Goal: Information Seeking & Learning: Check status

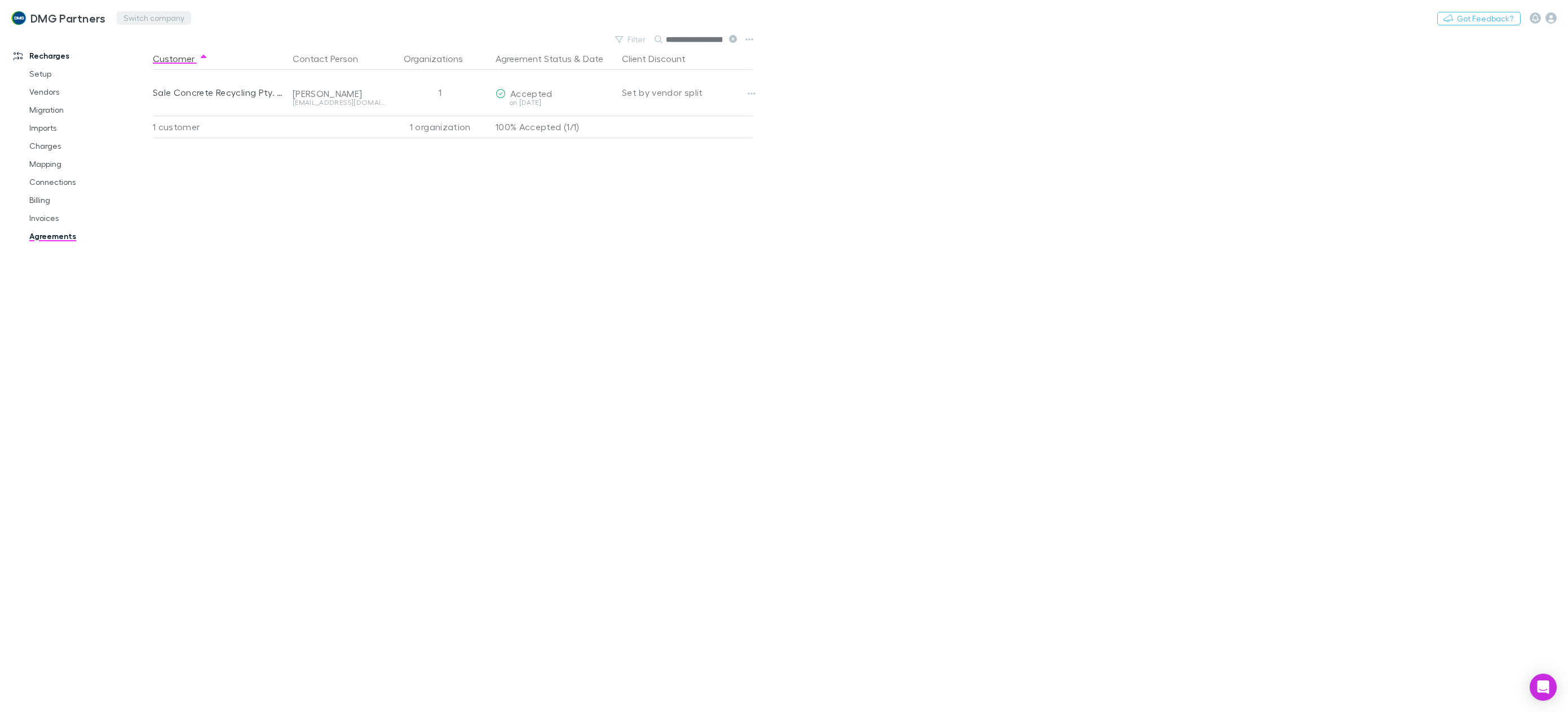
click at [156, 18] on button "Switch company" at bounding box center [153, 18] width 74 height 14
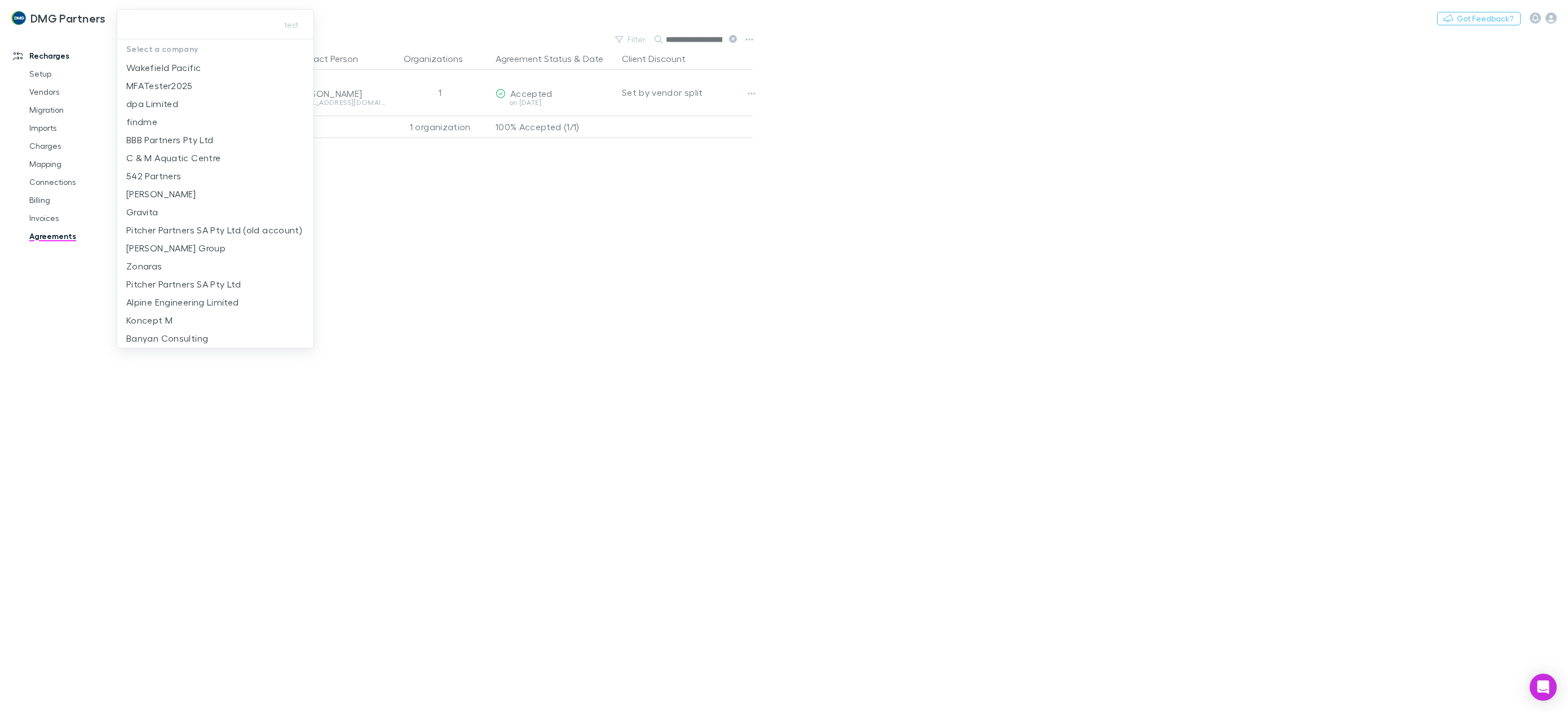
type input "**********"
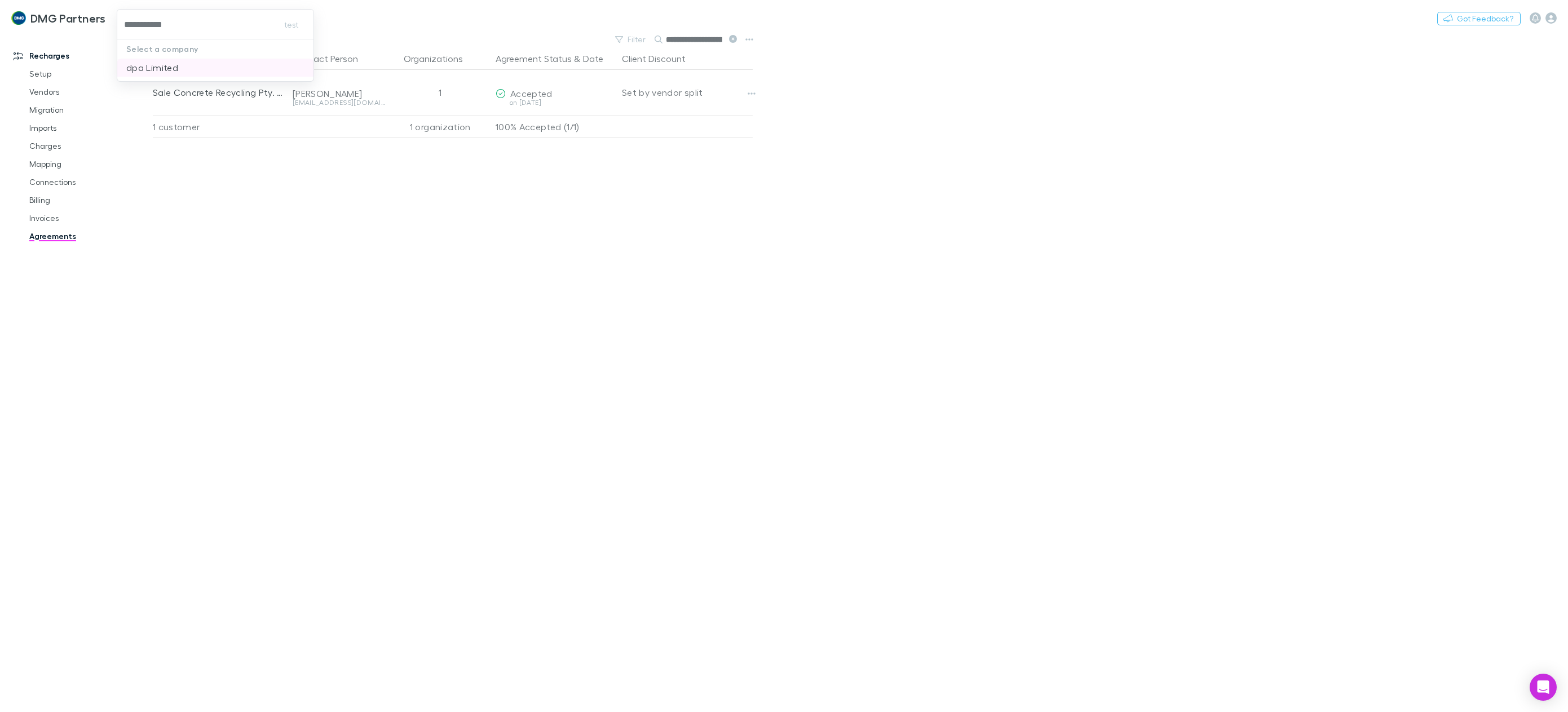
click at [161, 70] on p "dpa Limited" at bounding box center [152, 67] width 52 height 14
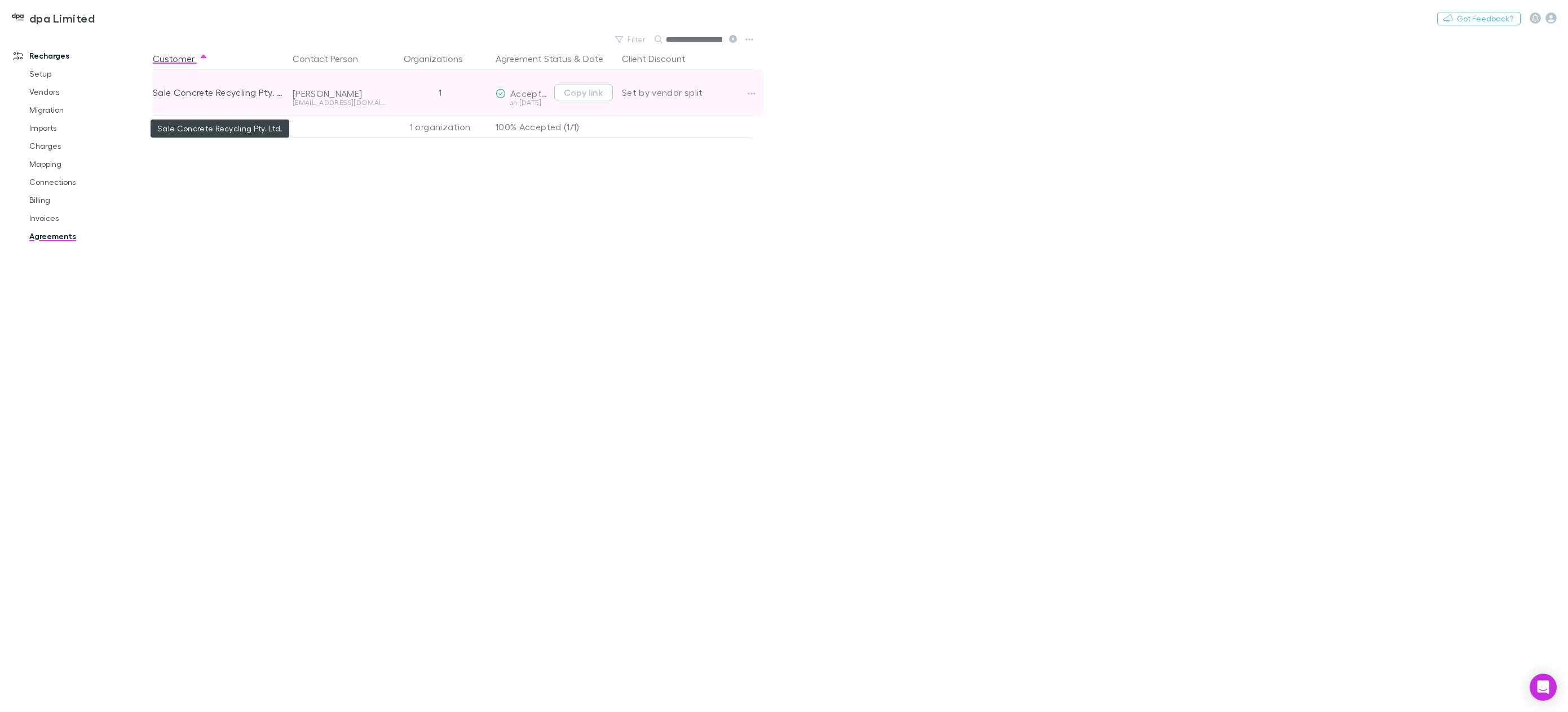
scroll to position [0, 26]
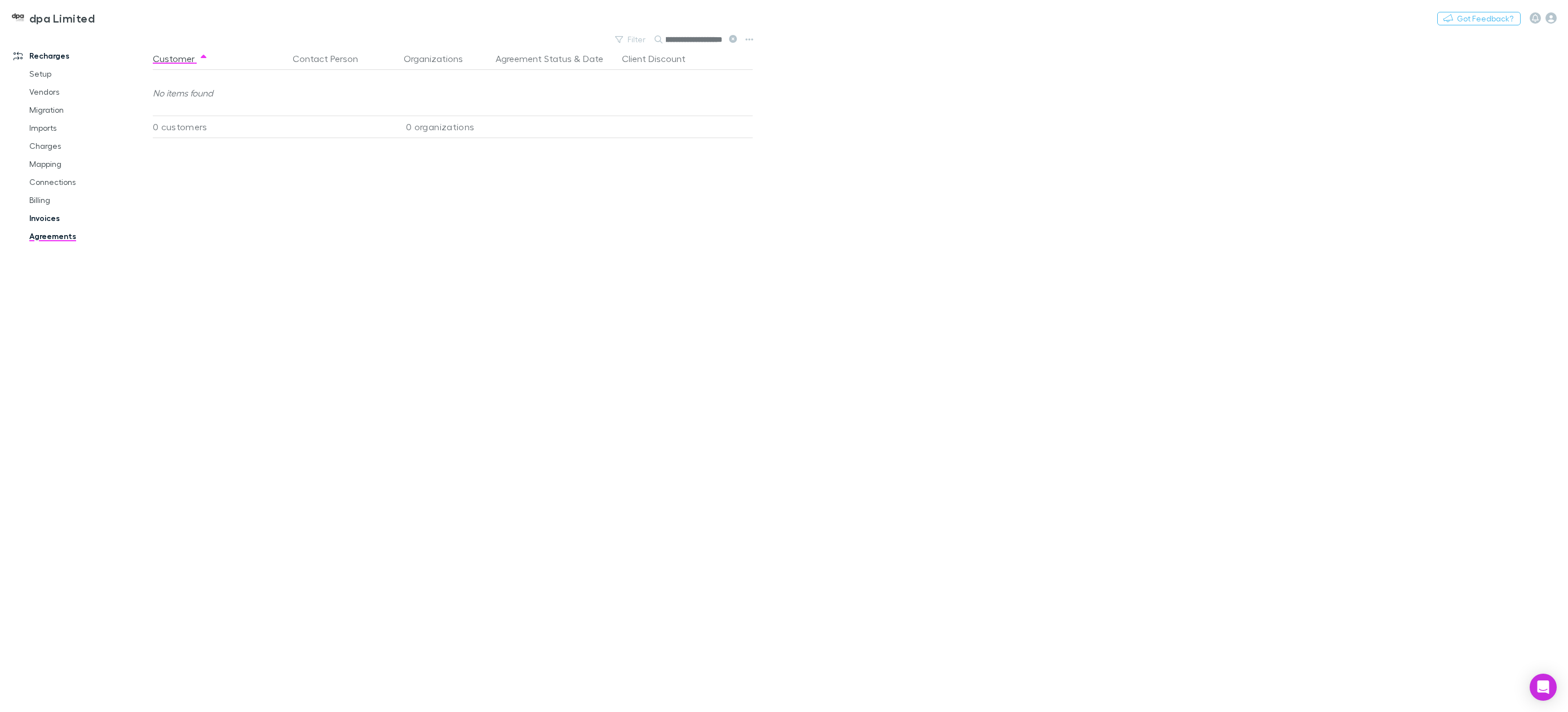
click at [53, 213] on link "Invoices" at bounding box center [89, 218] width 141 height 18
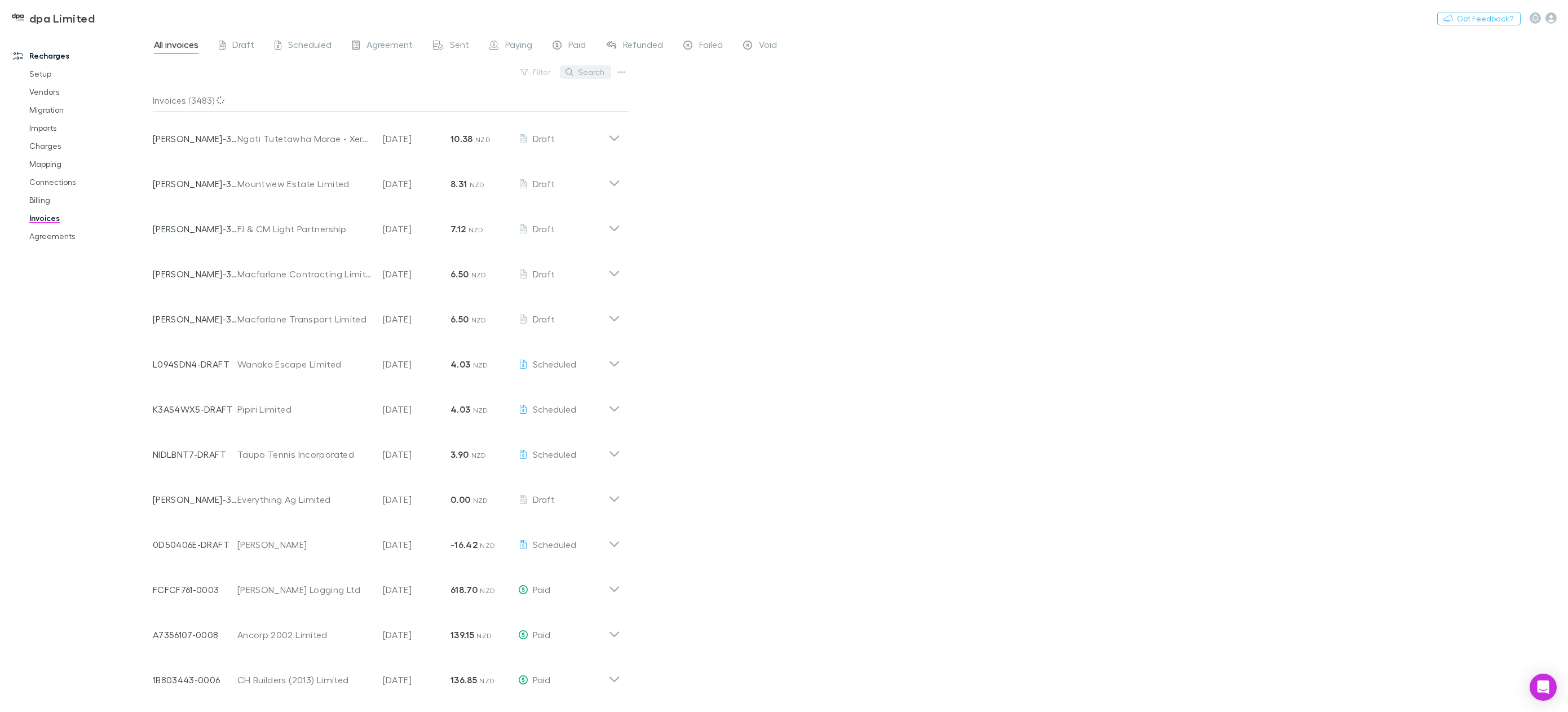
click at [582, 74] on button "Search" at bounding box center [586, 72] width 51 height 14
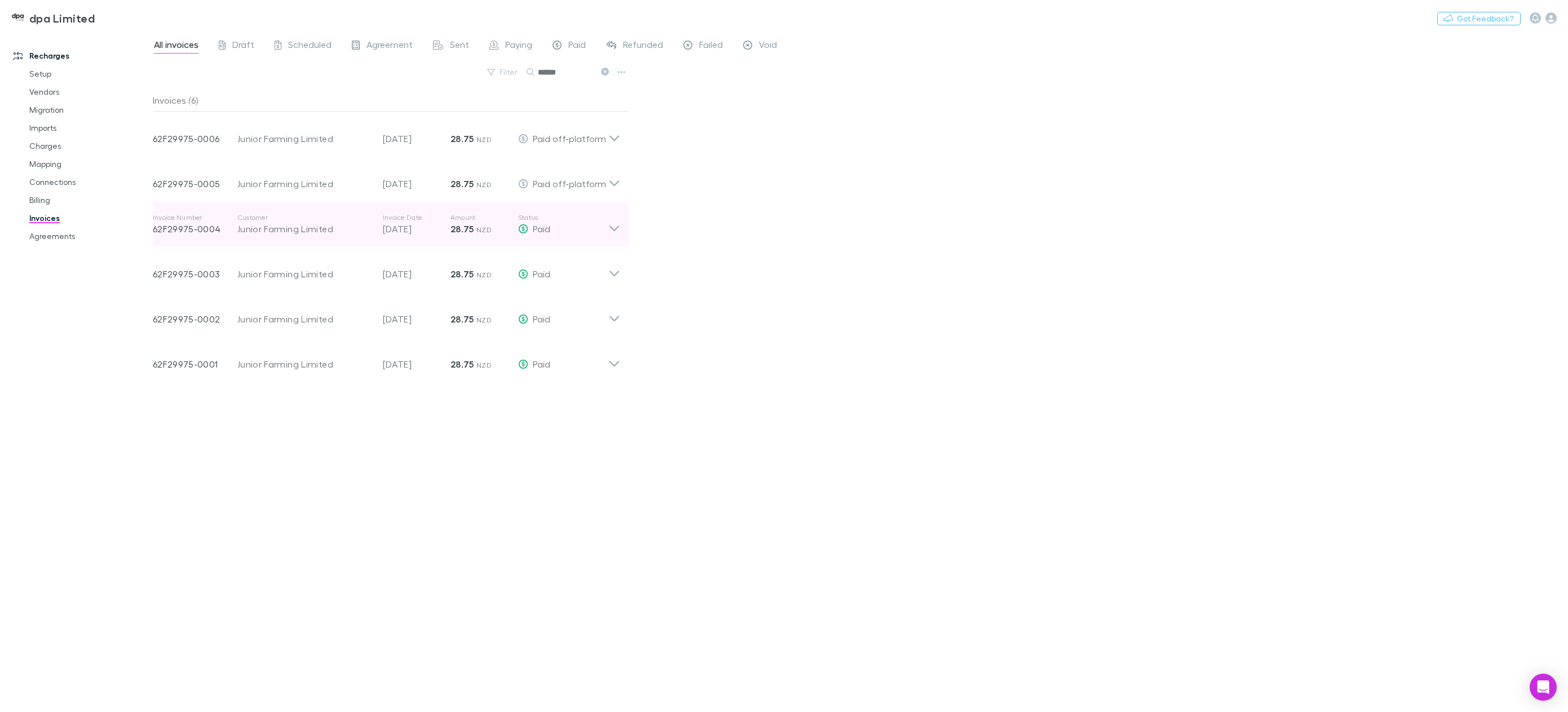
type input "******"
click at [617, 227] on icon at bounding box center [614, 225] width 12 height 22
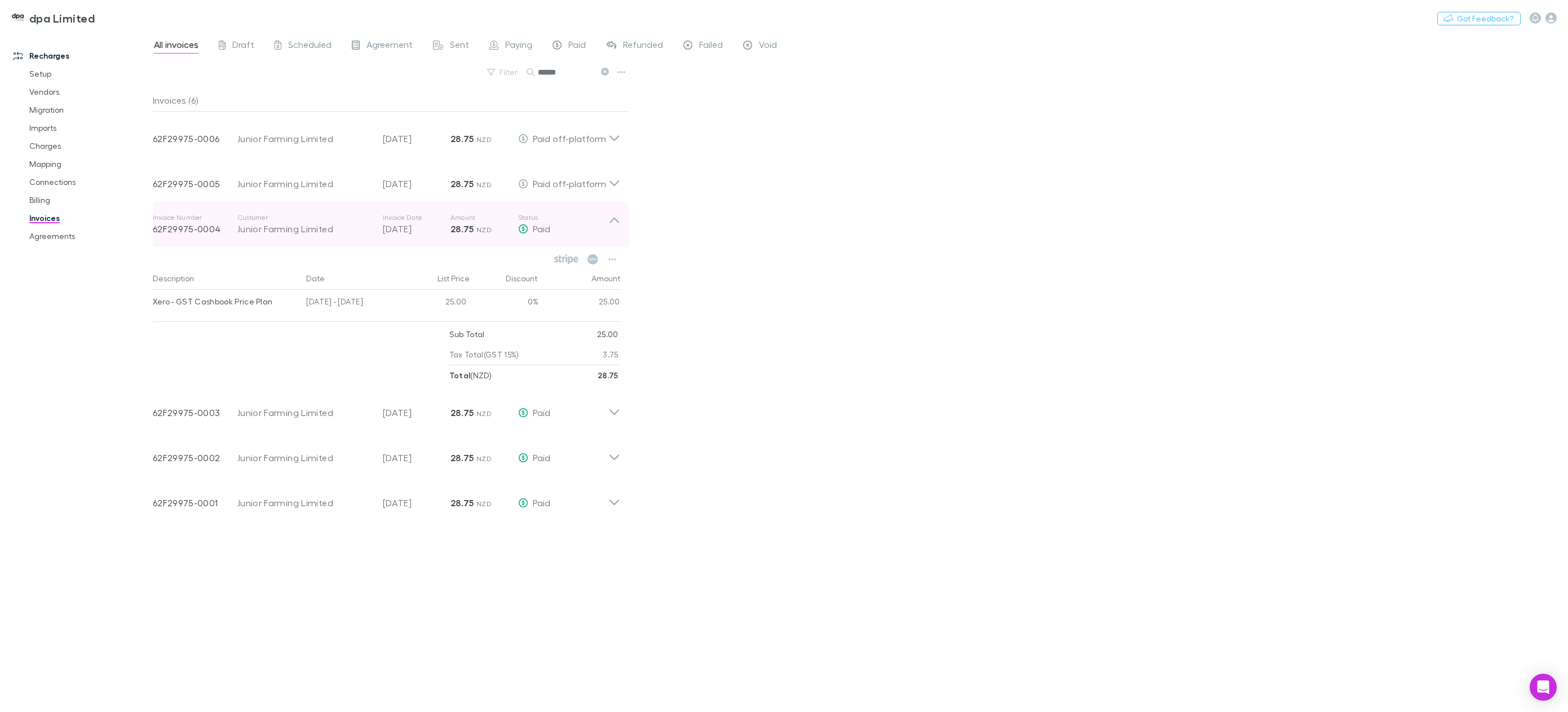
click at [617, 227] on icon at bounding box center [614, 225] width 12 height 22
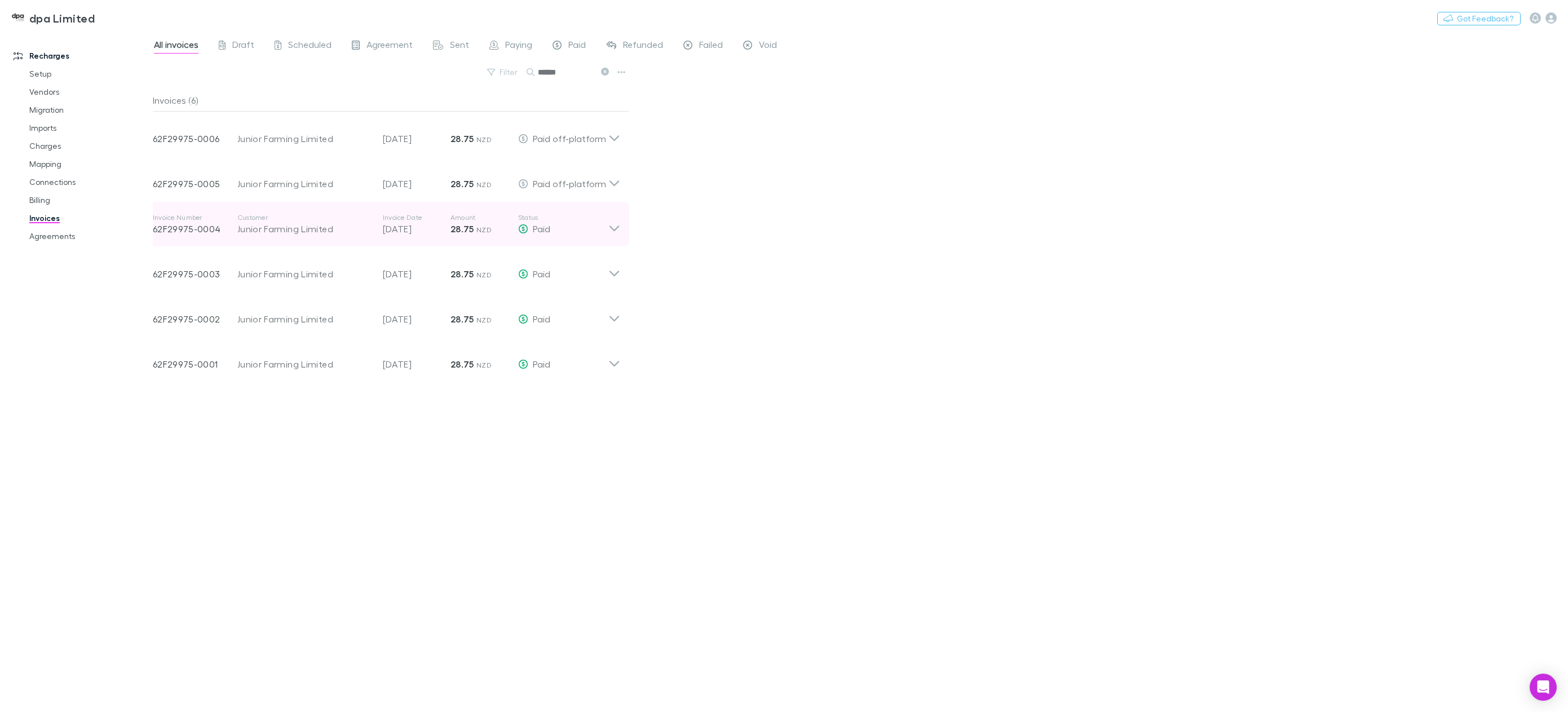
click at [615, 229] on icon at bounding box center [615, 228] width 10 height 6
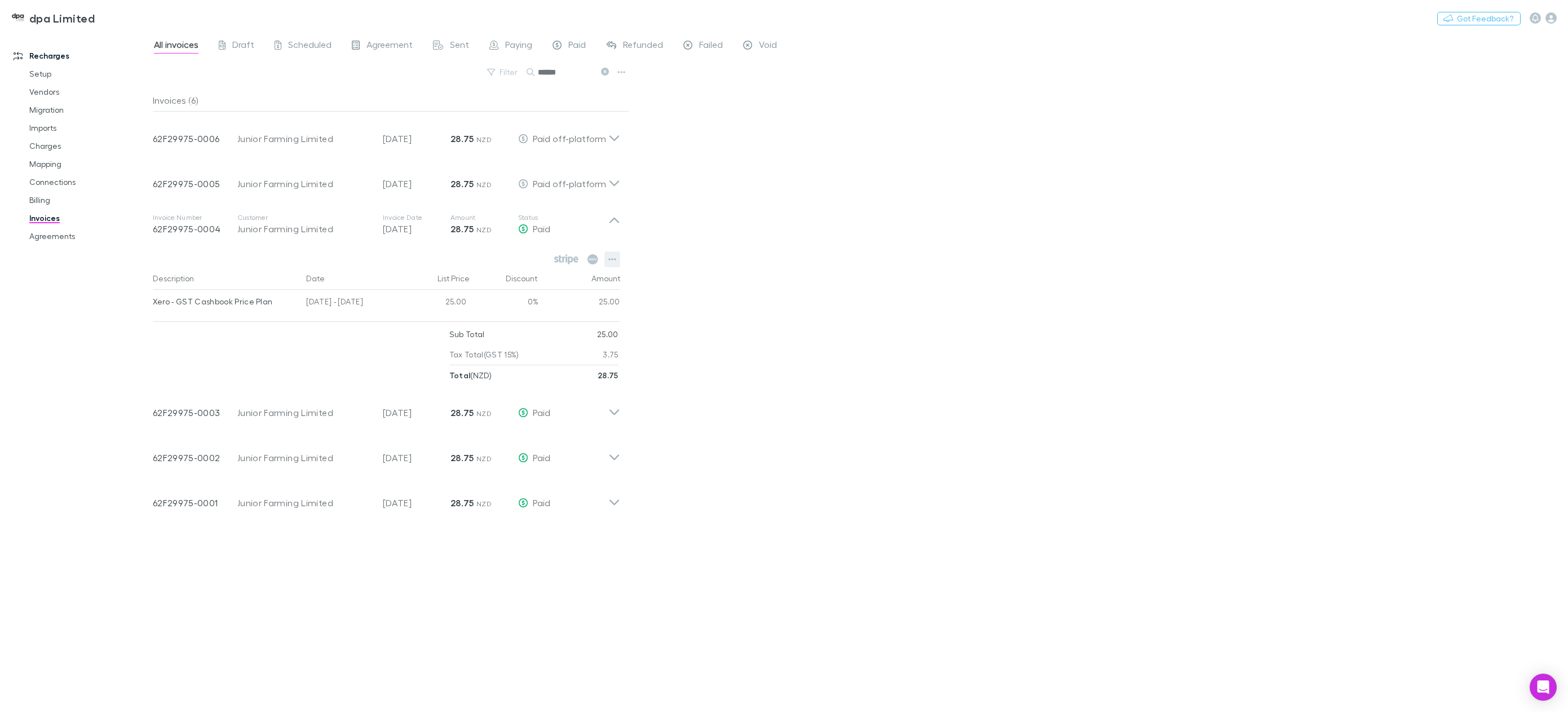
click at [611, 264] on icon "button" at bounding box center [612, 259] width 8 height 9
click at [807, 279] on div at bounding box center [784, 356] width 1568 height 712
click at [614, 219] on icon at bounding box center [615, 220] width 10 height 6
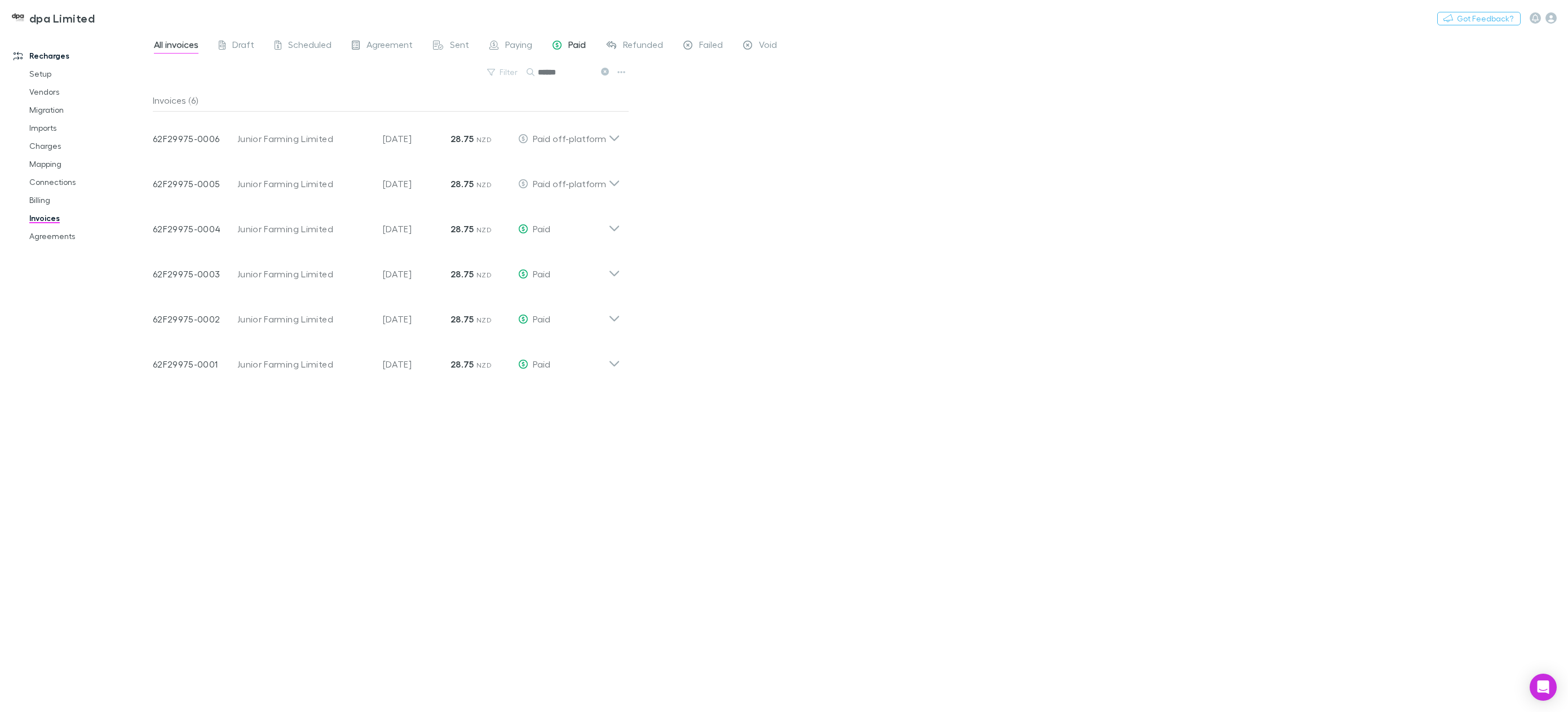
click at [562, 47] on div "Paid" at bounding box center [569, 46] width 34 height 14
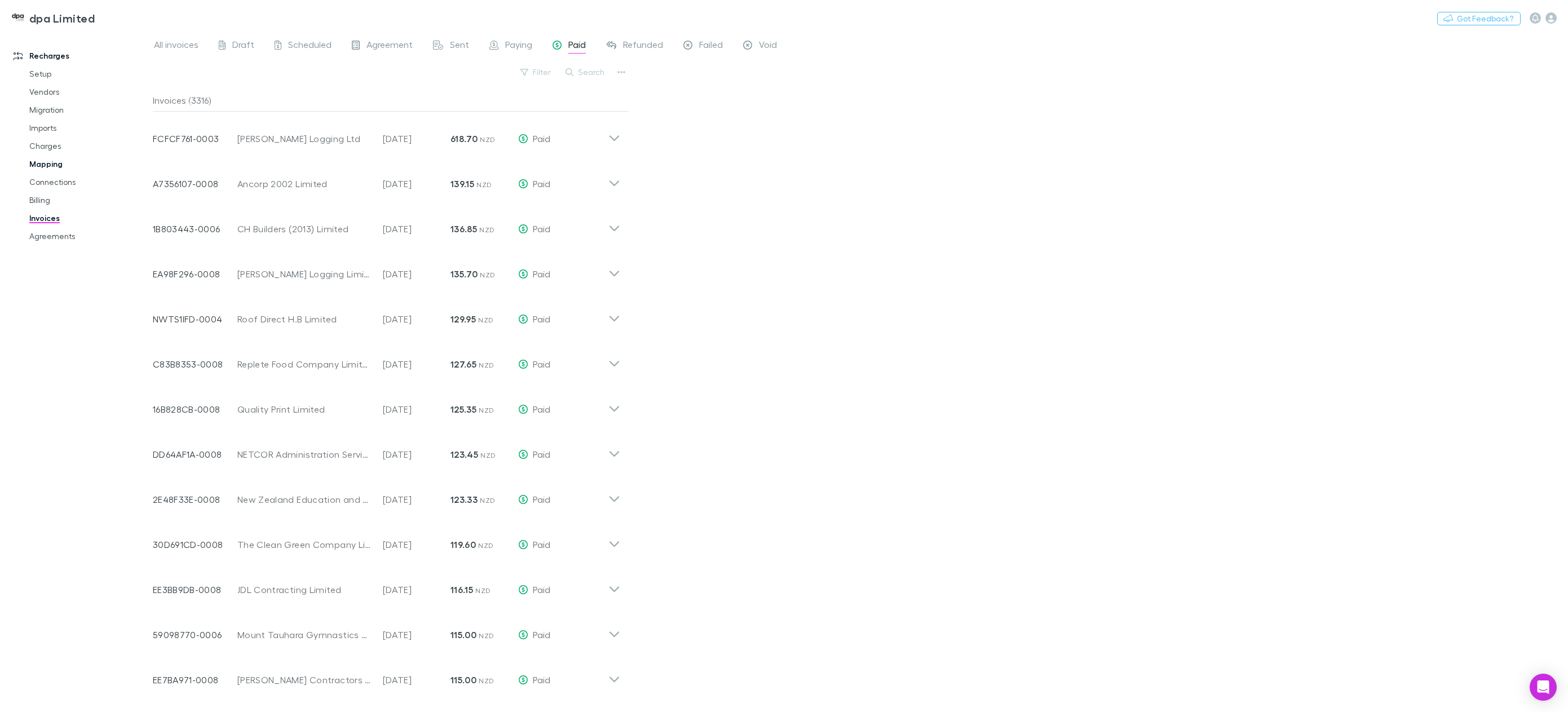
click at [61, 166] on link "Mapping" at bounding box center [89, 164] width 141 height 18
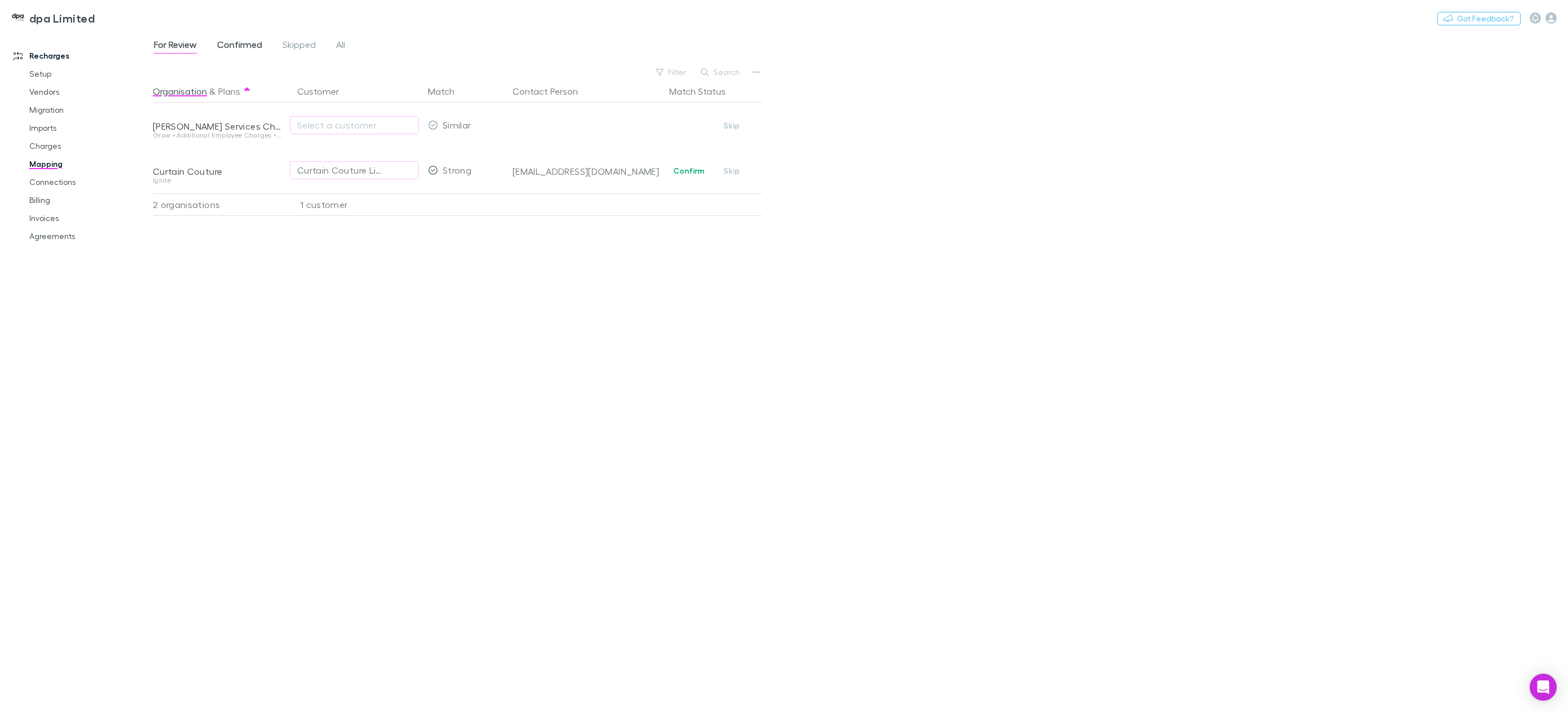
click at [253, 42] on span "Confirmed" at bounding box center [240, 46] width 45 height 14
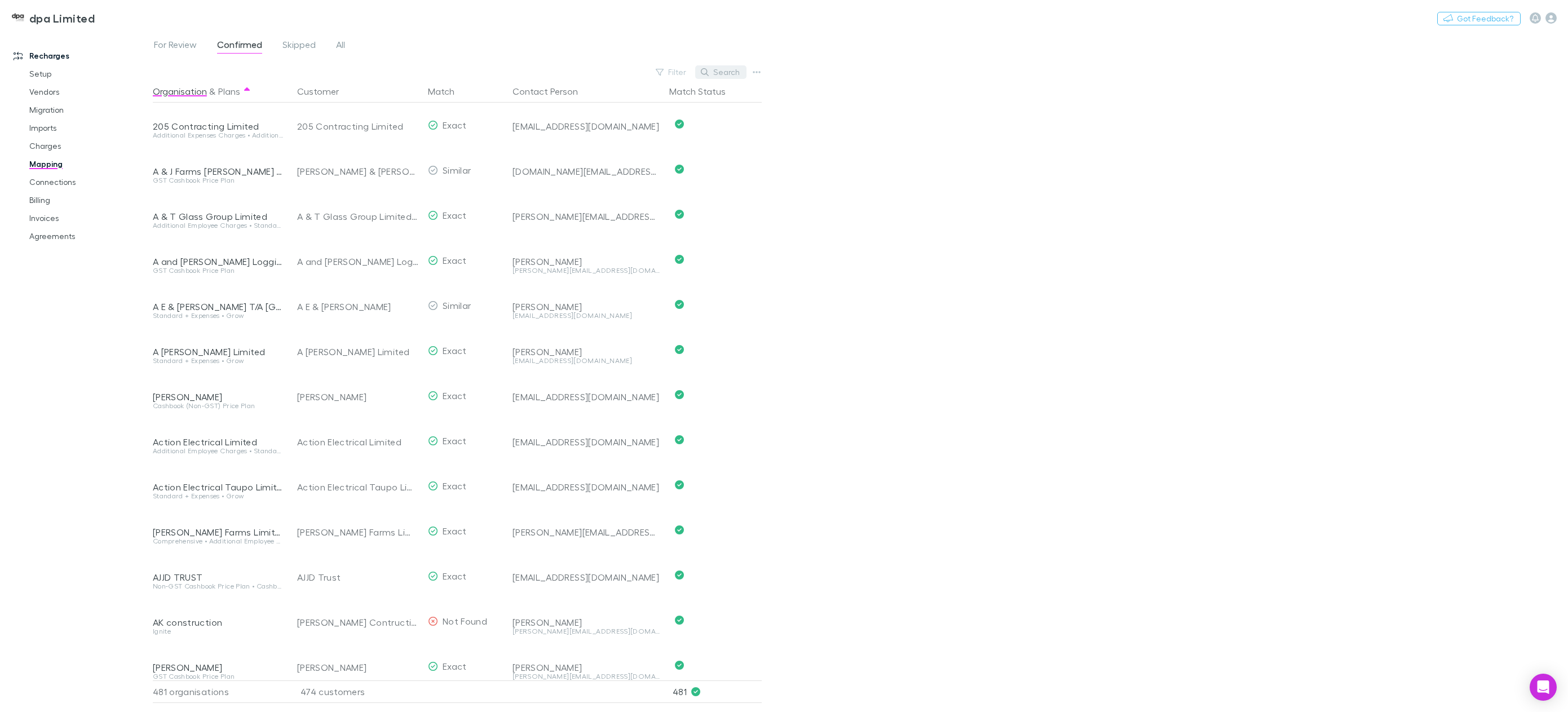
click at [711, 70] on button "Search" at bounding box center [721, 72] width 51 height 14
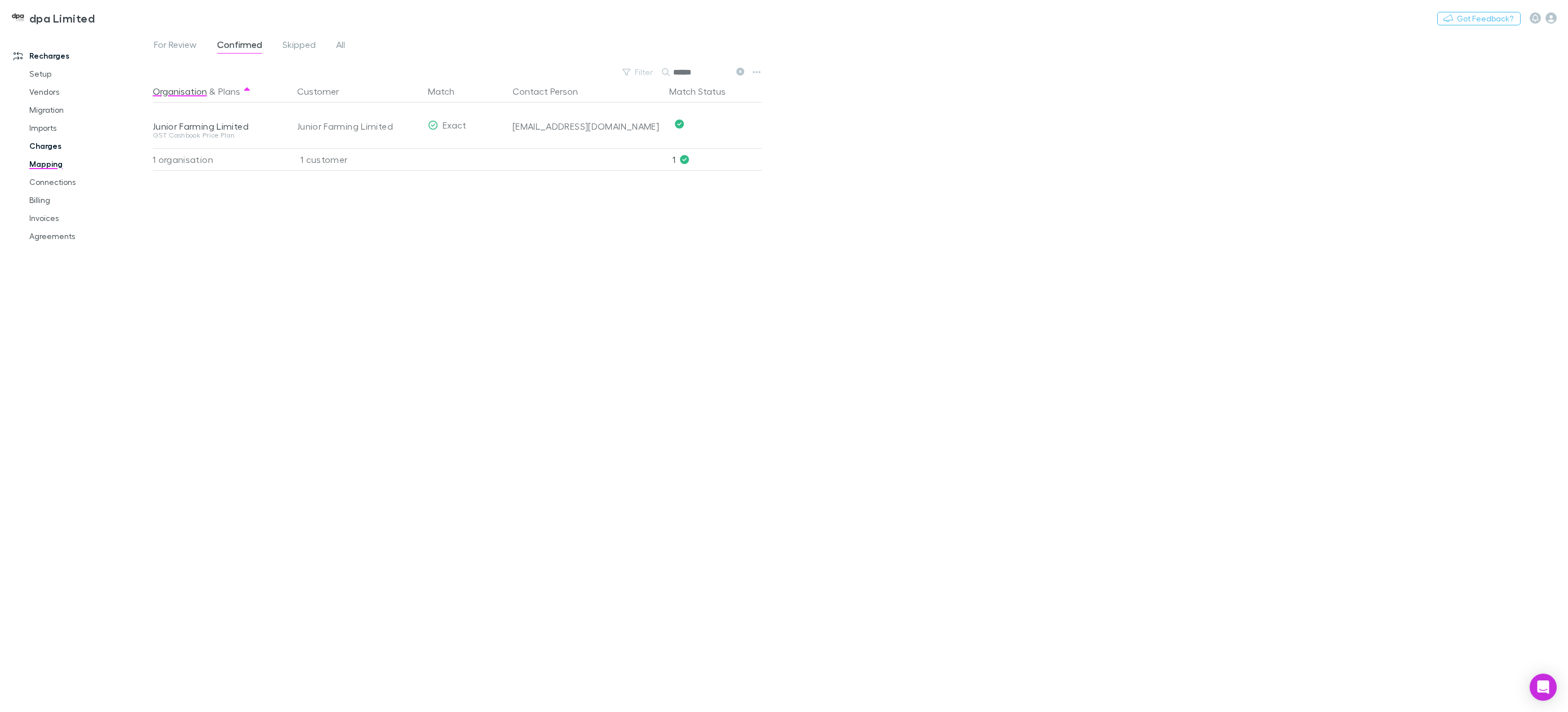
type input "******"
click at [42, 146] on link "Charges" at bounding box center [89, 145] width 141 height 18
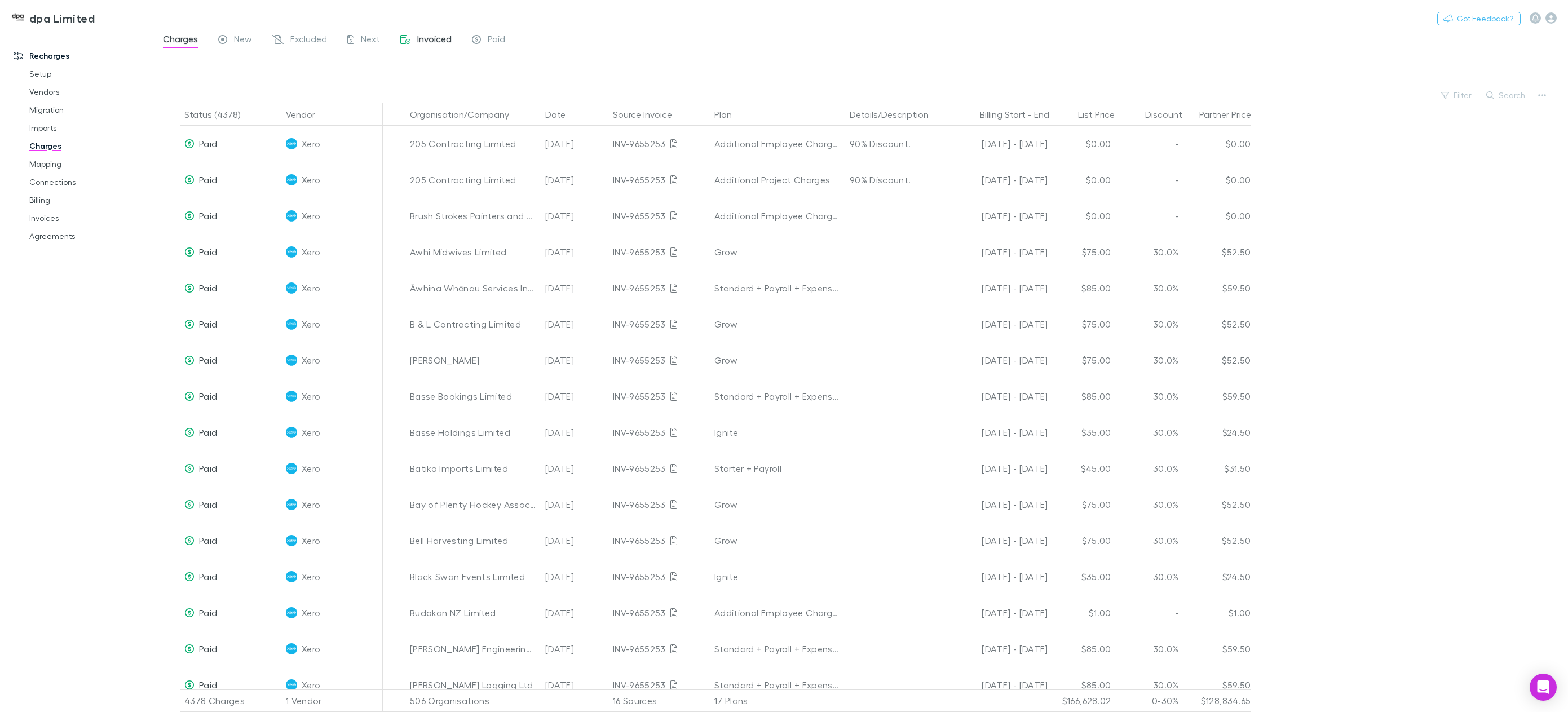
click at [428, 41] on span "Invoiced" at bounding box center [434, 41] width 34 height 14
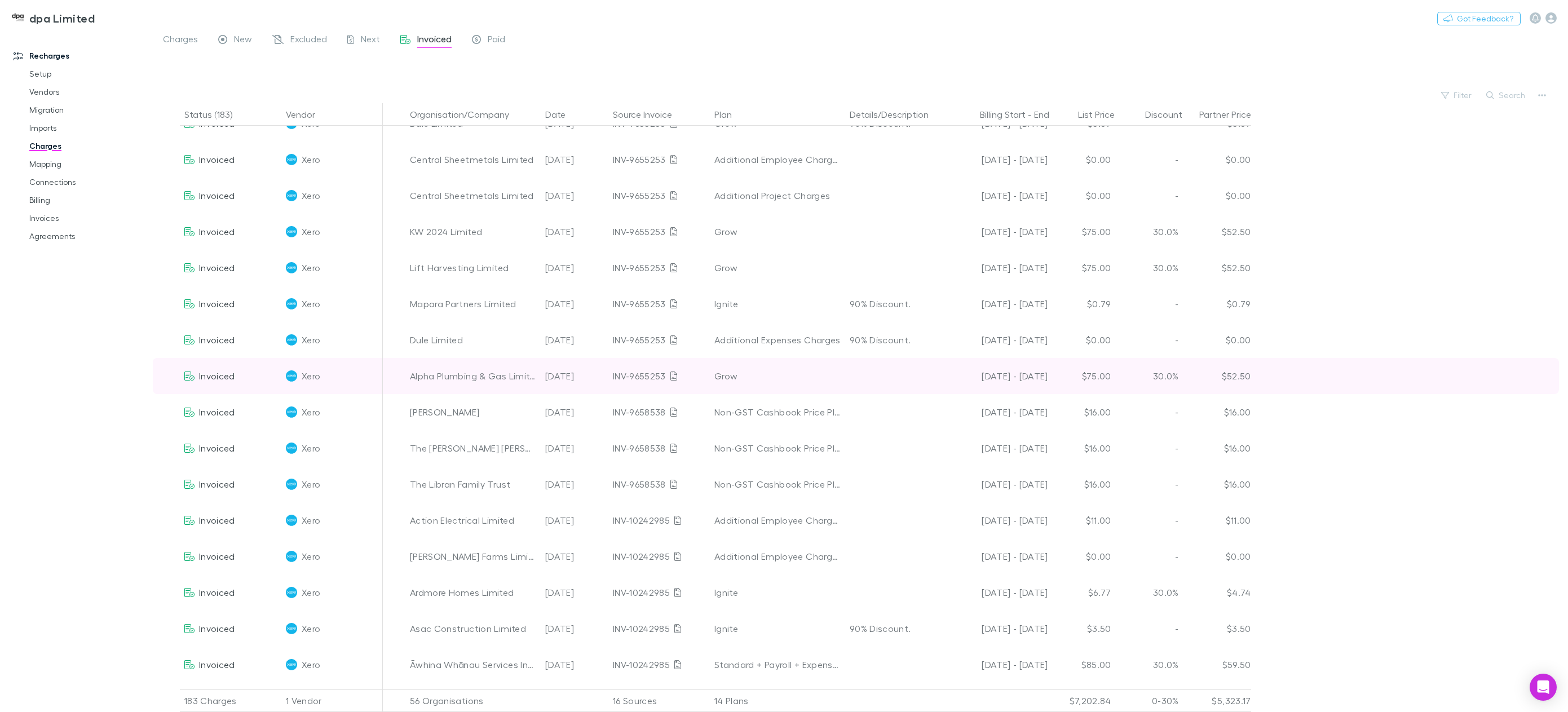
scroll to position [225, 0]
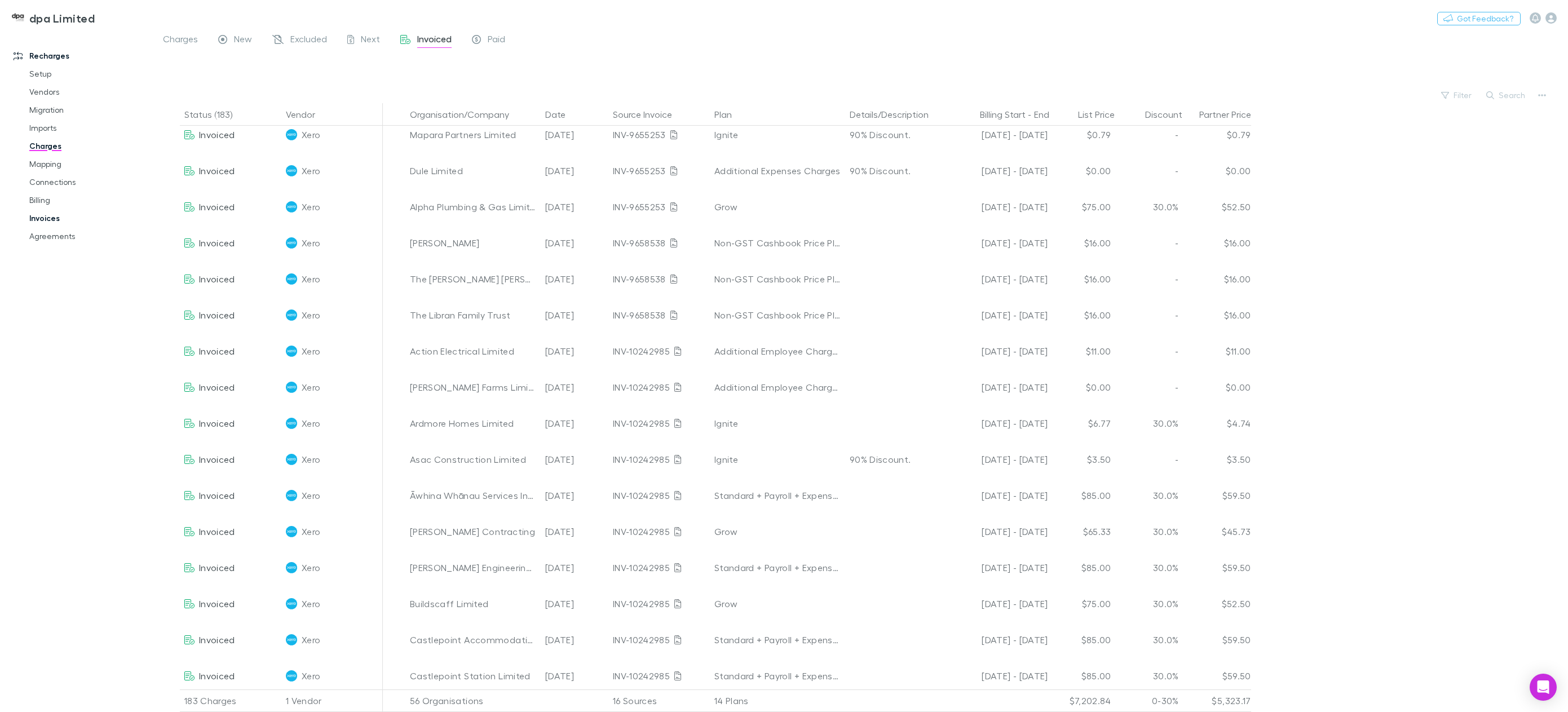
click at [40, 223] on link "Invoices" at bounding box center [89, 218] width 141 height 18
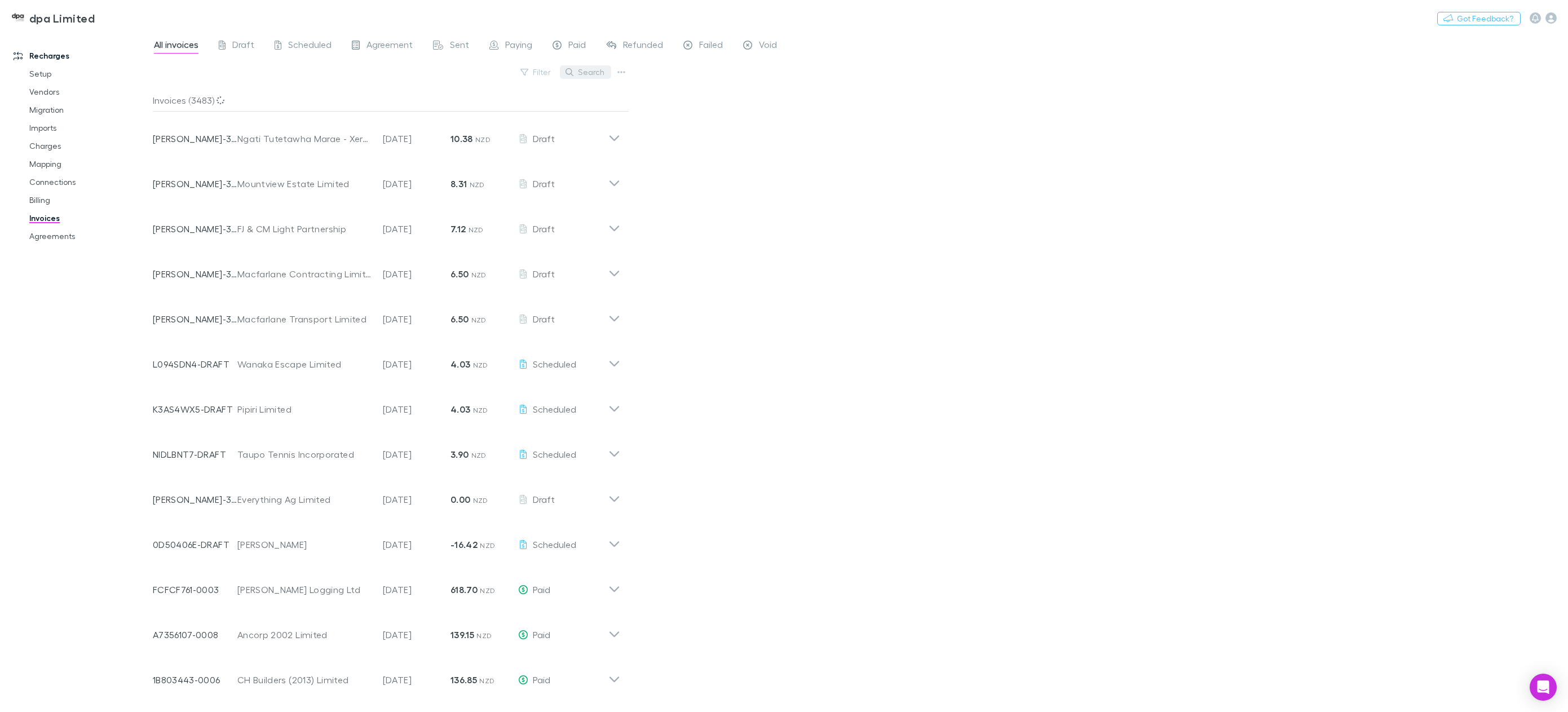
click at [595, 70] on button "Search" at bounding box center [586, 72] width 51 height 14
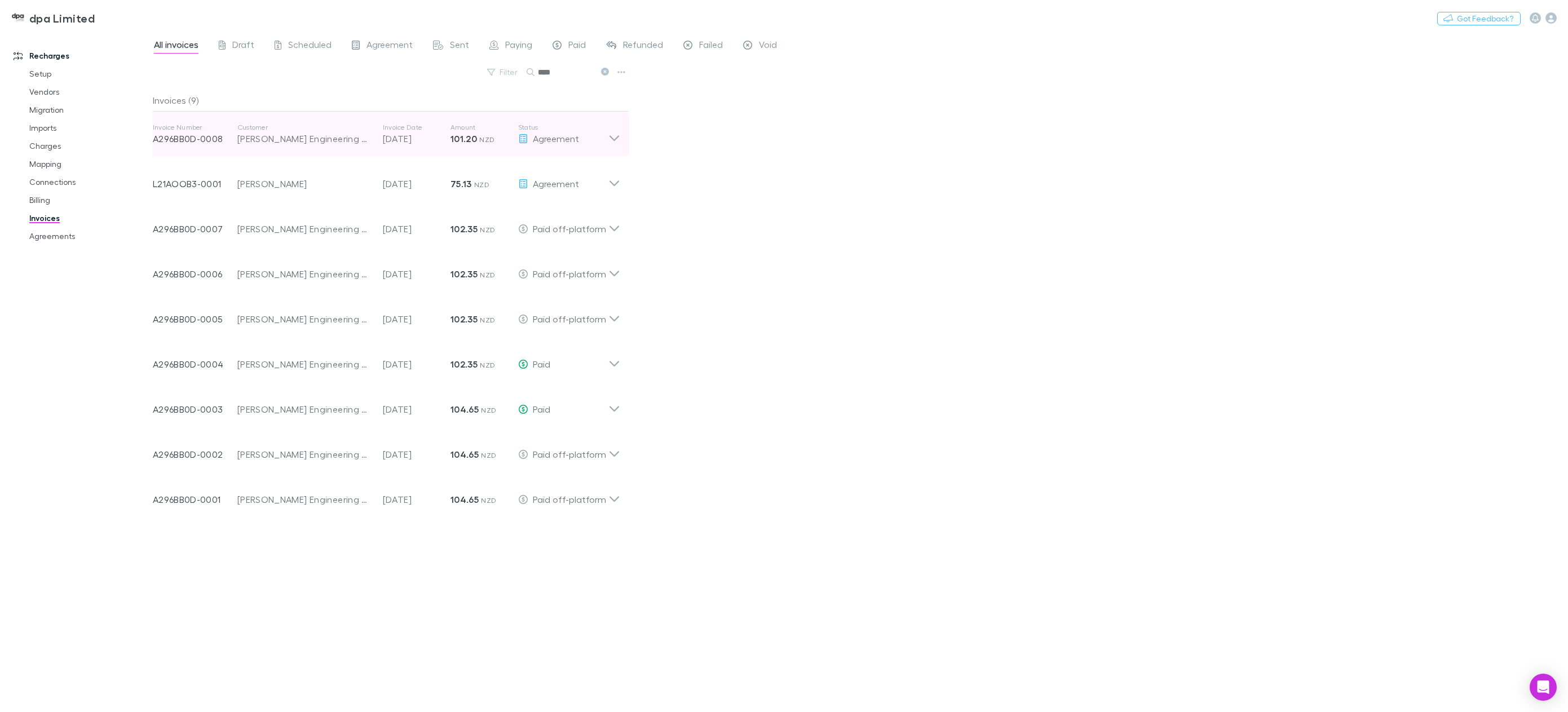
type input "****"
click at [617, 135] on icon at bounding box center [614, 134] width 12 height 22
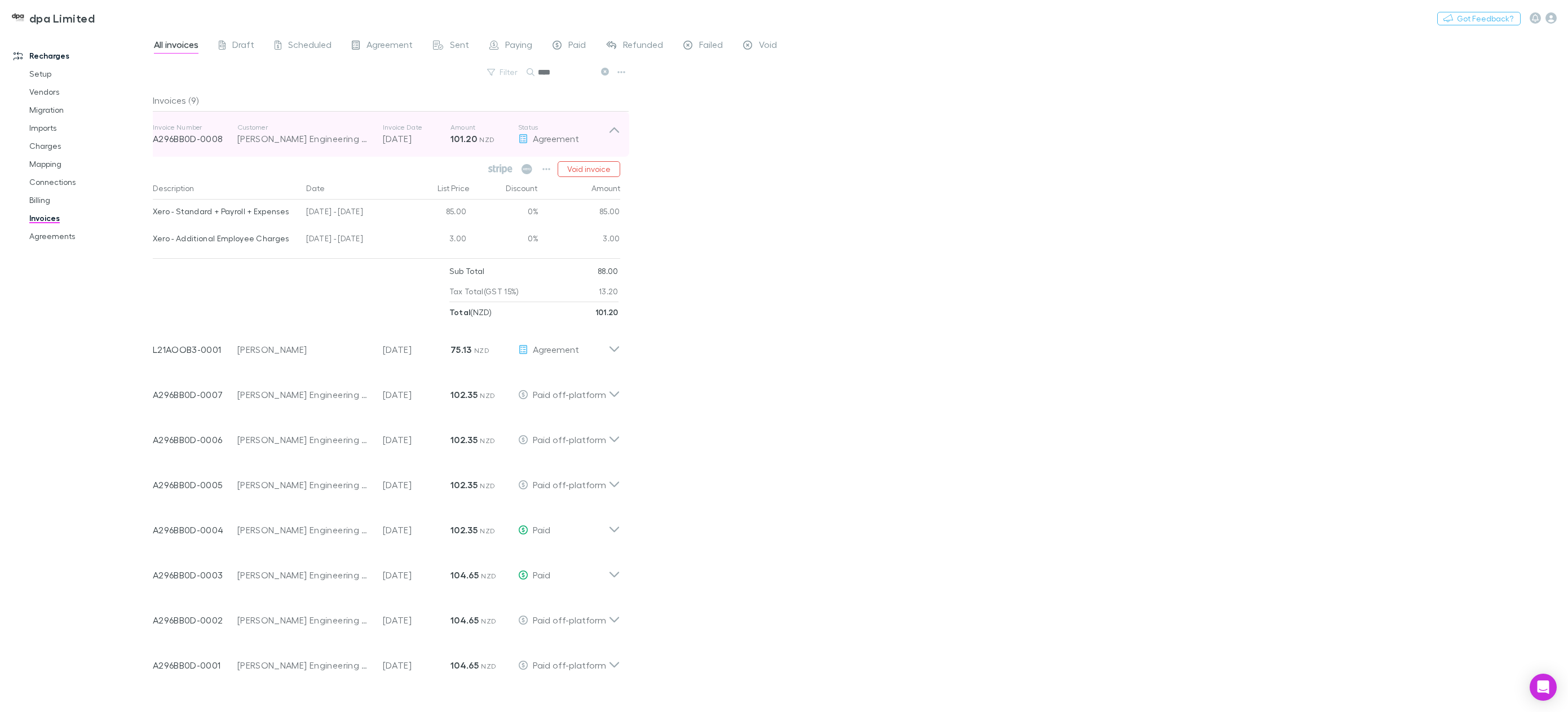
click at [617, 128] on icon at bounding box center [614, 134] width 12 height 22
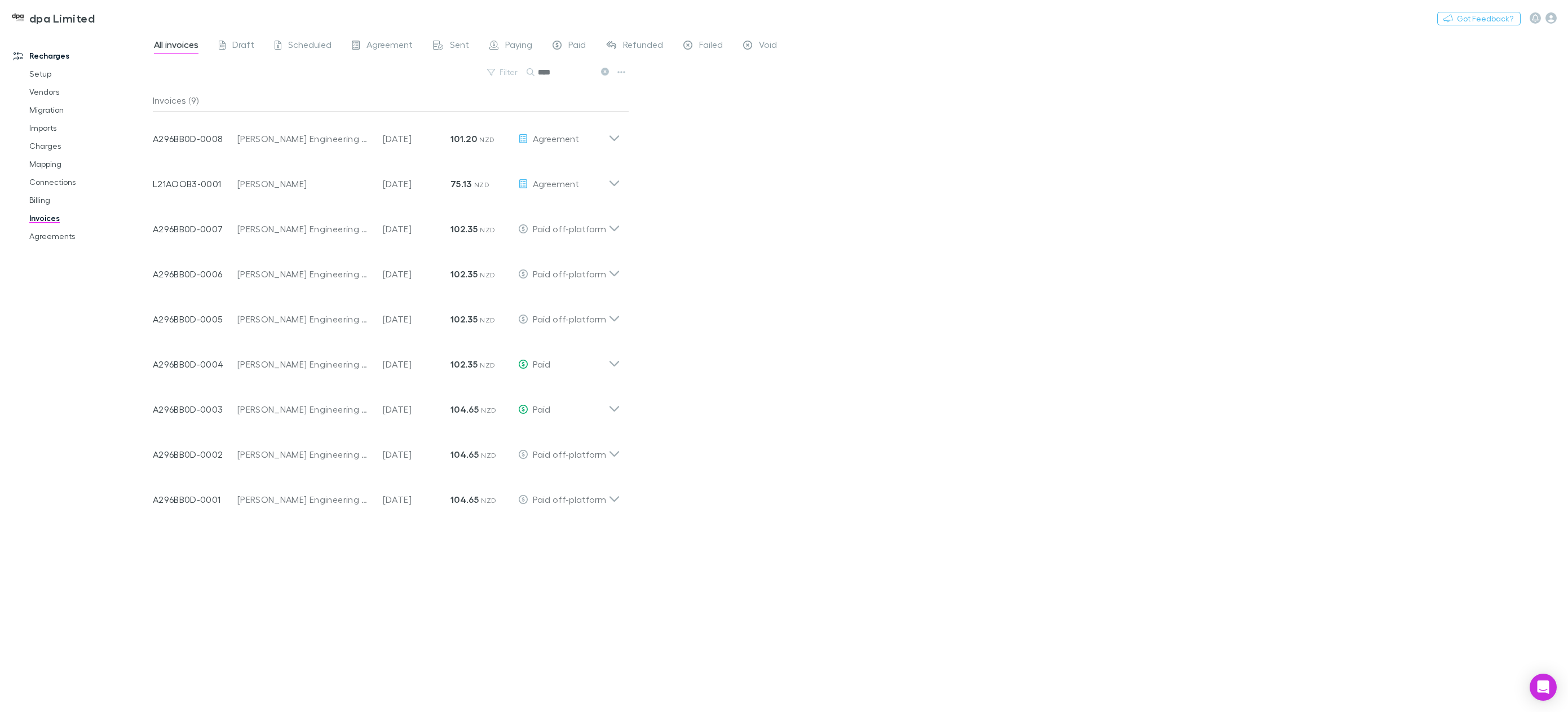
drag, startPoint x: 62, startPoint y: 237, endPoint x: 70, endPoint y: 246, distance: 12.0
click at [62, 237] on link "Agreements" at bounding box center [89, 236] width 141 height 18
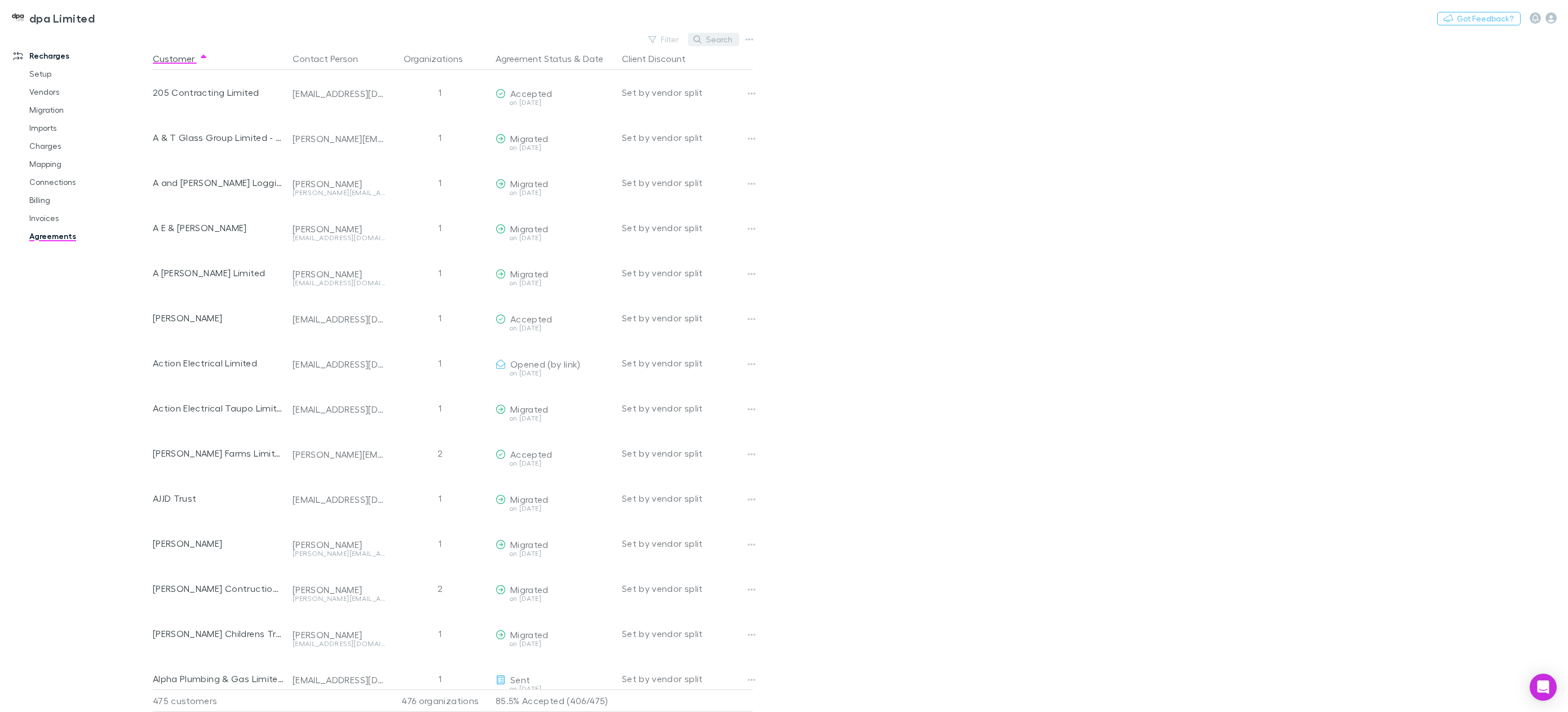
click at [706, 40] on button "Search" at bounding box center [714, 39] width 51 height 14
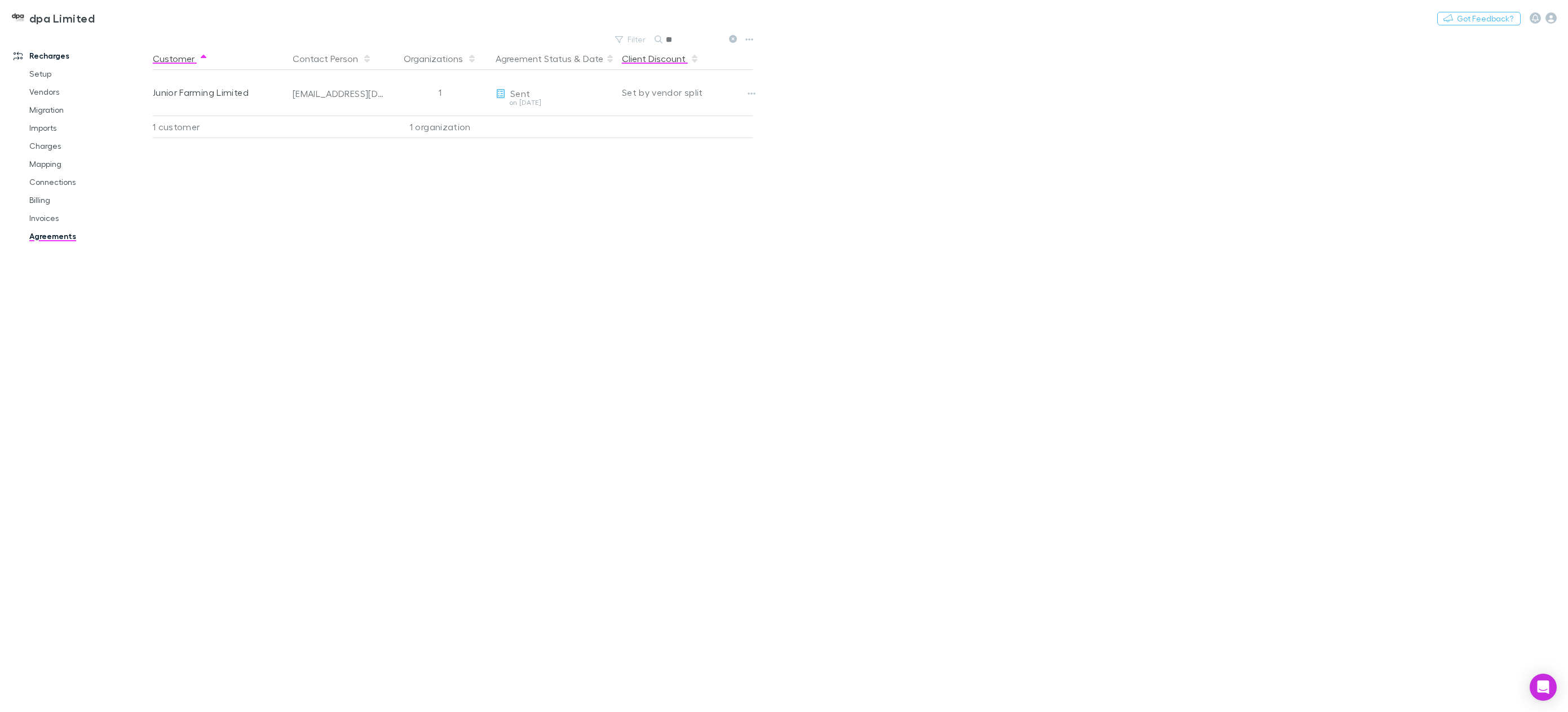
type input "*"
click at [690, 42] on input "******" at bounding box center [694, 40] width 57 height 16
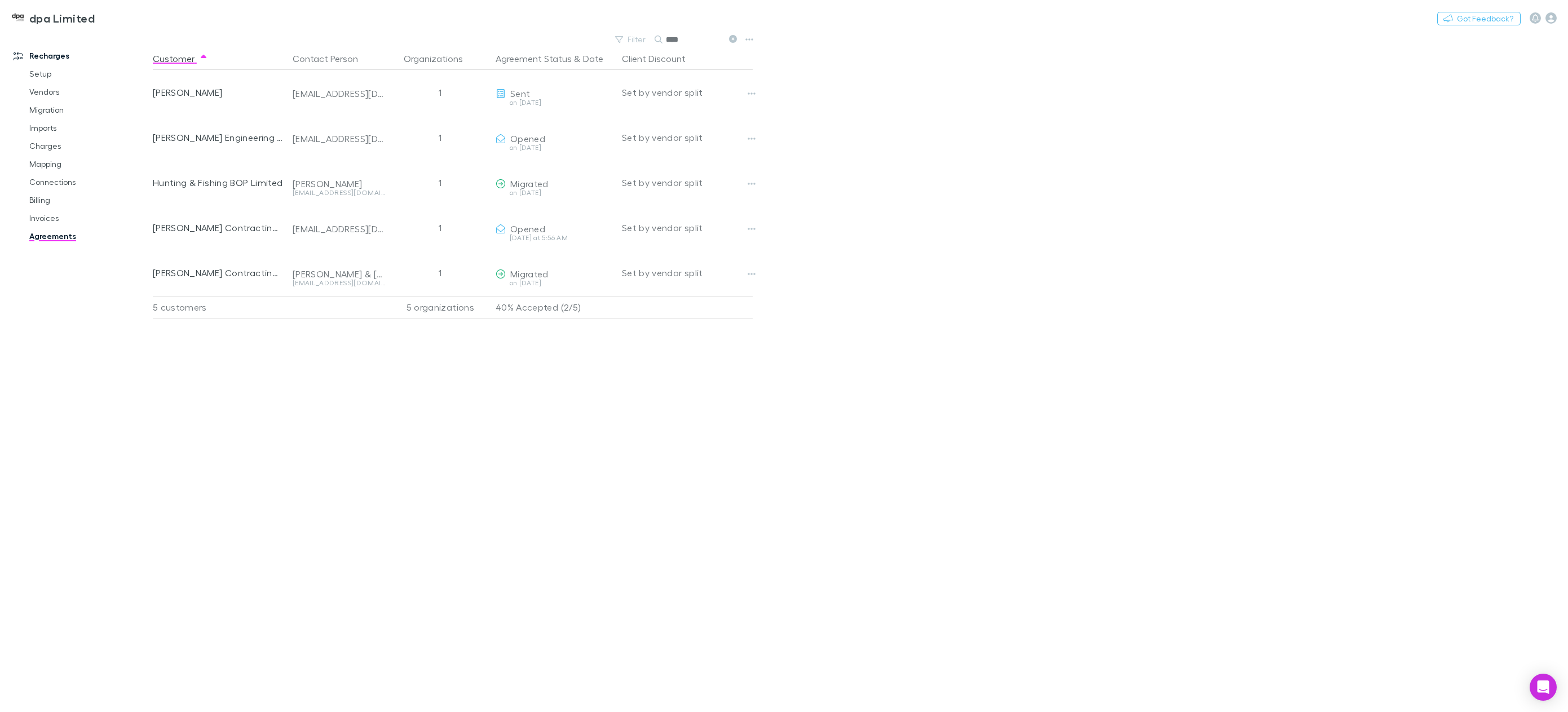
click at [686, 37] on input "****" at bounding box center [694, 40] width 57 height 16
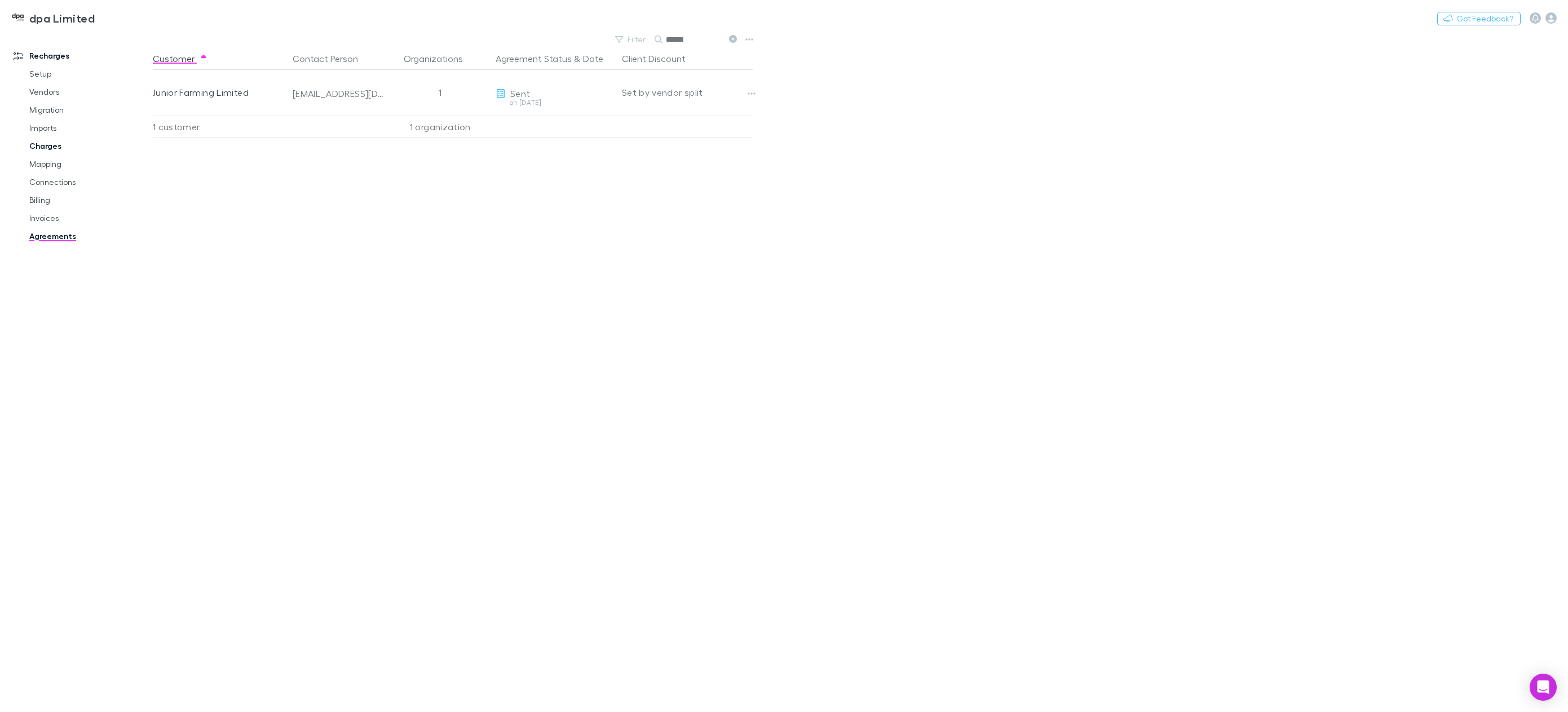
type input "******"
click at [46, 144] on link "Charges" at bounding box center [89, 145] width 141 height 18
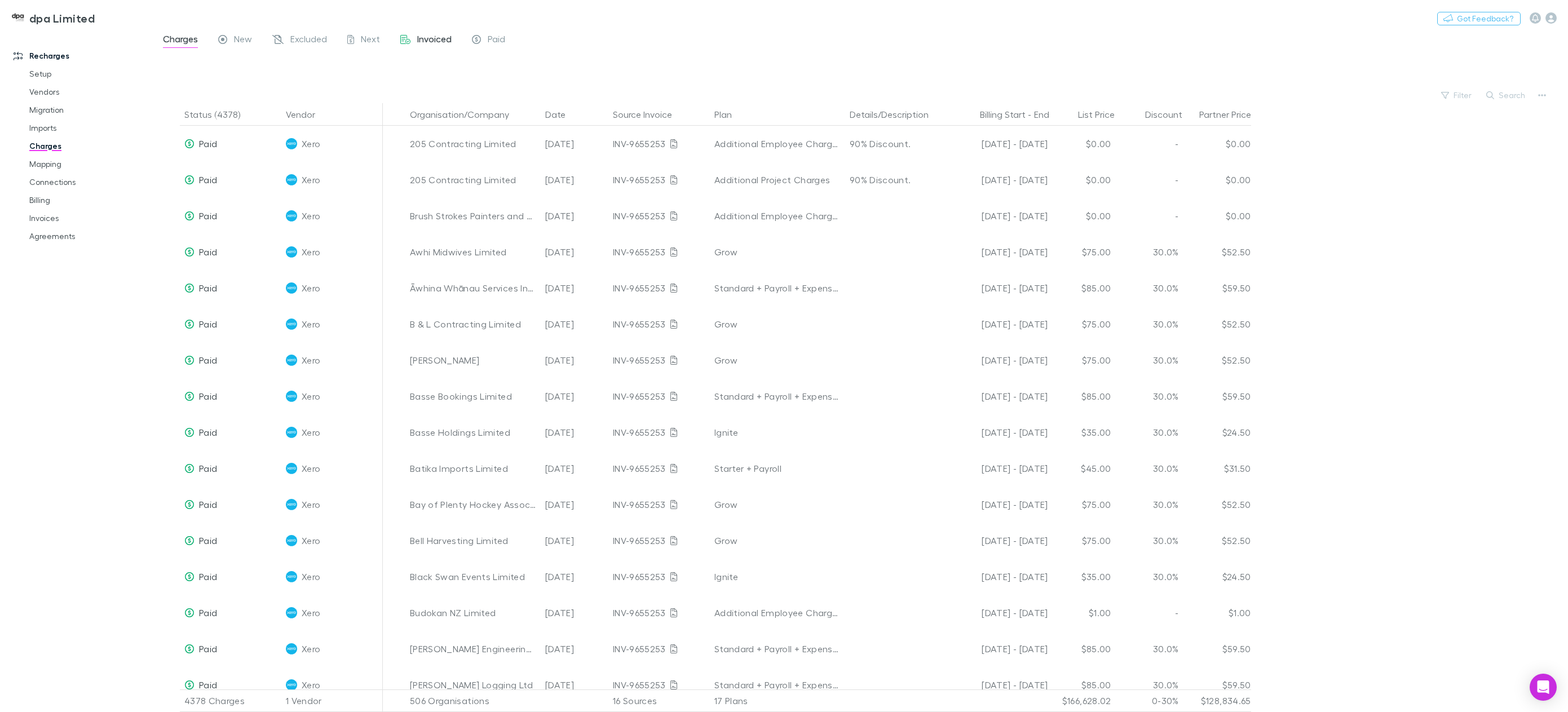
click at [416, 35] on div "Invoiced" at bounding box center [426, 41] width 51 height 14
click at [420, 39] on span "Invoiced" at bounding box center [434, 41] width 34 height 14
click at [860, 41] on div "Charges New Excluded Next Invoiced Paid" at bounding box center [860, 42] width 1415 height 22
click at [1012, 116] on button "Billing Start" at bounding box center [1002, 114] width 46 height 22
click at [1507, 97] on button "Search" at bounding box center [1506, 95] width 51 height 14
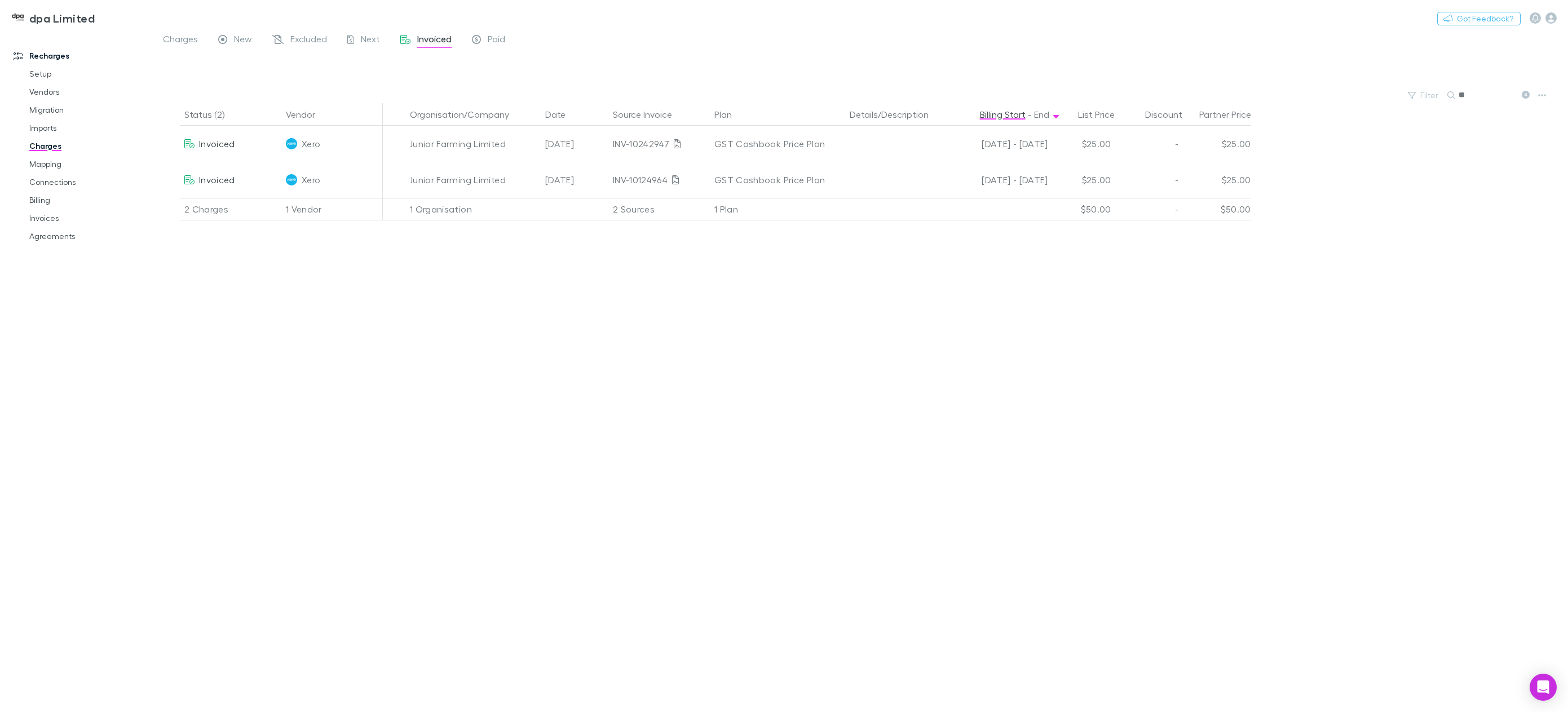
type input "*"
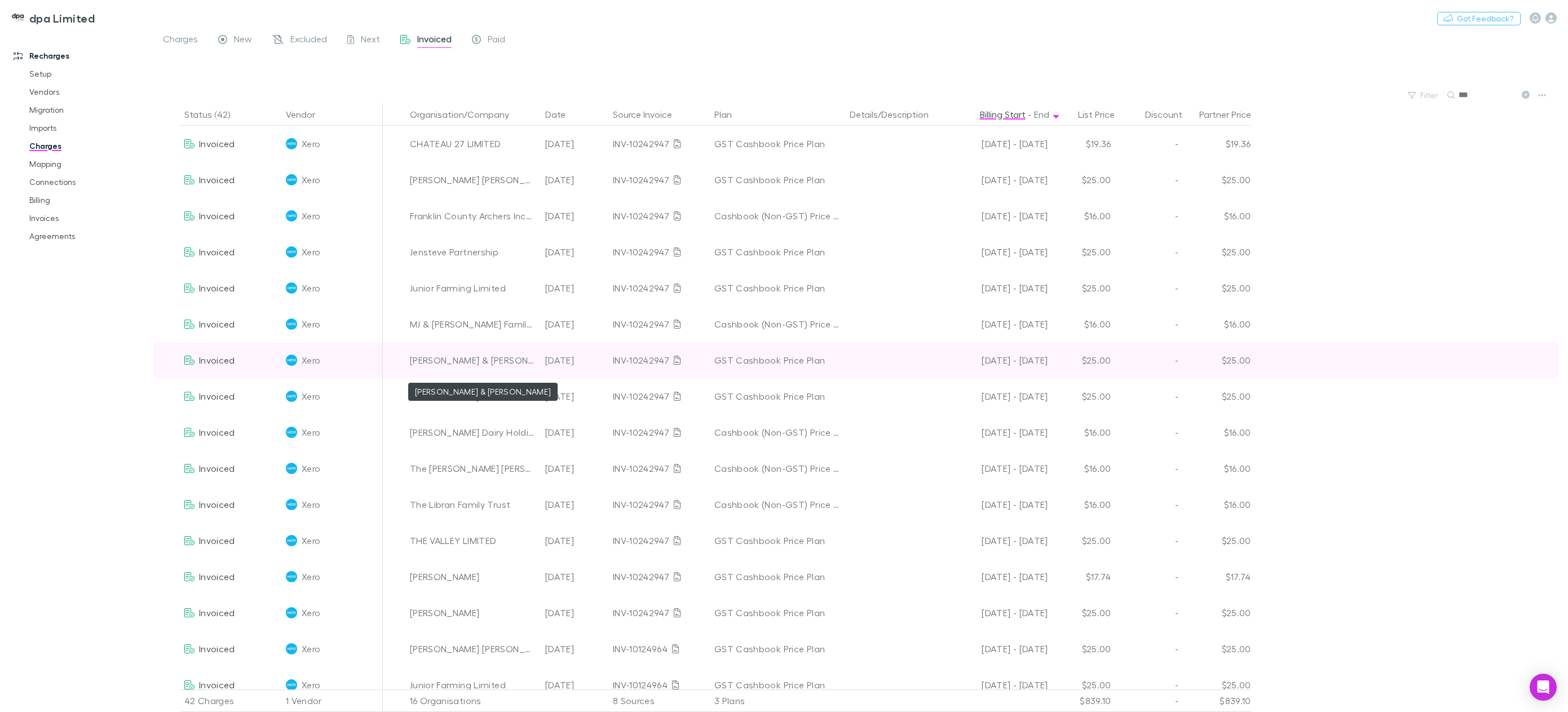
type input "***"
click at [439, 360] on div "[PERSON_NAME] & [PERSON_NAME]" at bounding box center [473, 360] width 126 height 36
click at [438, 360] on div "[PERSON_NAME] & [PERSON_NAME]" at bounding box center [473, 360] width 126 height 36
copy div "[PERSON_NAME] & [PERSON_NAME]"
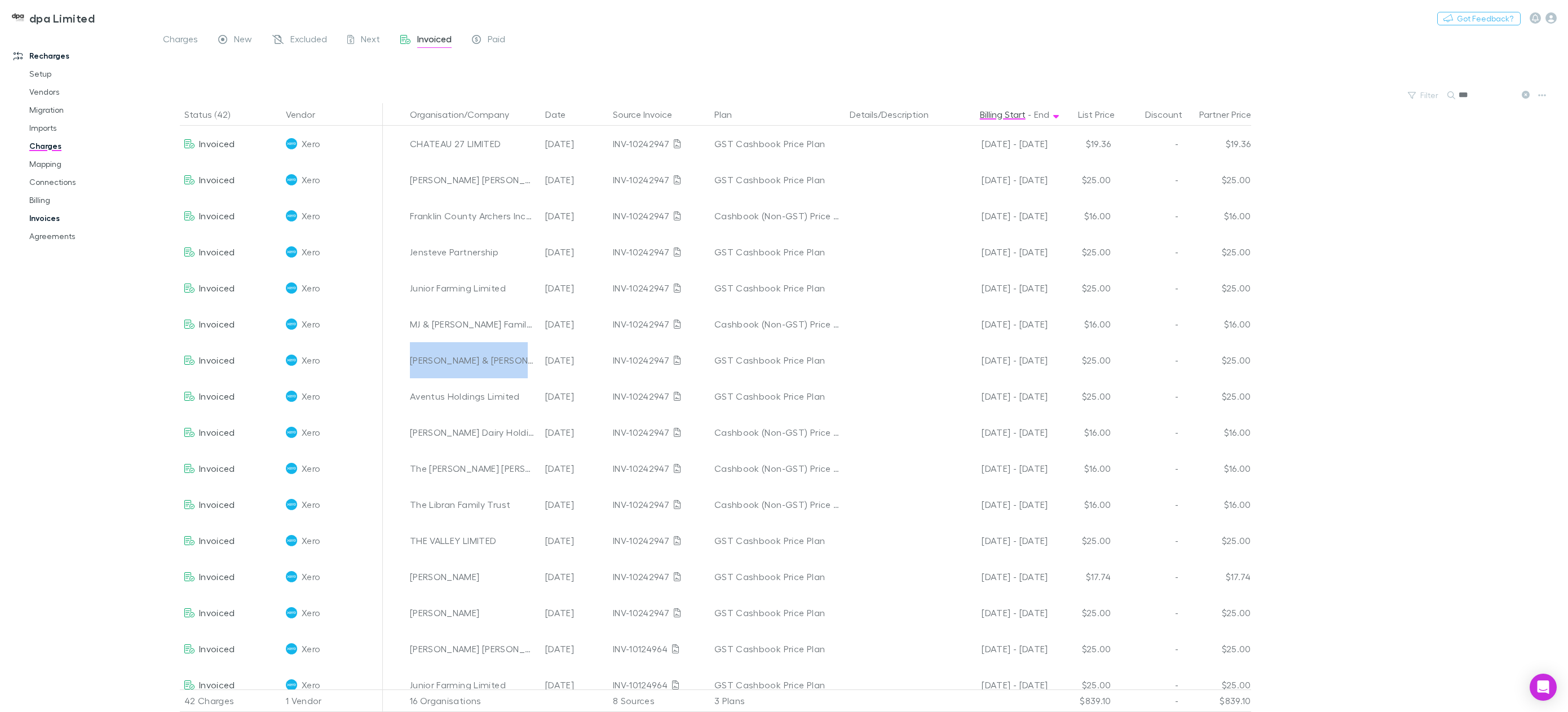
click at [47, 217] on link "Invoices" at bounding box center [89, 218] width 141 height 18
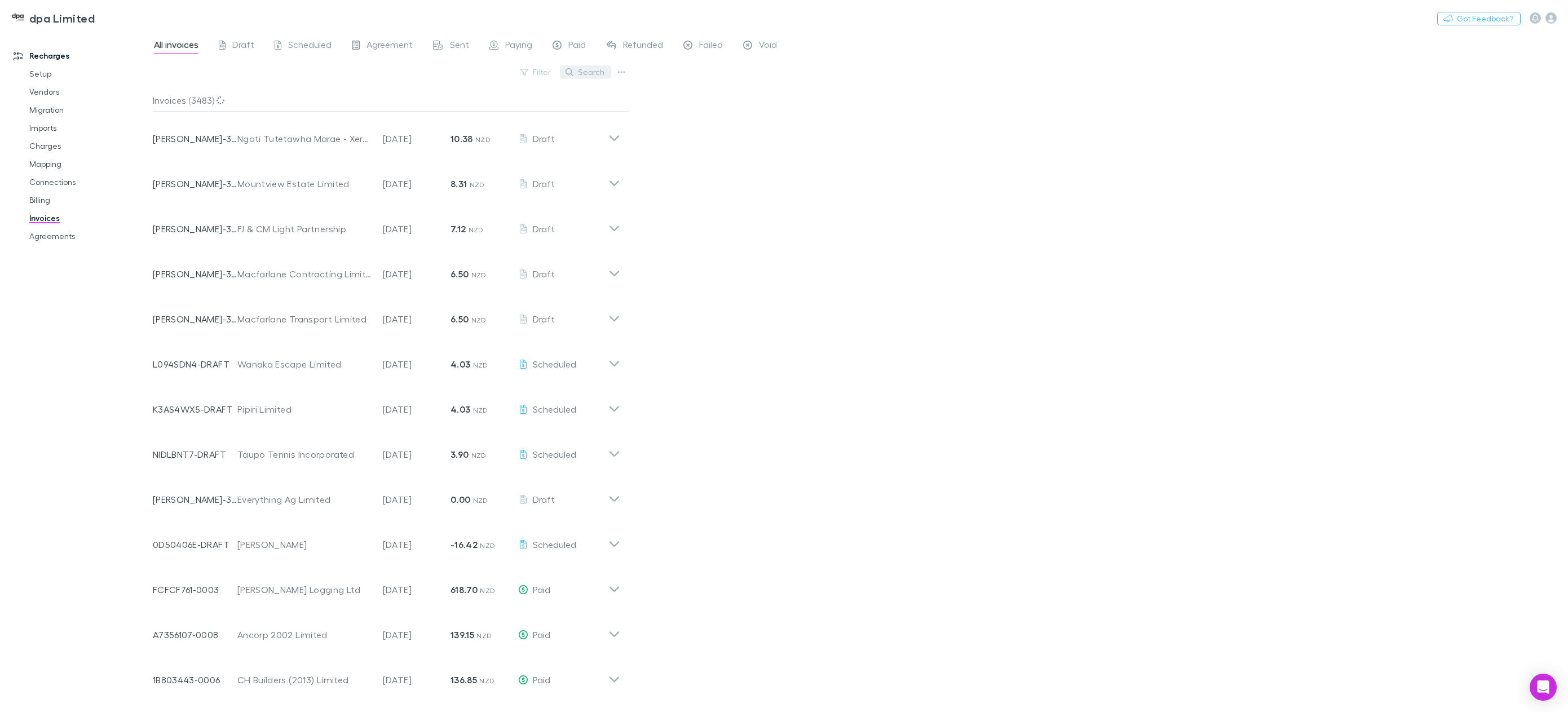
click at [589, 77] on button "Search" at bounding box center [586, 72] width 51 height 14
paste input "**********"
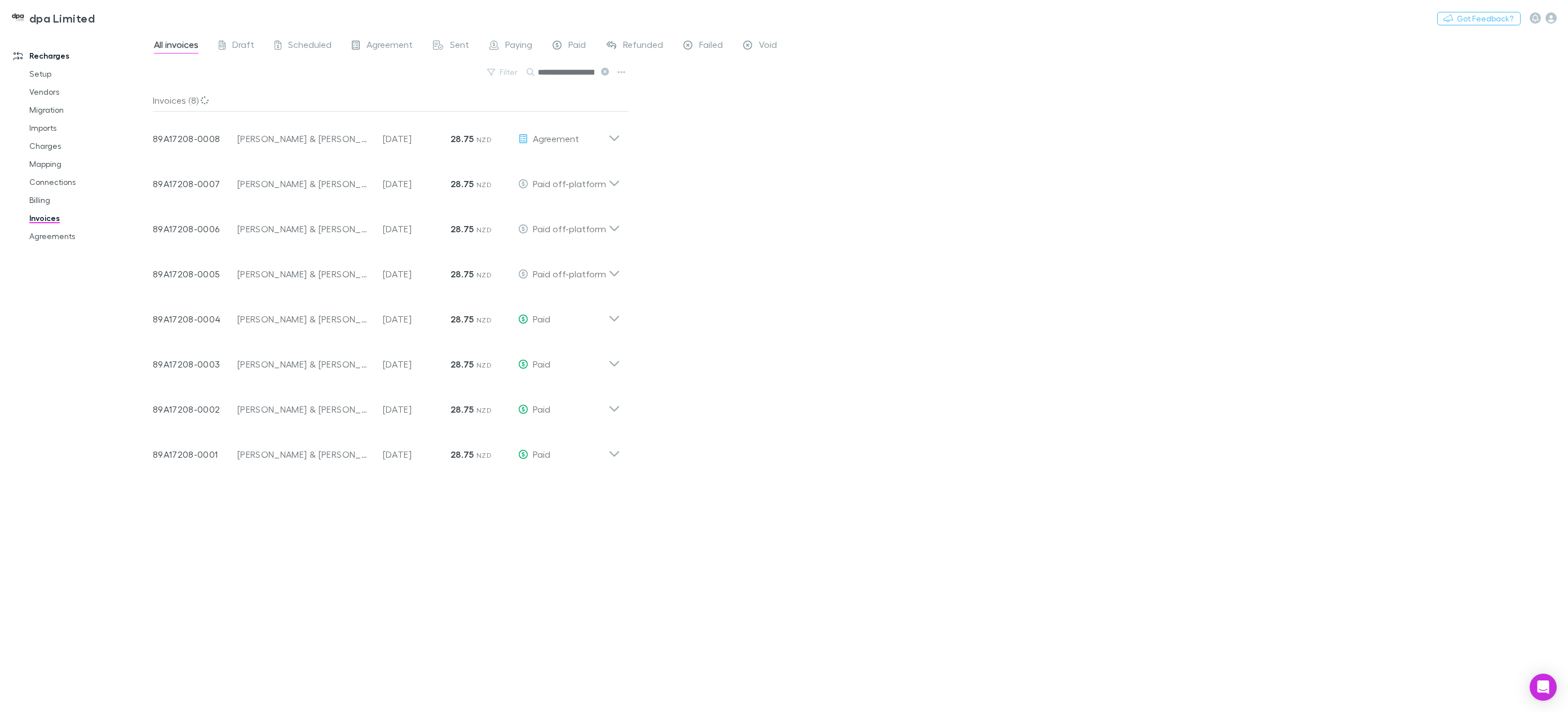
scroll to position [0, 48]
type input "**********"
click at [44, 239] on link "Agreements" at bounding box center [89, 236] width 141 height 18
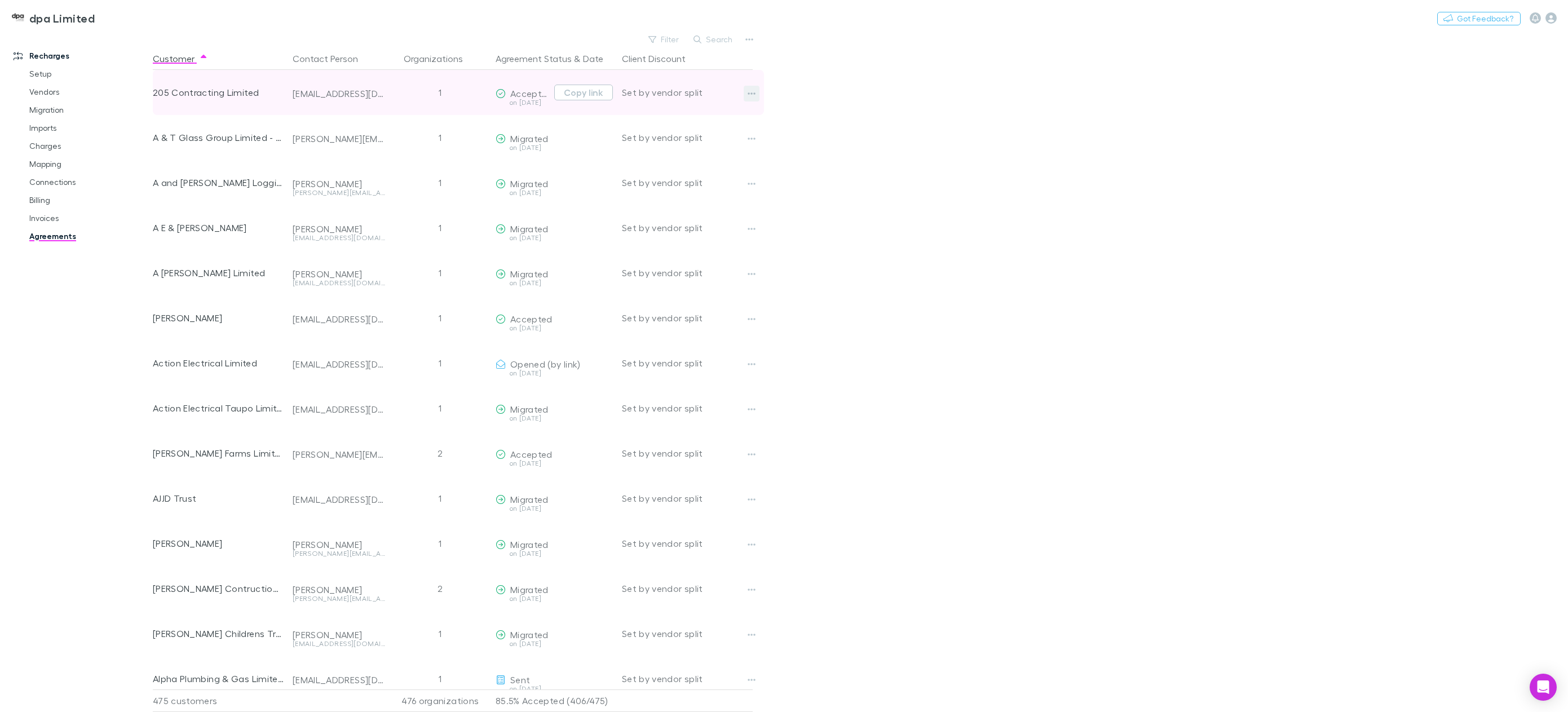
click at [753, 91] on icon "button" at bounding box center [751, 93] width 8 height 9
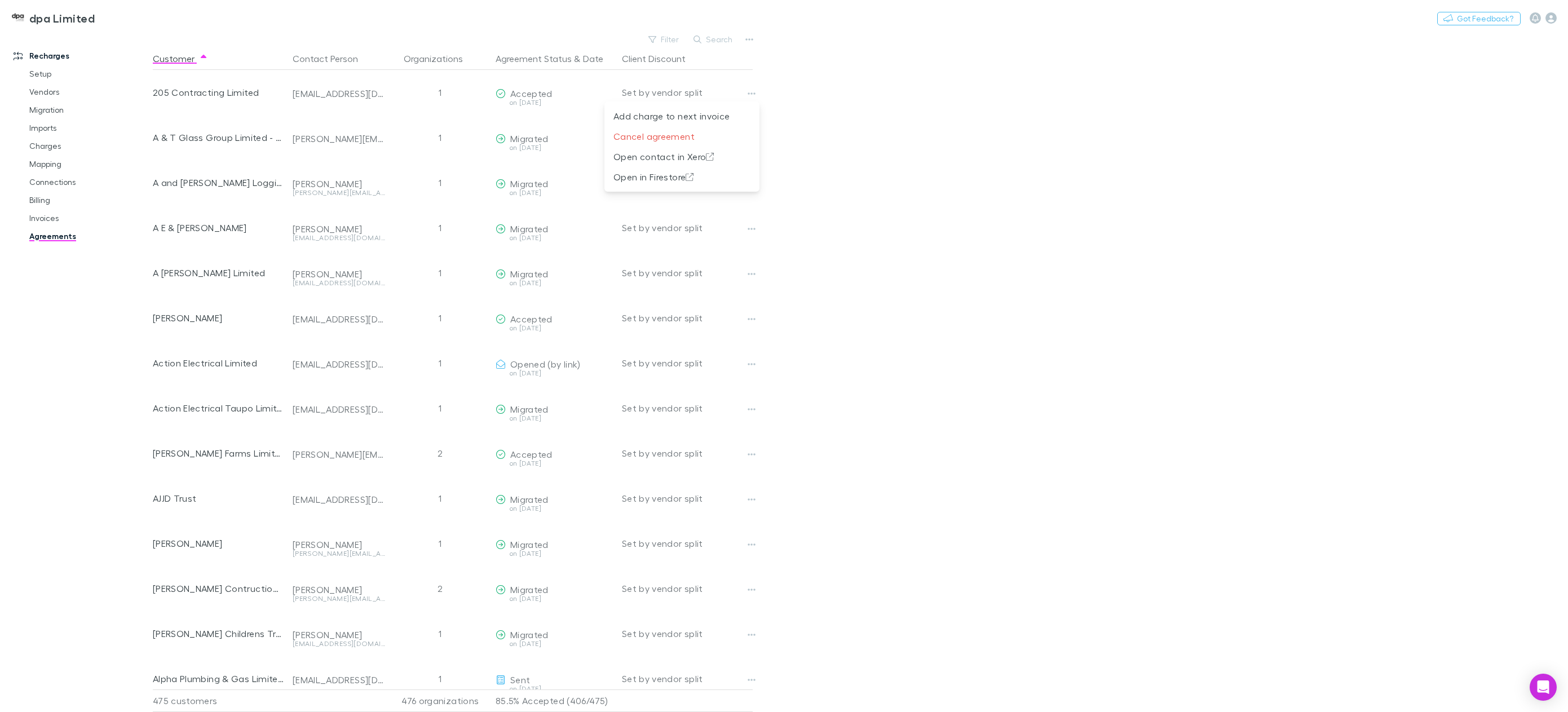
click at [981, 118] on div at bounding box center [784, 356] width 1568 height 712
click at [719, 35] on button "Search" at bounding box center [714, 39] width 51 height 14
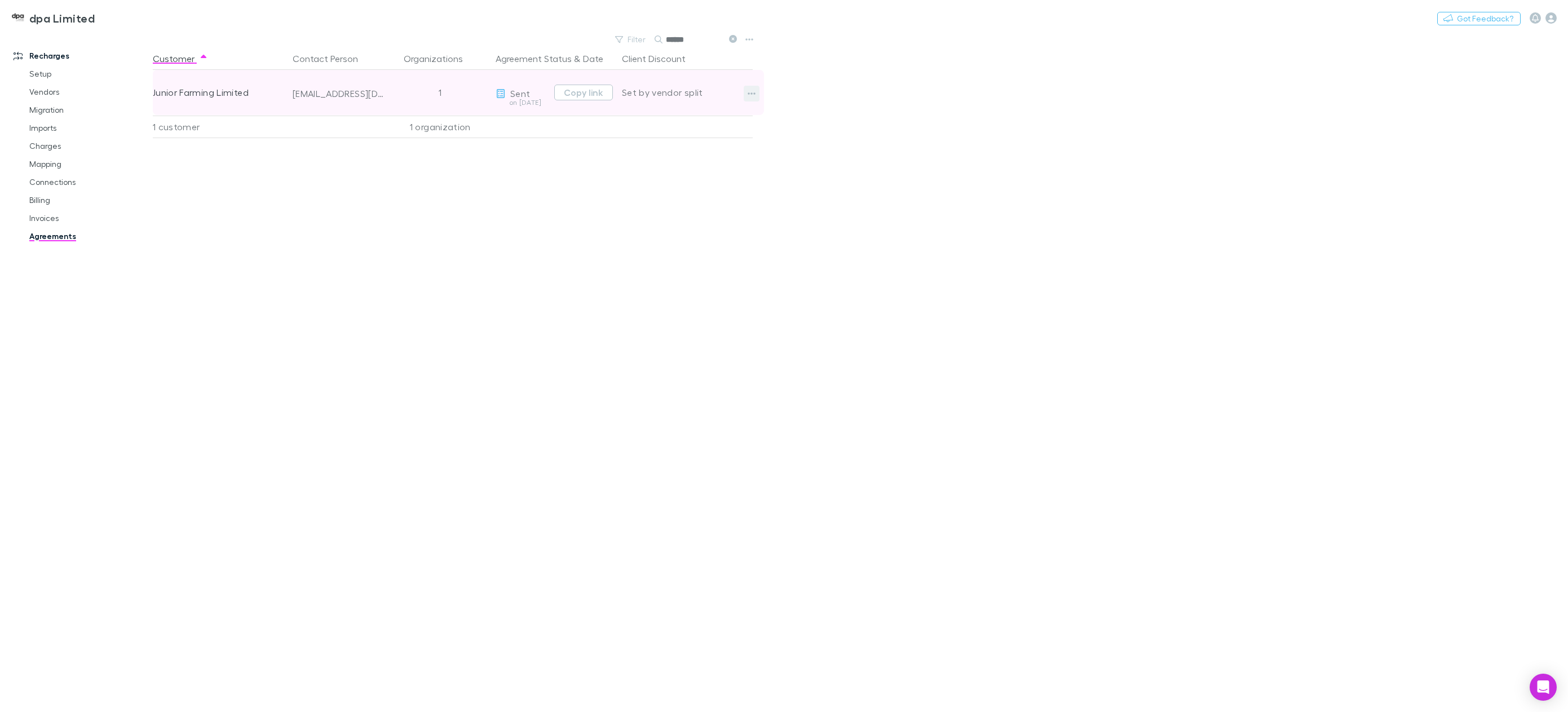
type input "******"
click at [750, 93] on icon "button" at bounding box center [751, 93] width 8 height 9
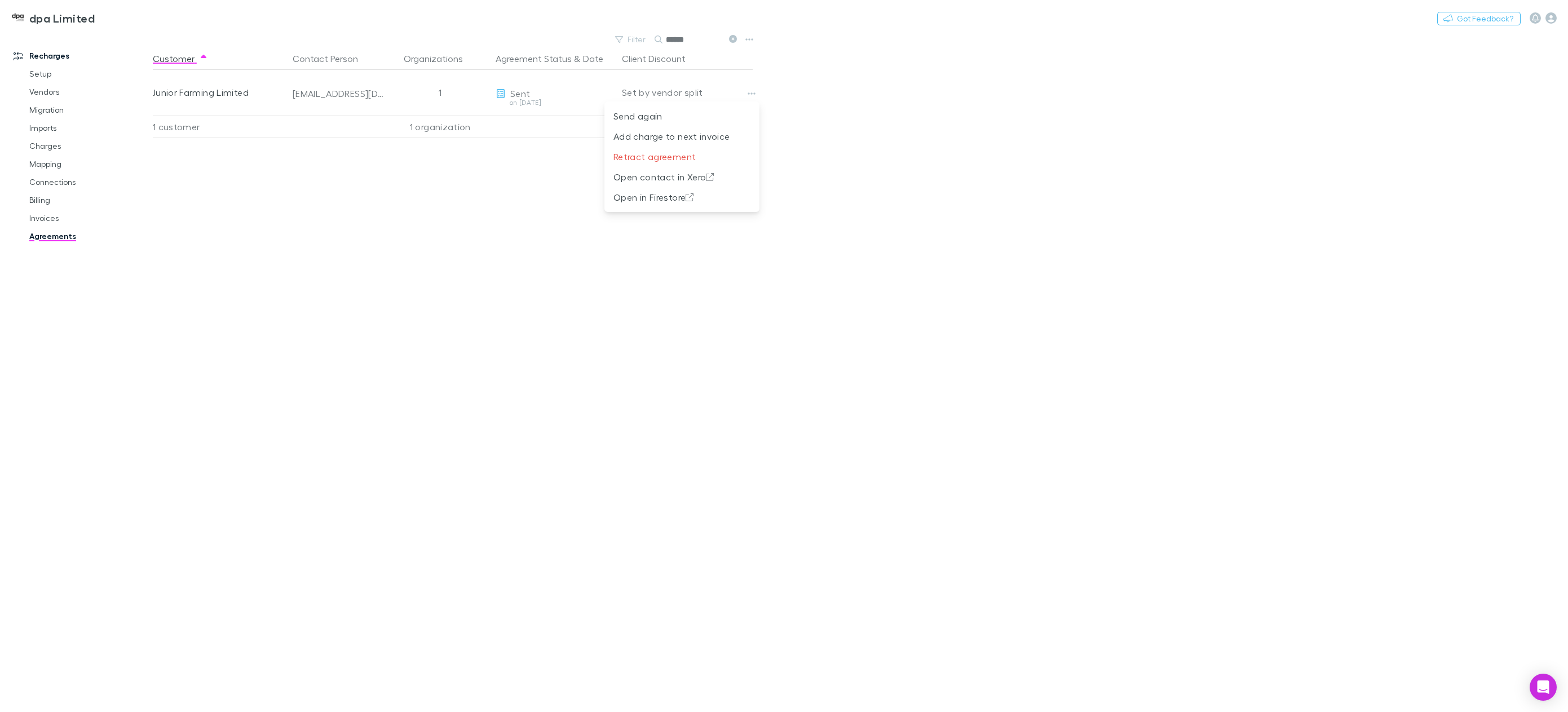
click at [811, 272] on div at bounding box center [784, 356] width 1568 height 712
click at [53, 213] on link "Invoices" at bounding box center [89, 218] width 141 height 18
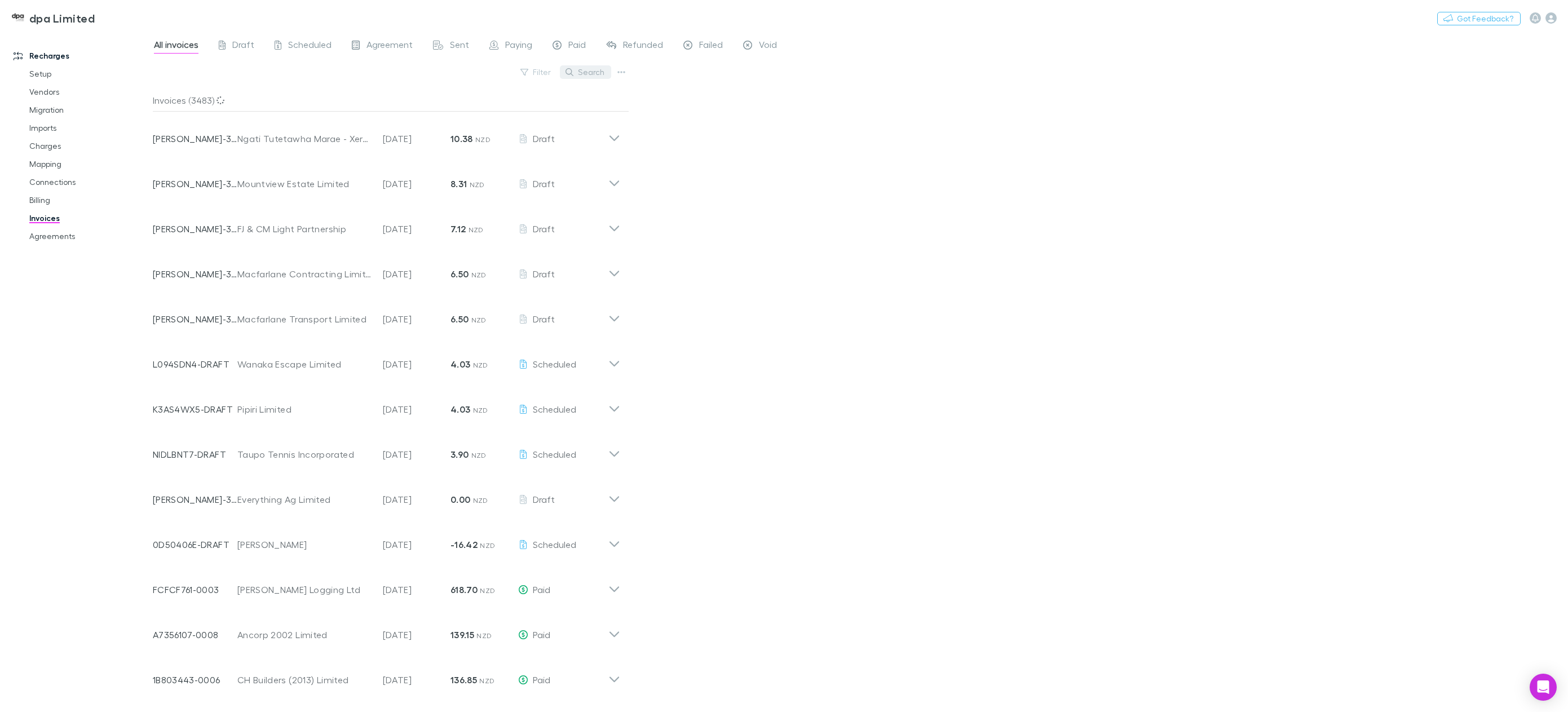
click at [594, 70] on button "Search" at bounding box center [586, 72] width 51 height 14
paste input "**********"
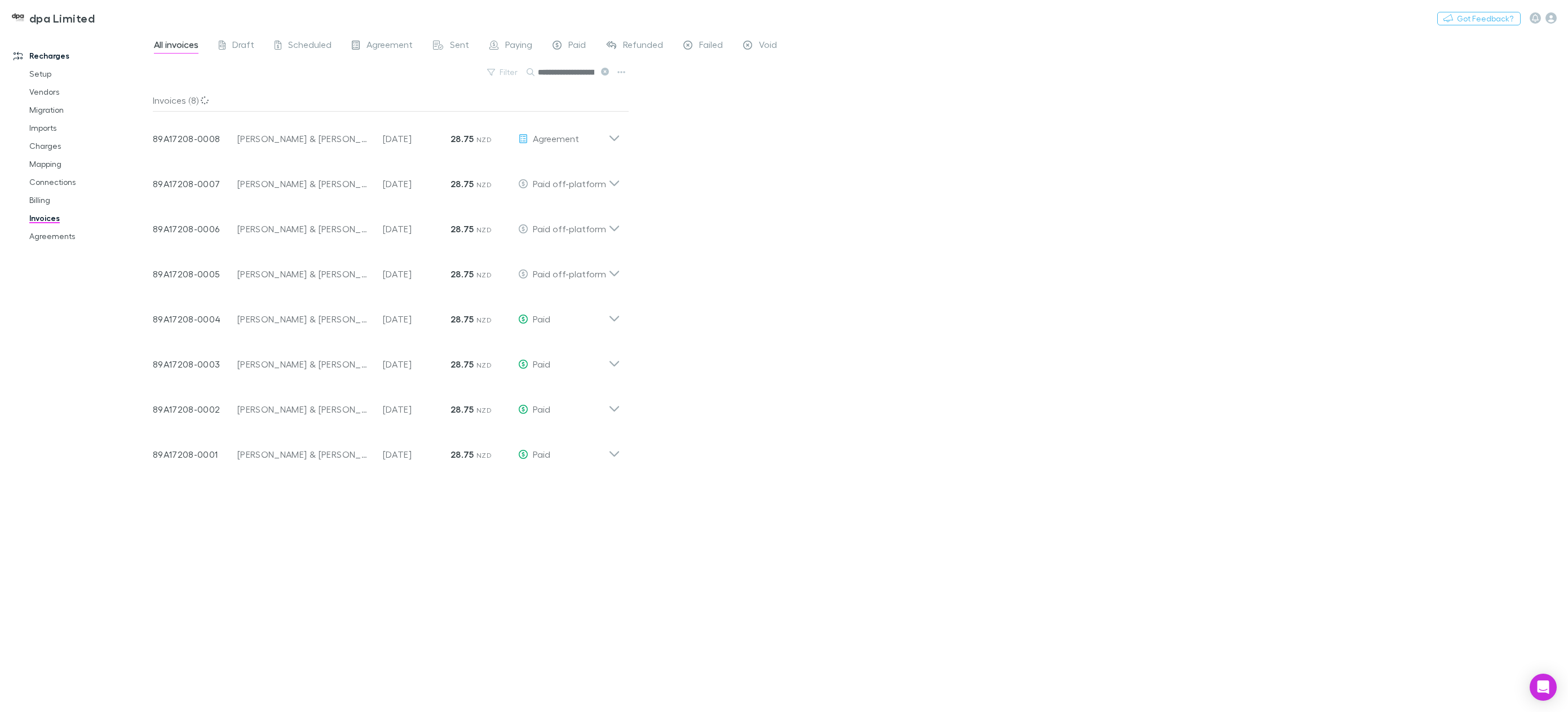
scroll to position [0, 48]
type input "**********"
click at [614, 181] on icon at bounding box center [614, 179] width 12 height 22
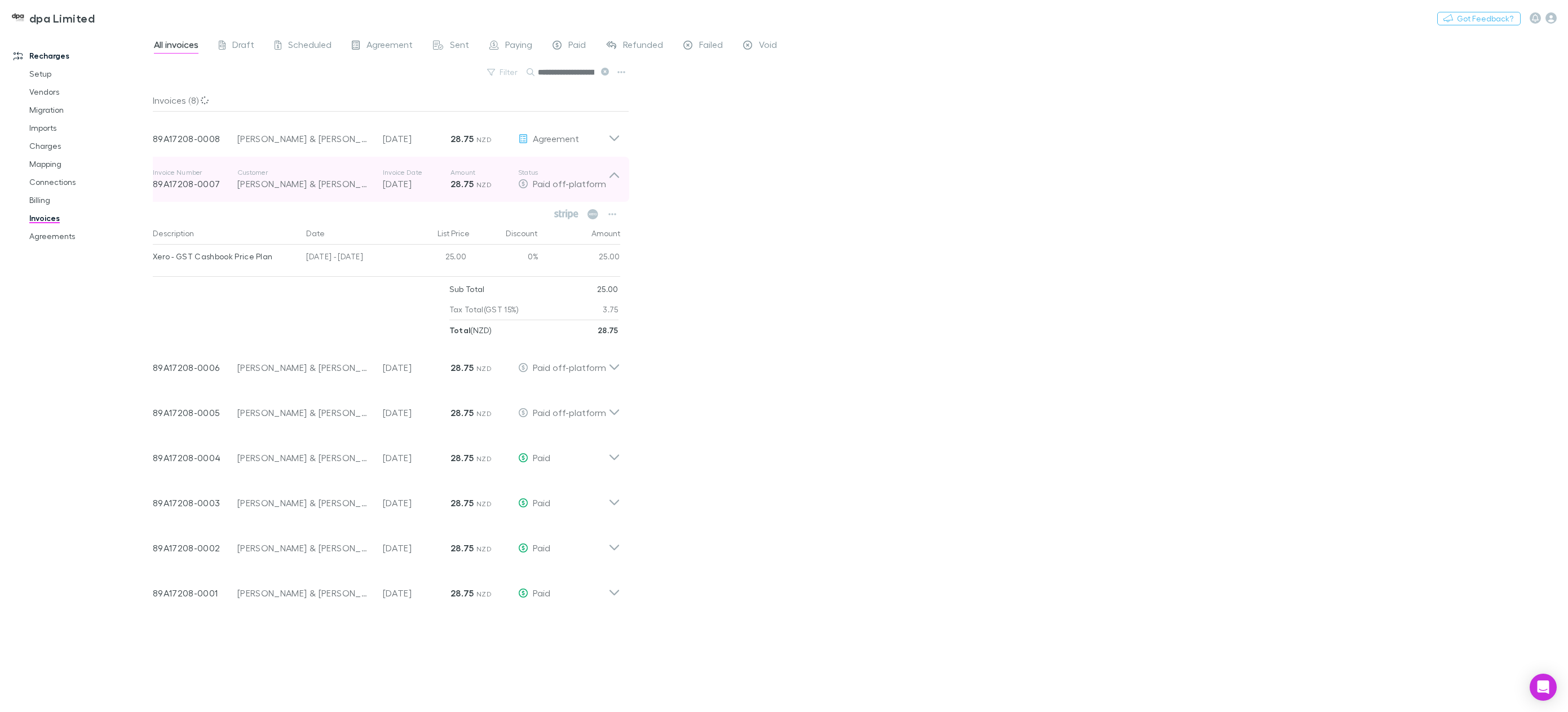
click at [614, 181] on icon at bounding box center [614, 179] width 12 height 22
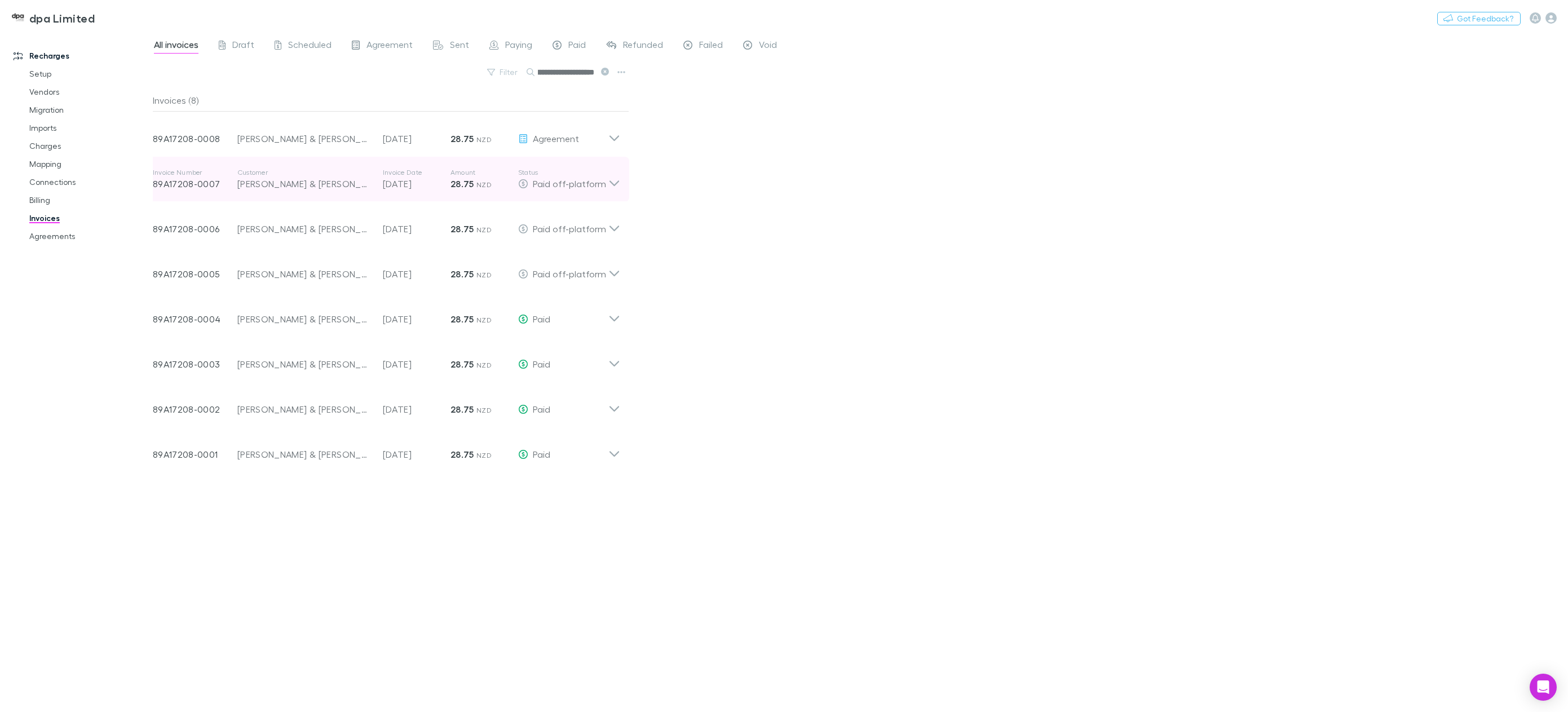
click at [614, 181] on icon at bounding box center [614, 179] width 12 height 22
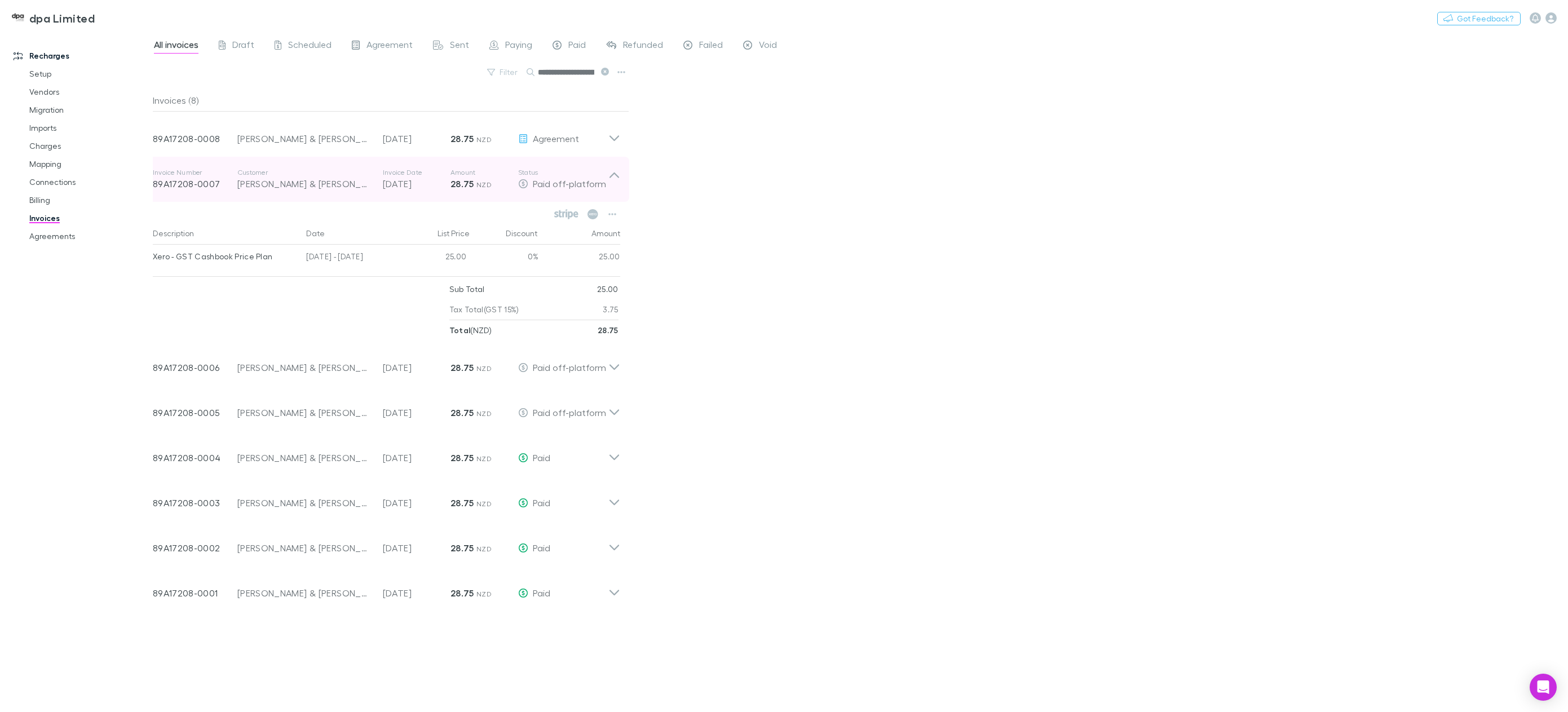
click at [614, 181] on icon at bounding box center [614, 179] width 12 height 22
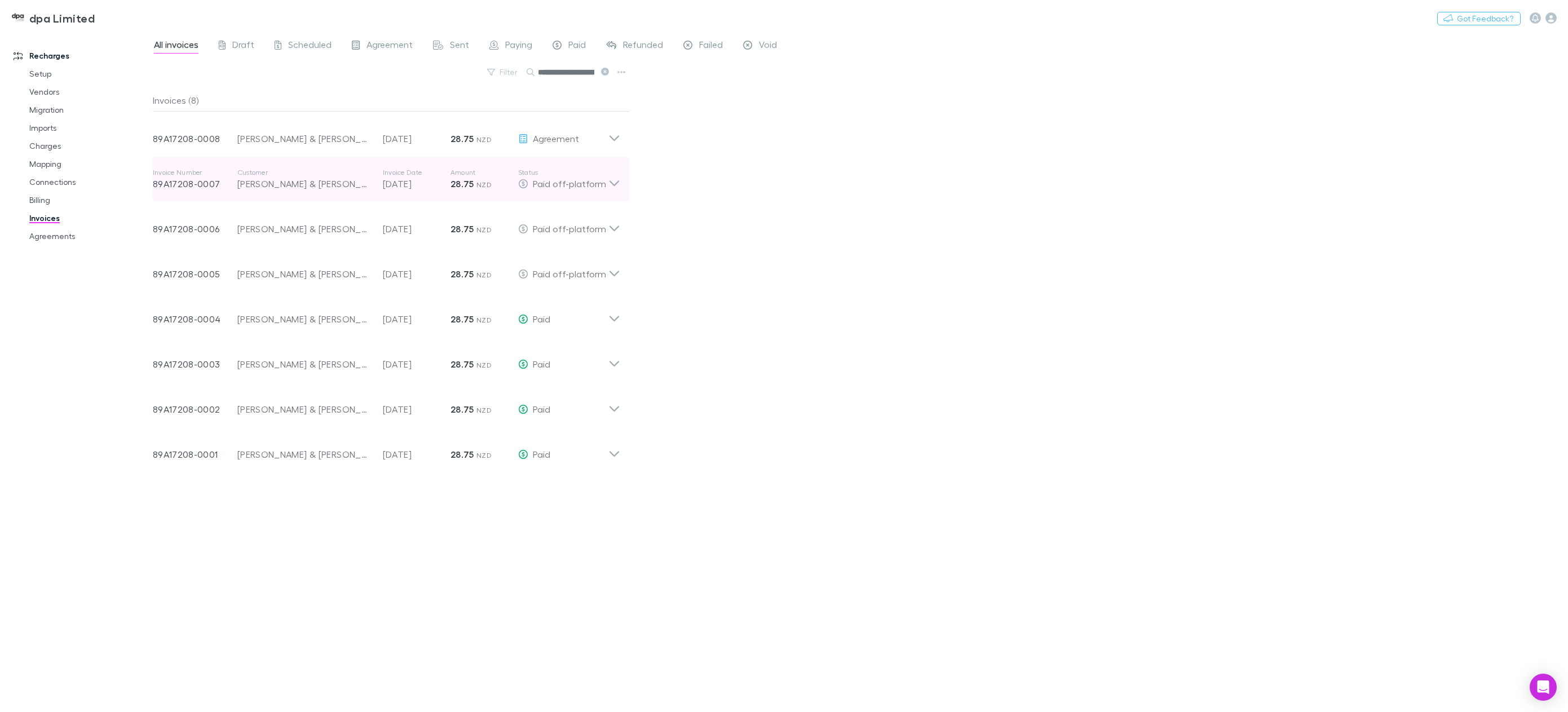
click at [614, 181] on icon at bounding box center [614, 179] width 12 height 22
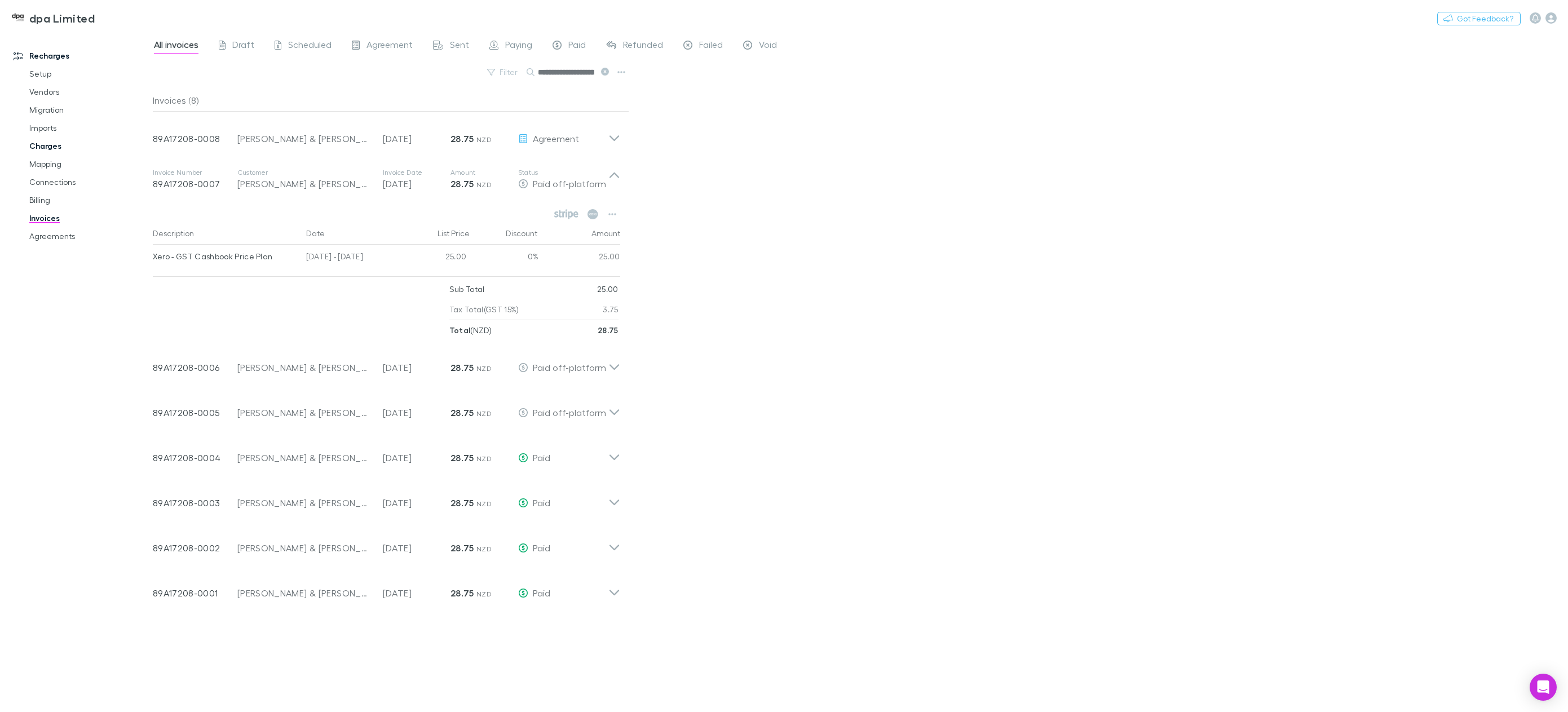
click at [62, 151] on link "Charges" at bounding box center [89, 145] width 141 height 18
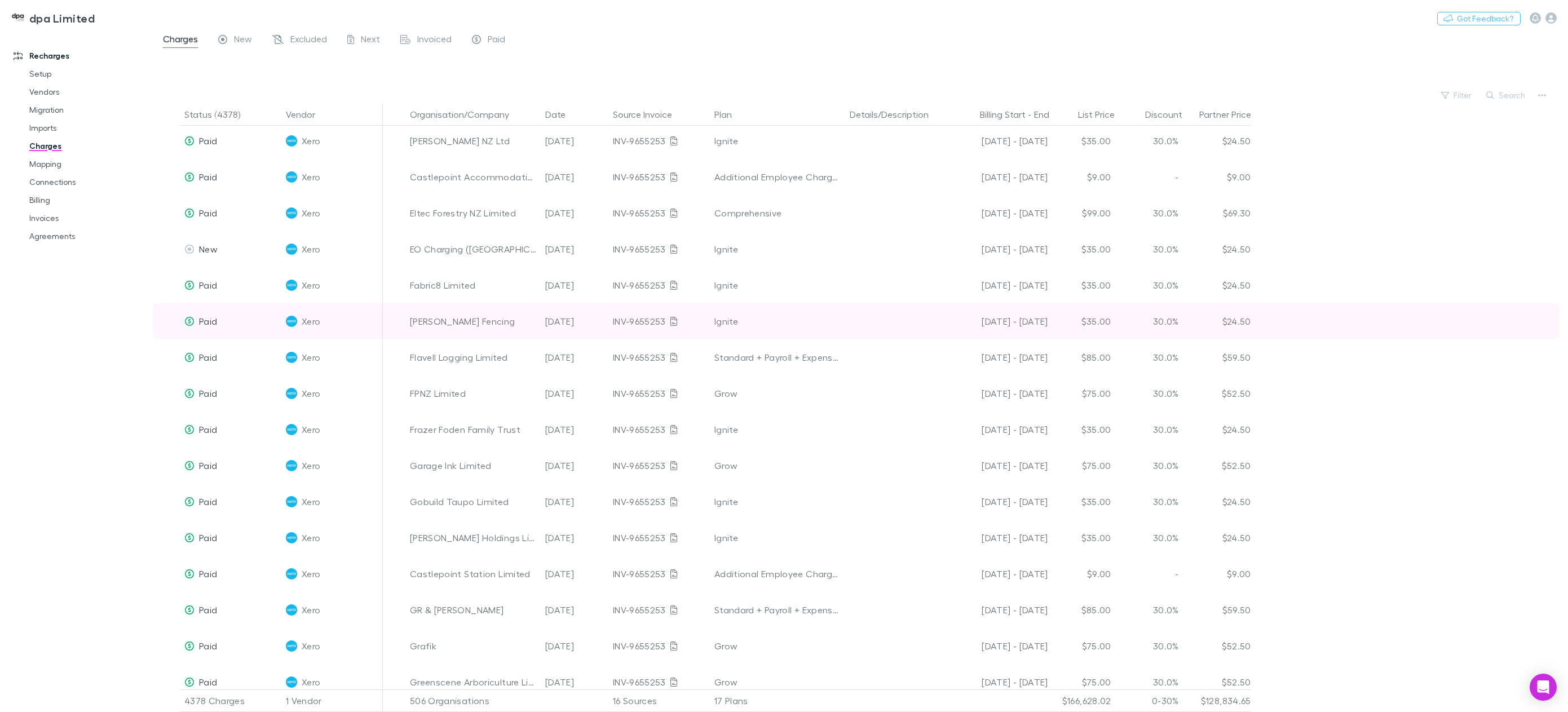
scroll to position [2311, 0]
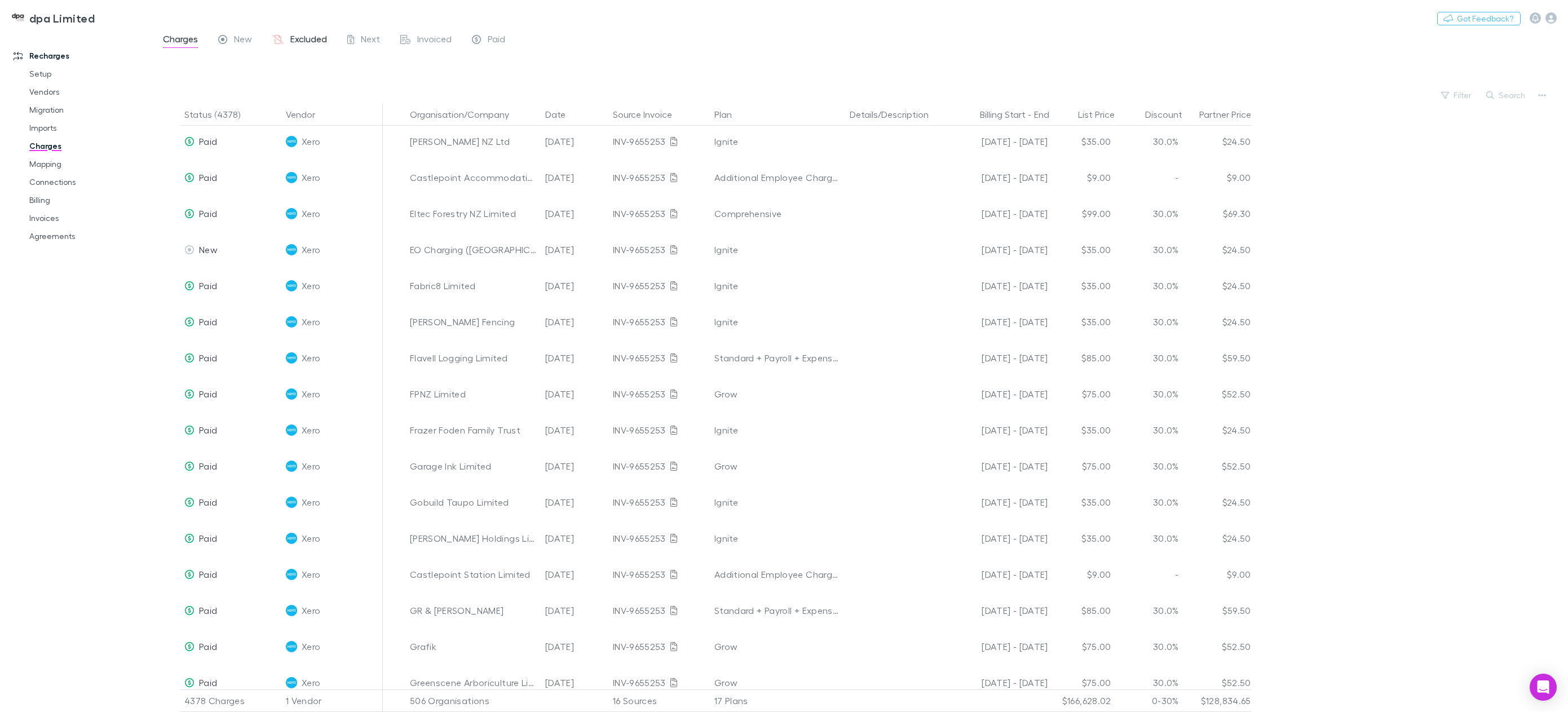
click at [303, 47] on span "Excluded" at bounding box center [308, 41] width 37 height 14
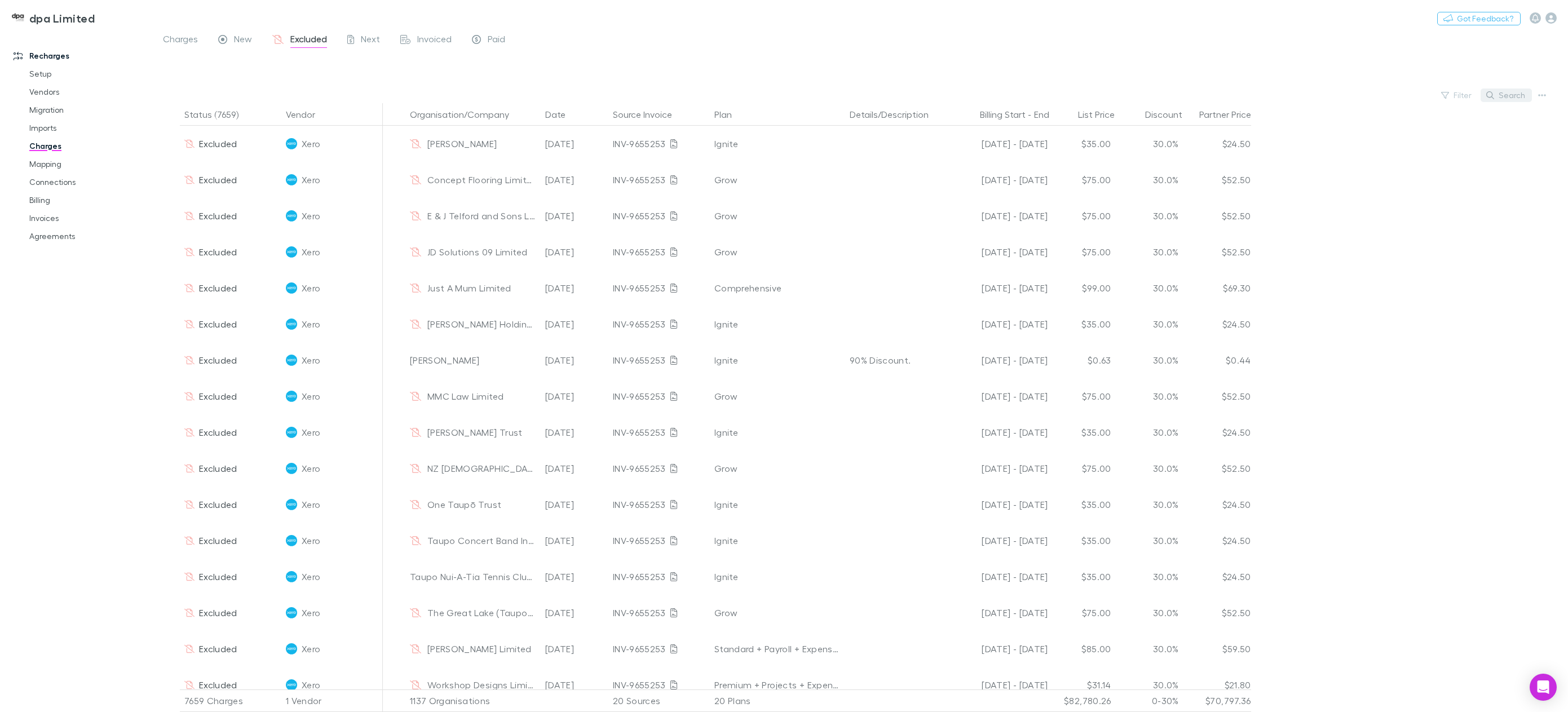
click at [1513, 92] on button "Search" at bounding box center [1506, 95] width 51 height 14
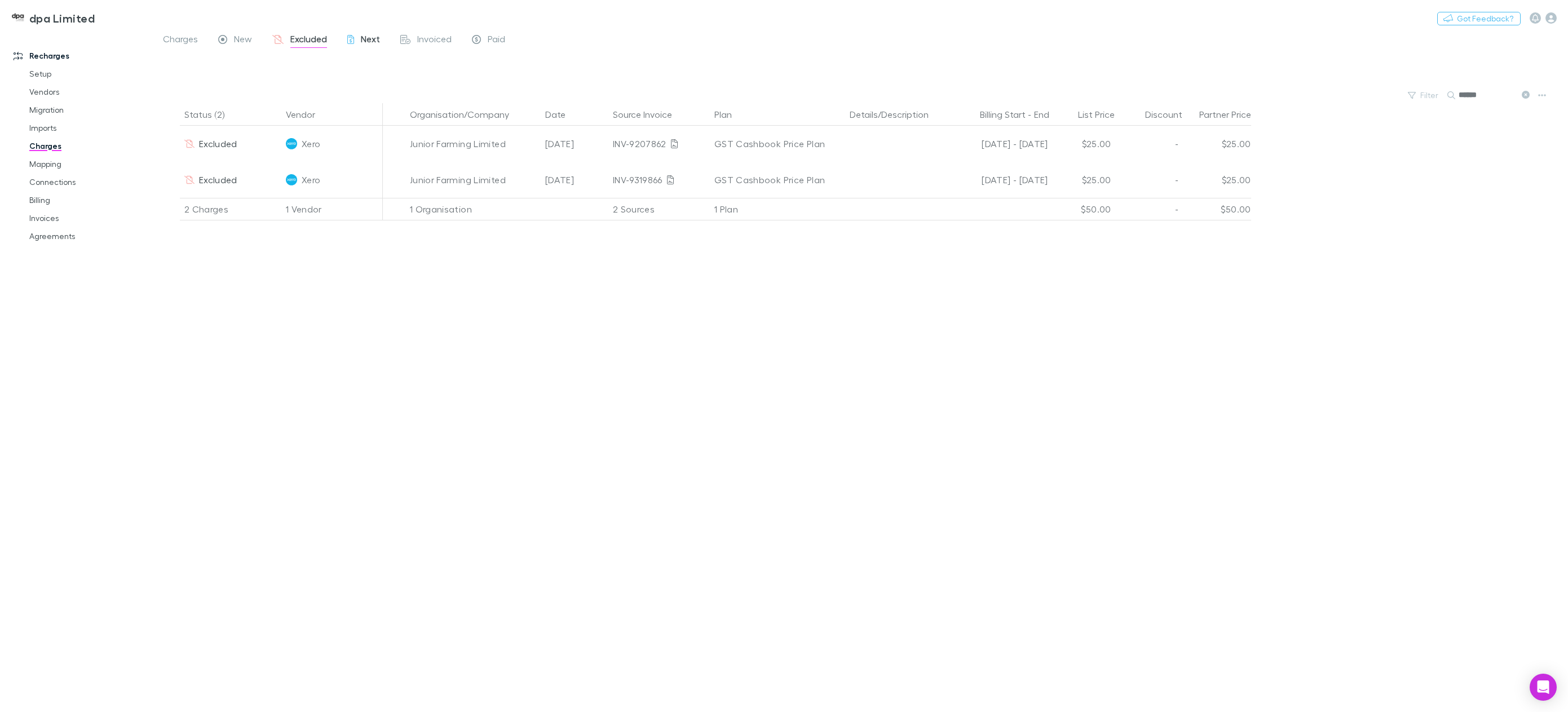
type input "******"
click at [371, 38] on span "Next" at bounding box center [371, 41] width 19 height 14
click at [424, 32] on link "Invoiced" at bounding box center [425, 41] width 54 height 18
click at [502, 42] on span "Paid" at bounding box center [496, 41] width 18 height 14
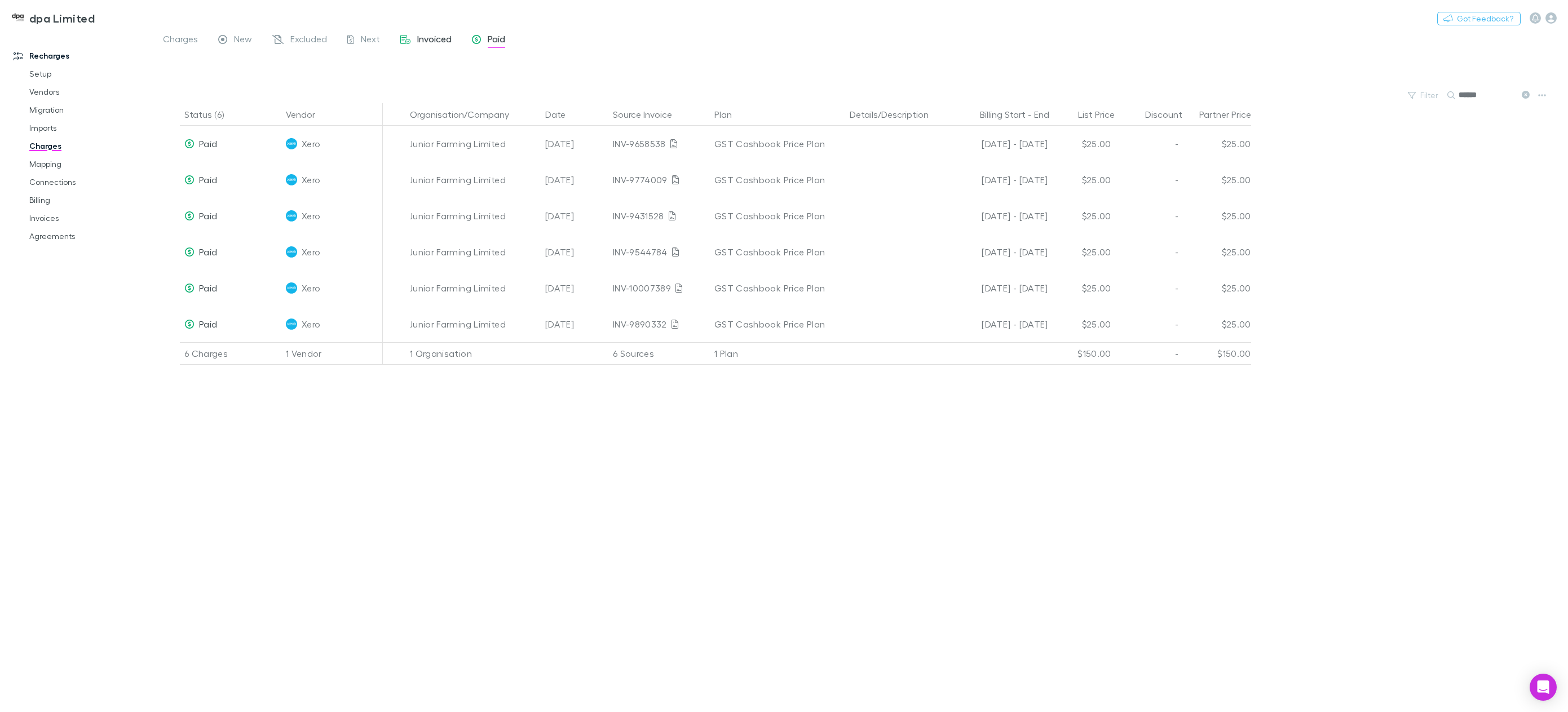
click at [425, 46] on span "Invoiced" at bounding box center [434, 41] width 34 height 14
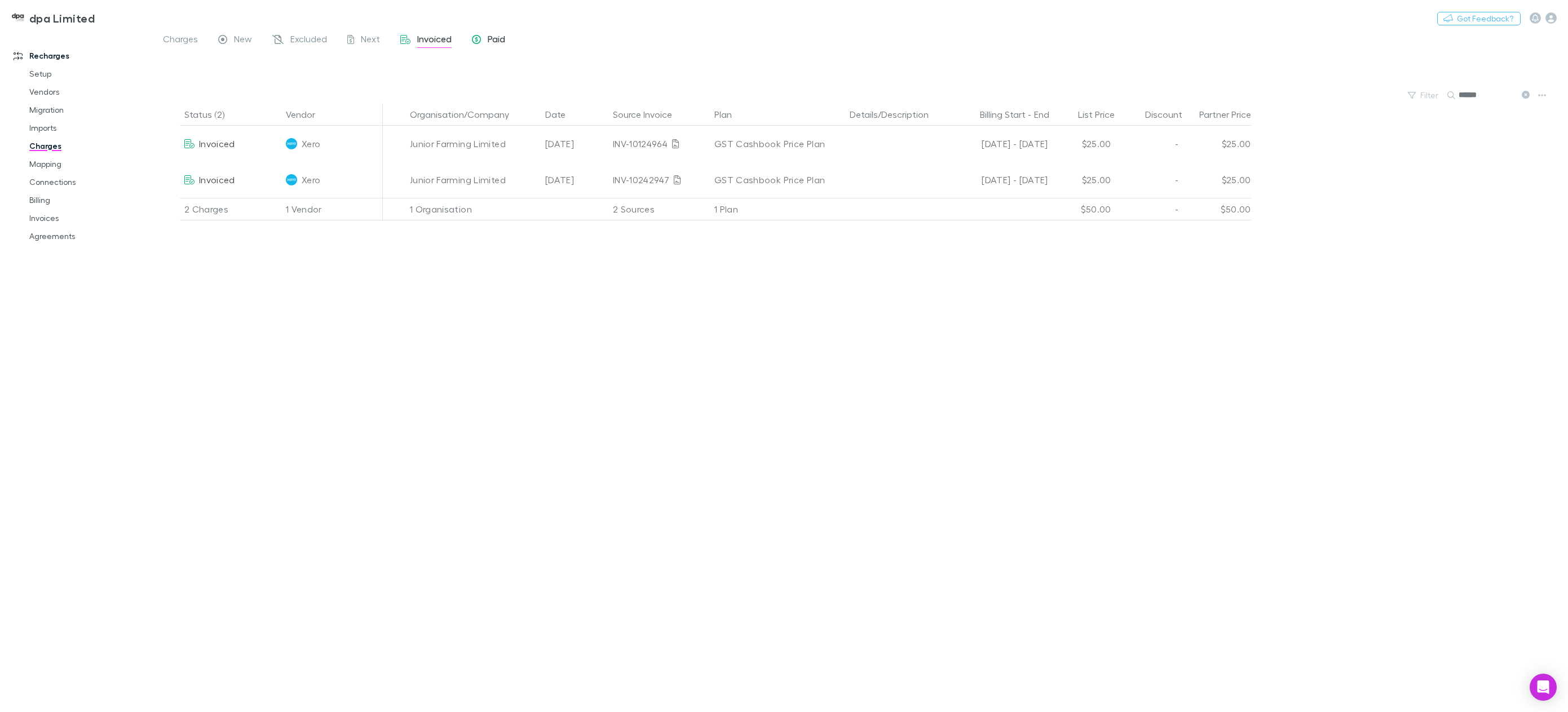
click at [485, 35] on div "Paid" at bounding box center [488, 41] width 34 height 14
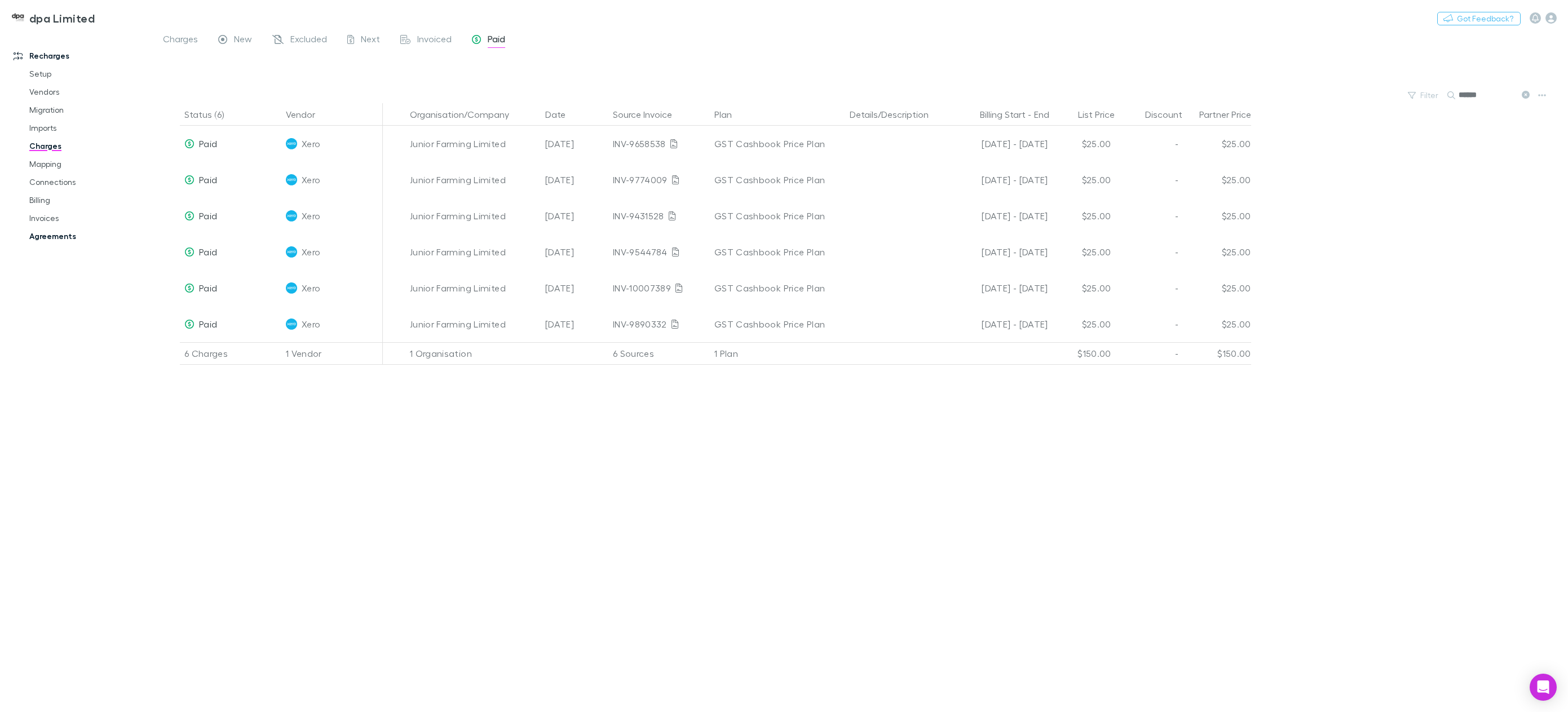
click at [53, 238] on link "Agreements" at bounding box center [89, 236] width 141 height 18
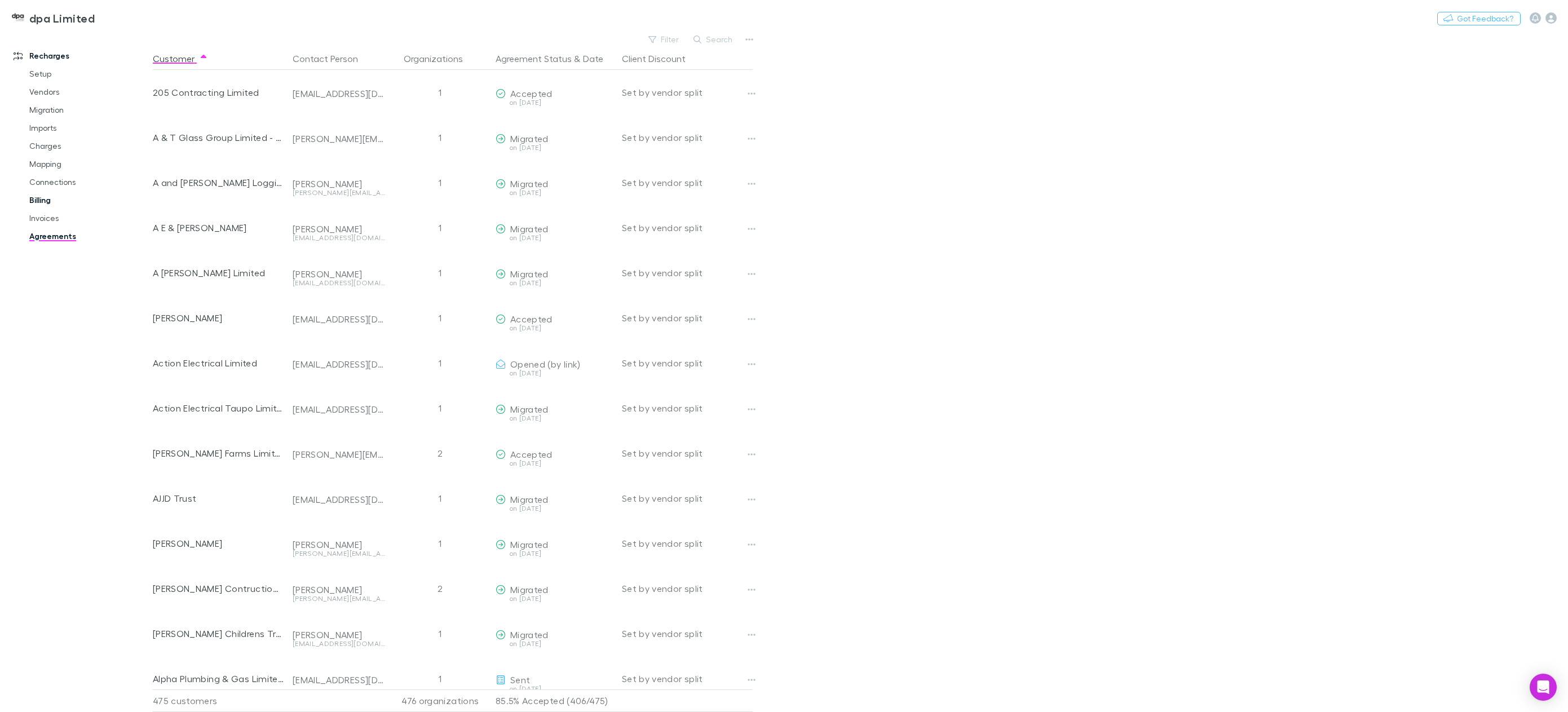
click at [46, 200] on link "Billing" at bounding box center [89, 200] width 141 height 18
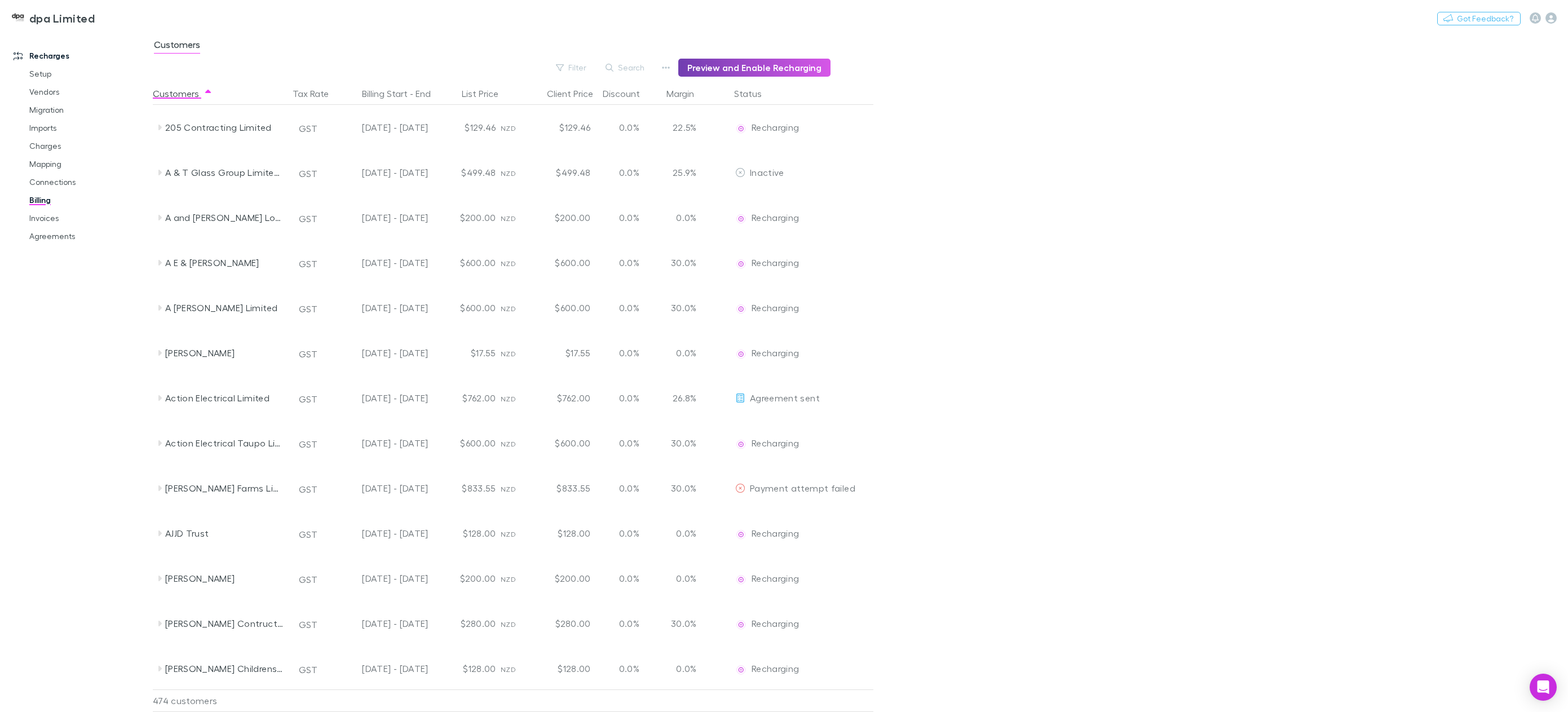
click at [730, 68] on button "Preview and Enable Recharging" at bounding box center [754, 67] width 152 height 18
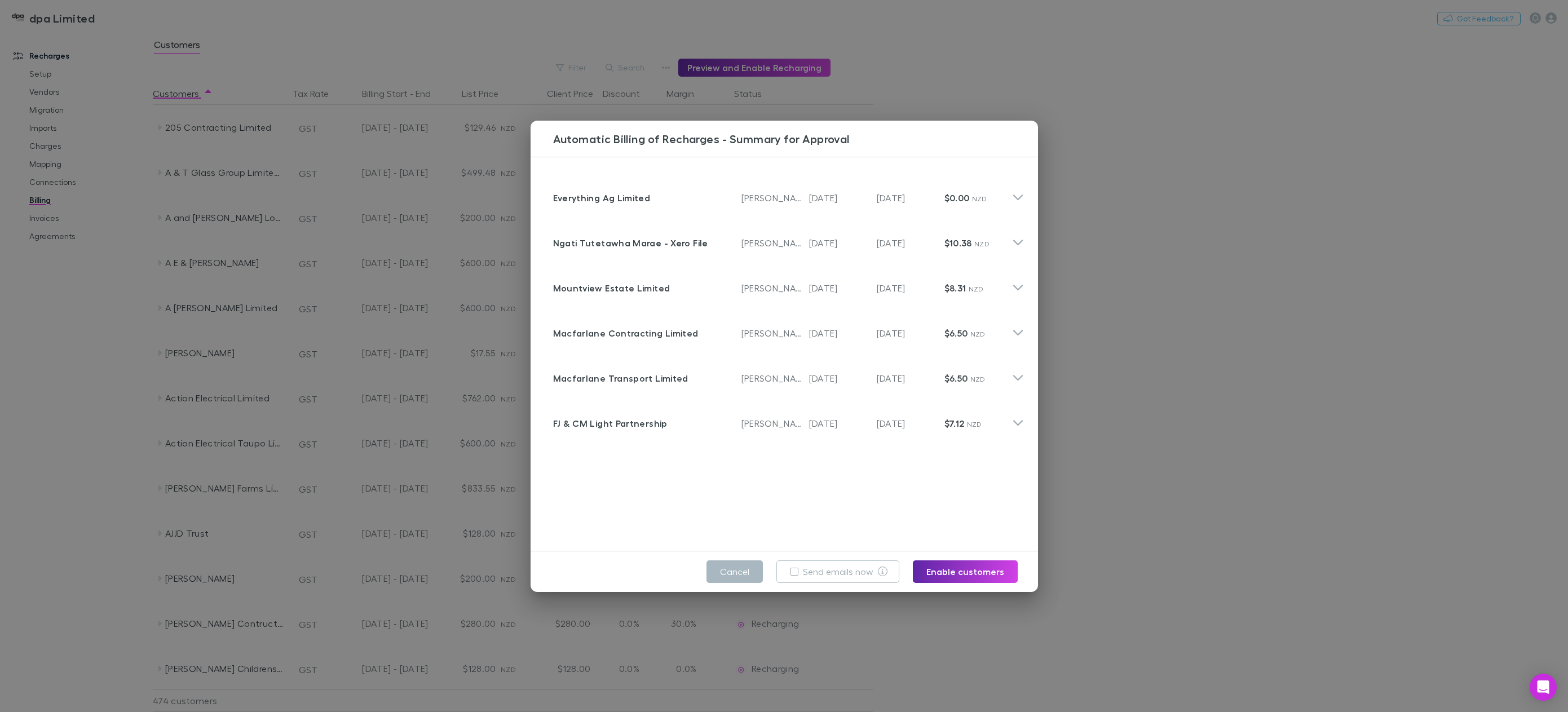
click at [736, 571] on button "Cancel" at bounding box center [734, 571] width 57 height 22
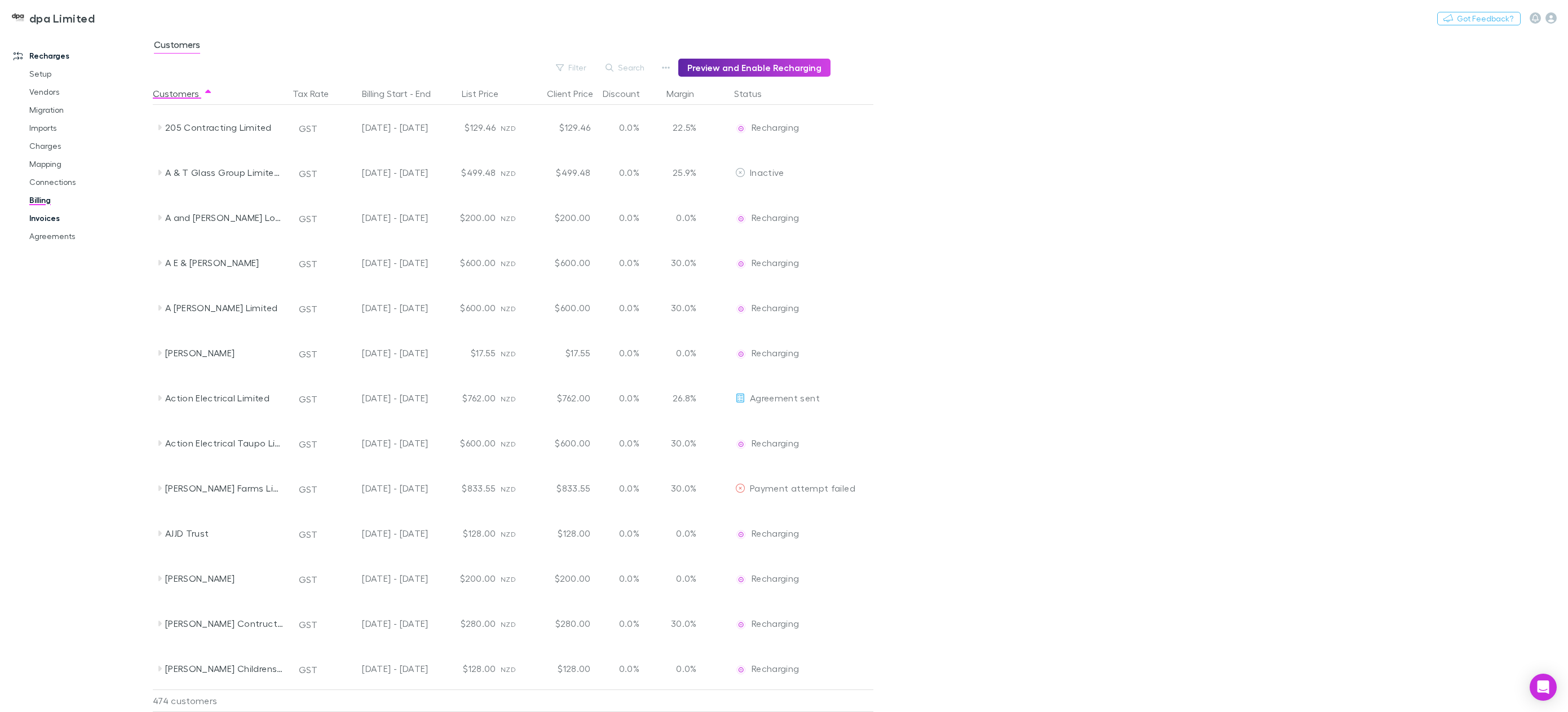
click at [54, 212] on link "Invoices" at bounding box center [89, 218] width 141 height 18
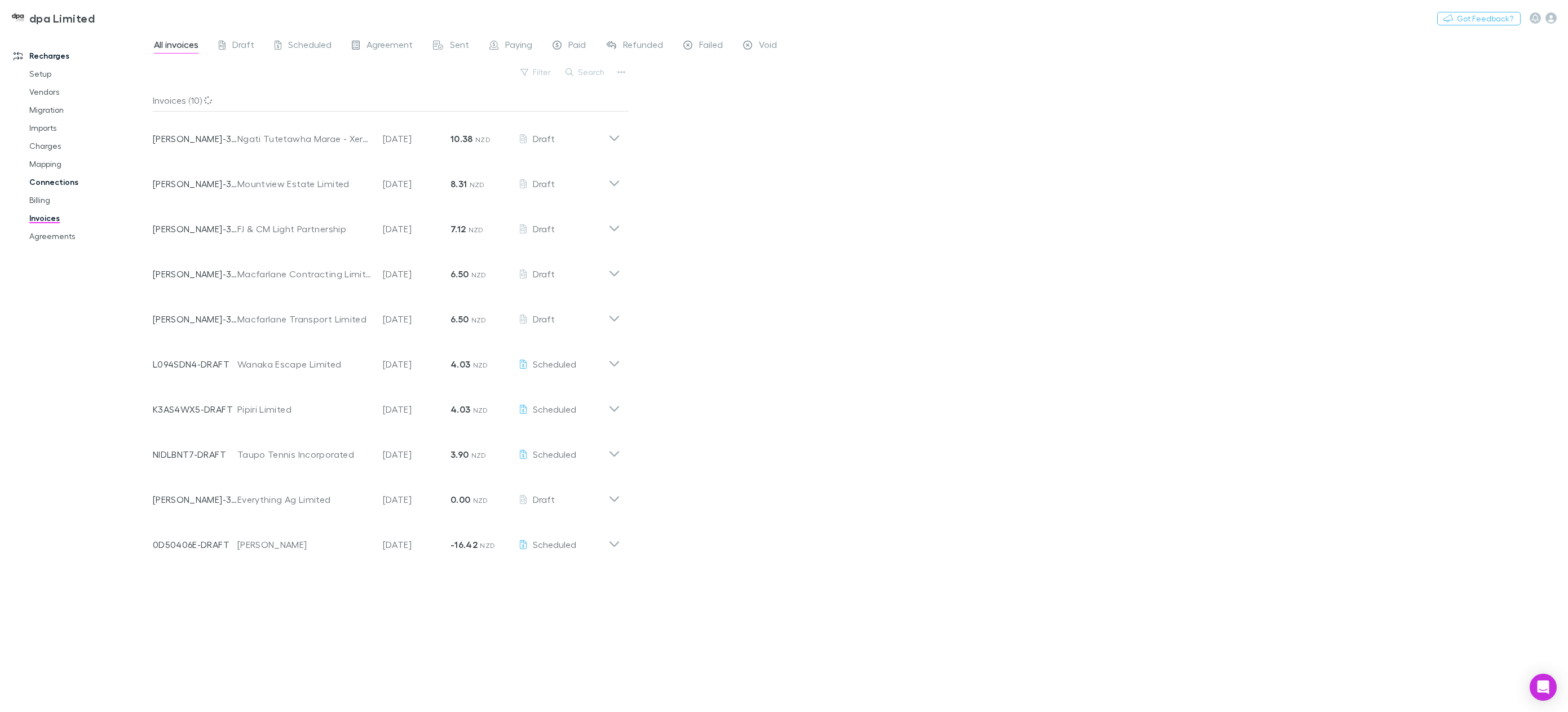
drag, startPoint x: 50, startPoint y: 194, endPoint x: 47, endPoint y: 189, distance: 5.8
click at [50, 194] on link "Billing" at bounding box center [89, 200] width 141 height 18
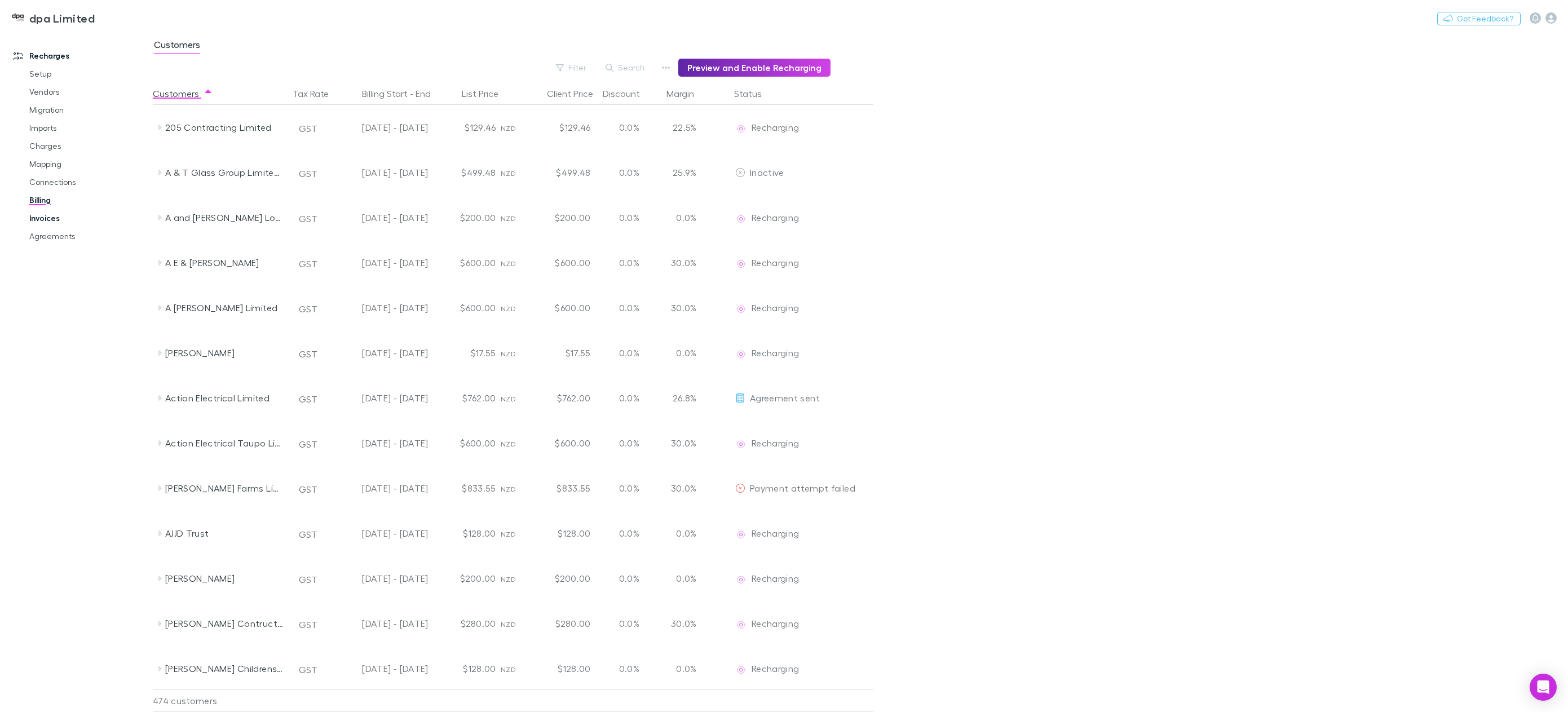
click at [34, 225] on link "Invoices" at bounding box center [89, 218] width 141 height 18
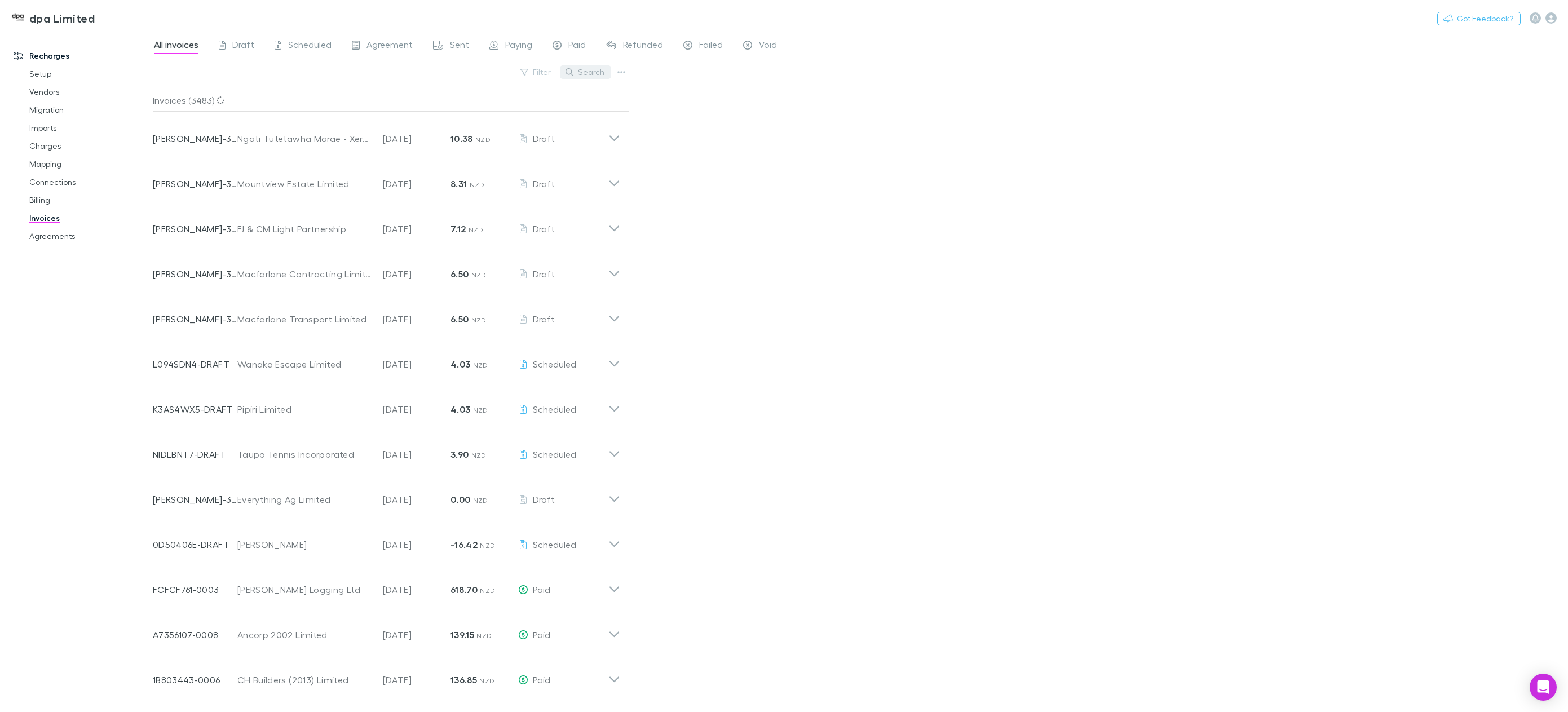
click at [585, 74] on button "Search" at bounding box center [586, 72] width 51 height 14
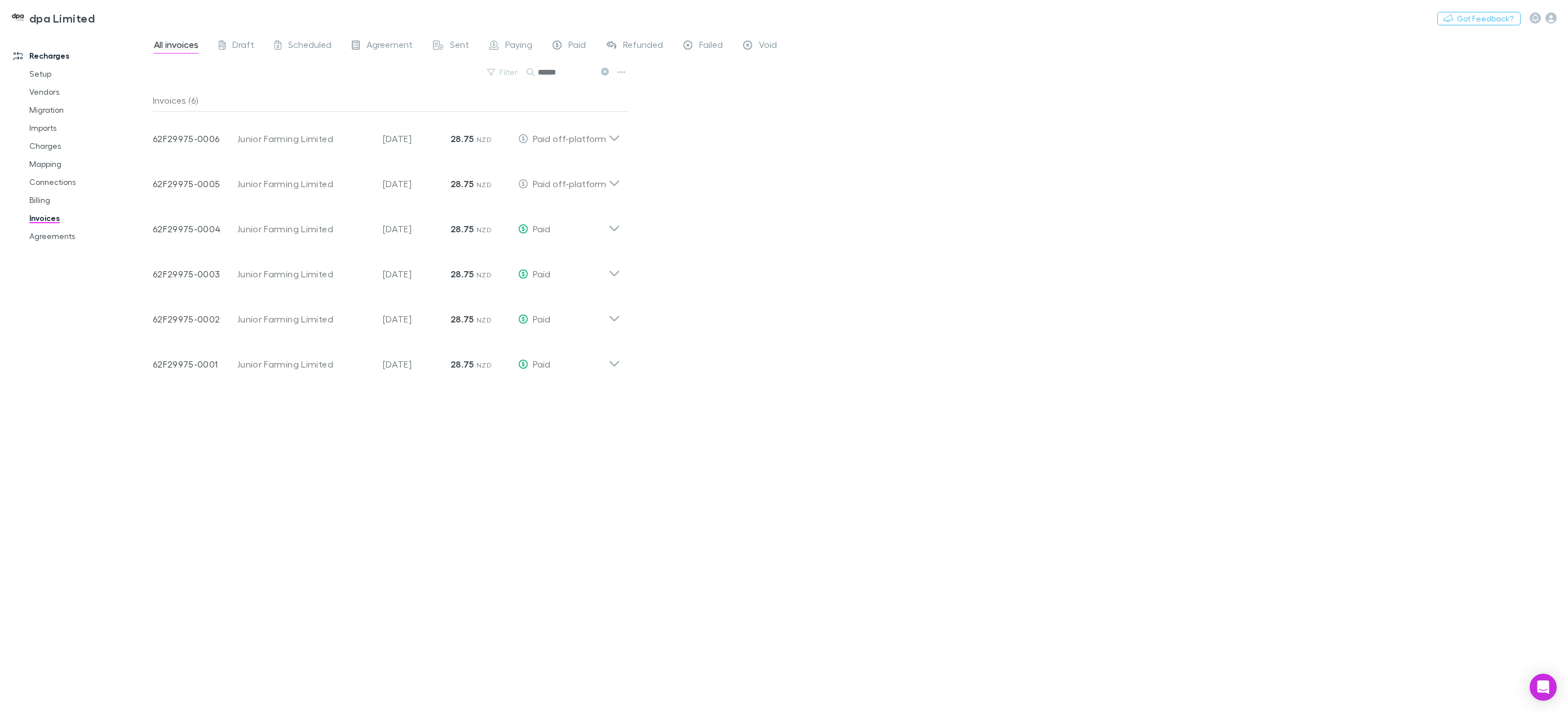
click at [604, 68] on icon at bounding box center [605, 72] width 8 height 8
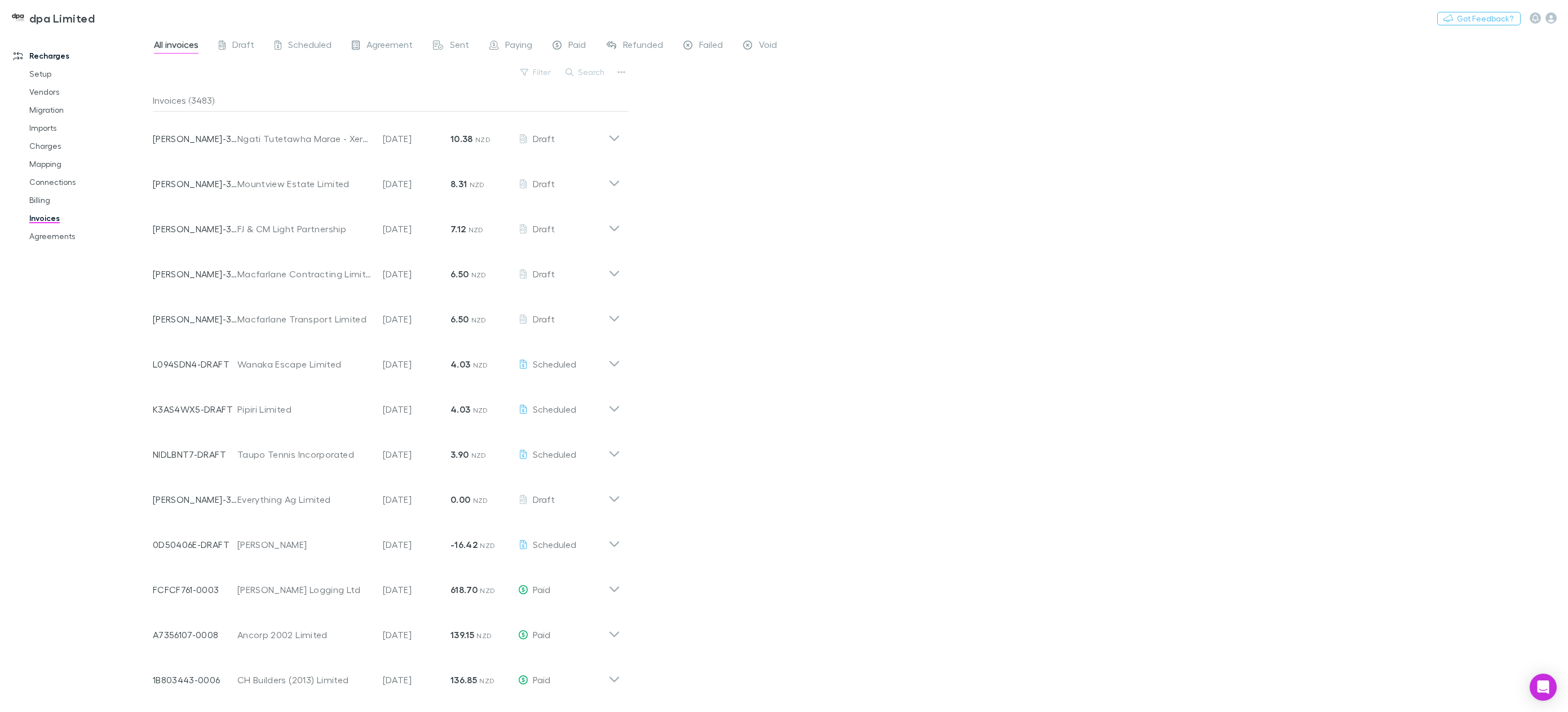
click at [586, 74] on button "Search" at bounding box center [586, 72] width 51 height 14
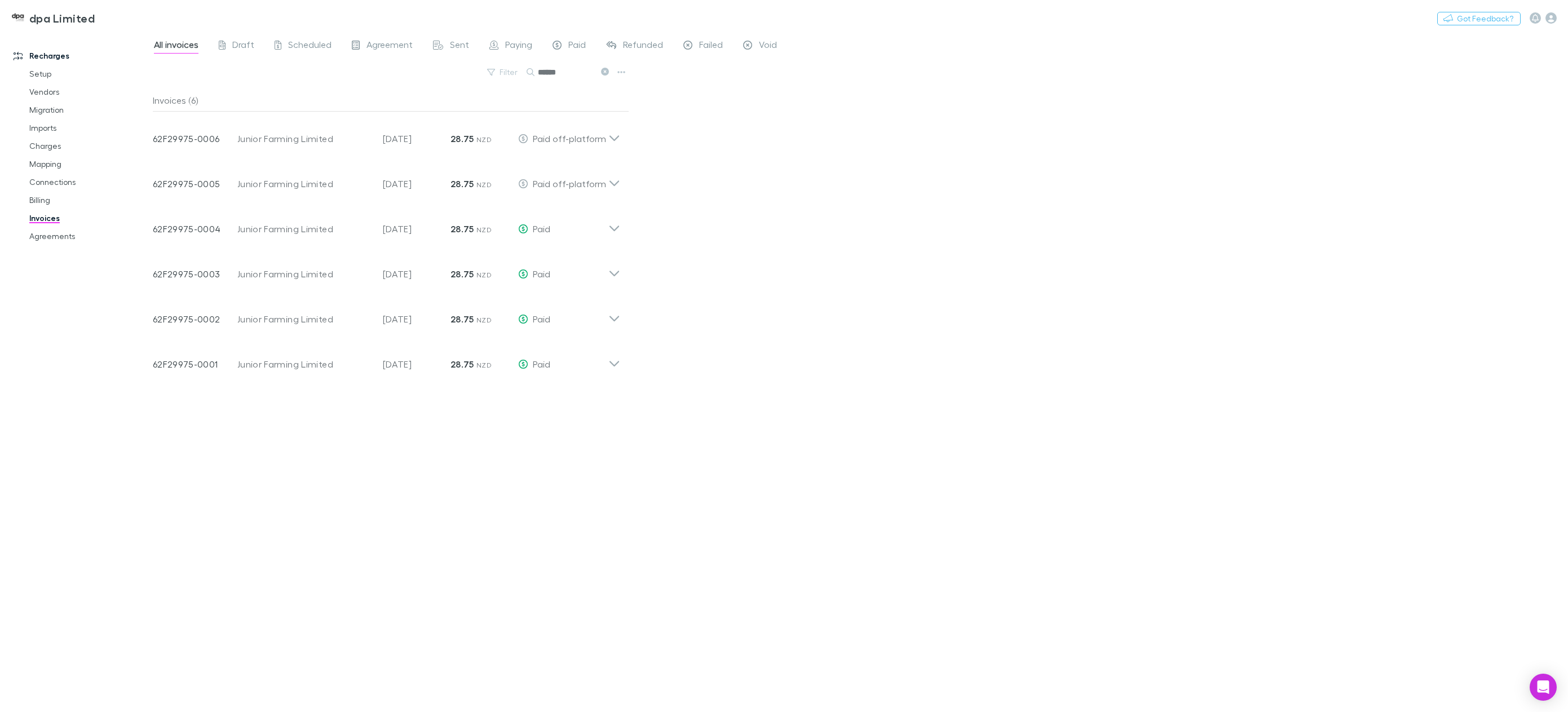
type input "******"
click at [603, 71] on icon at bounding box center [605, 72] width 8 height 8
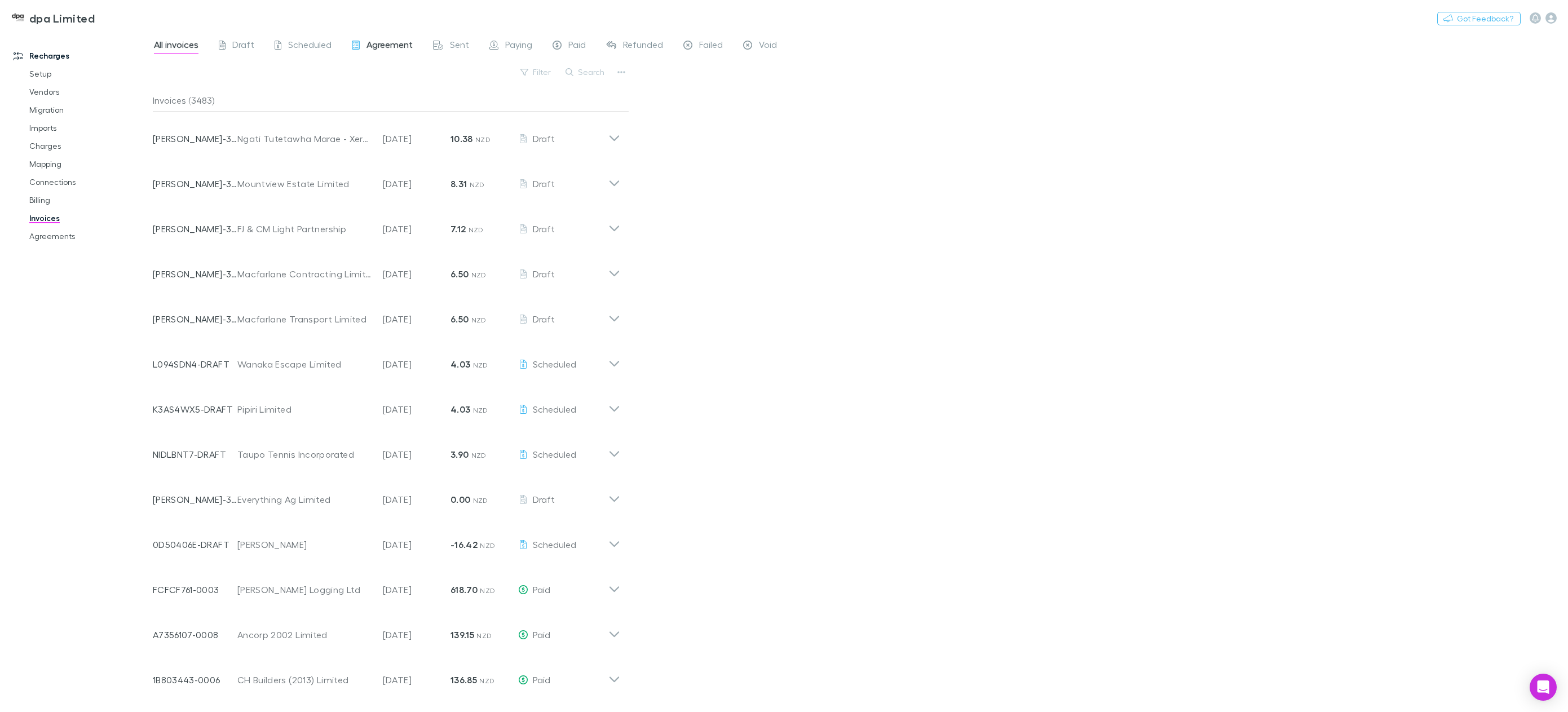
click at [384, 43] on span "Agreement" at bounding box center [390, 46] width 46 height 14
click at [596, 74] on button "Search" at bounding box center [586, 72] width 51 height 14
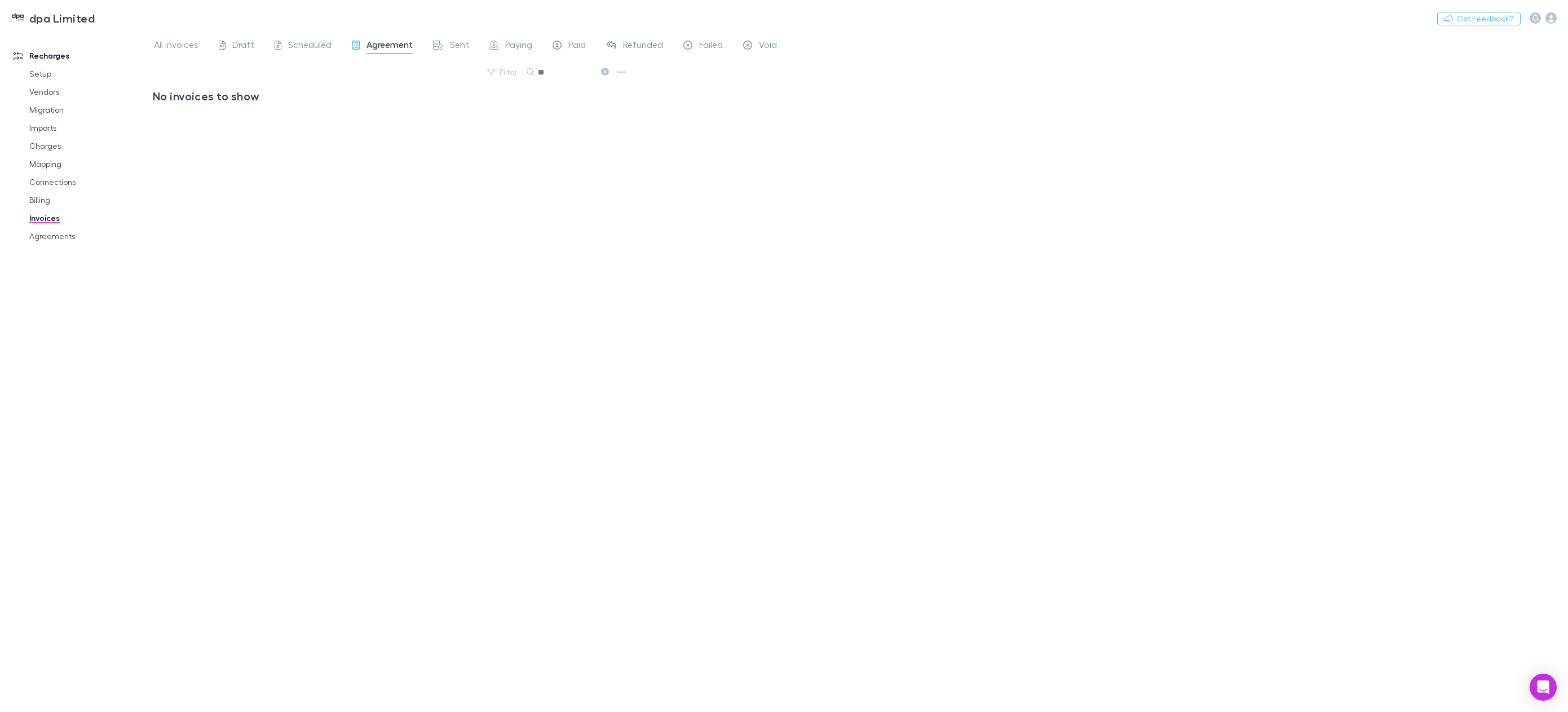
type input "*"
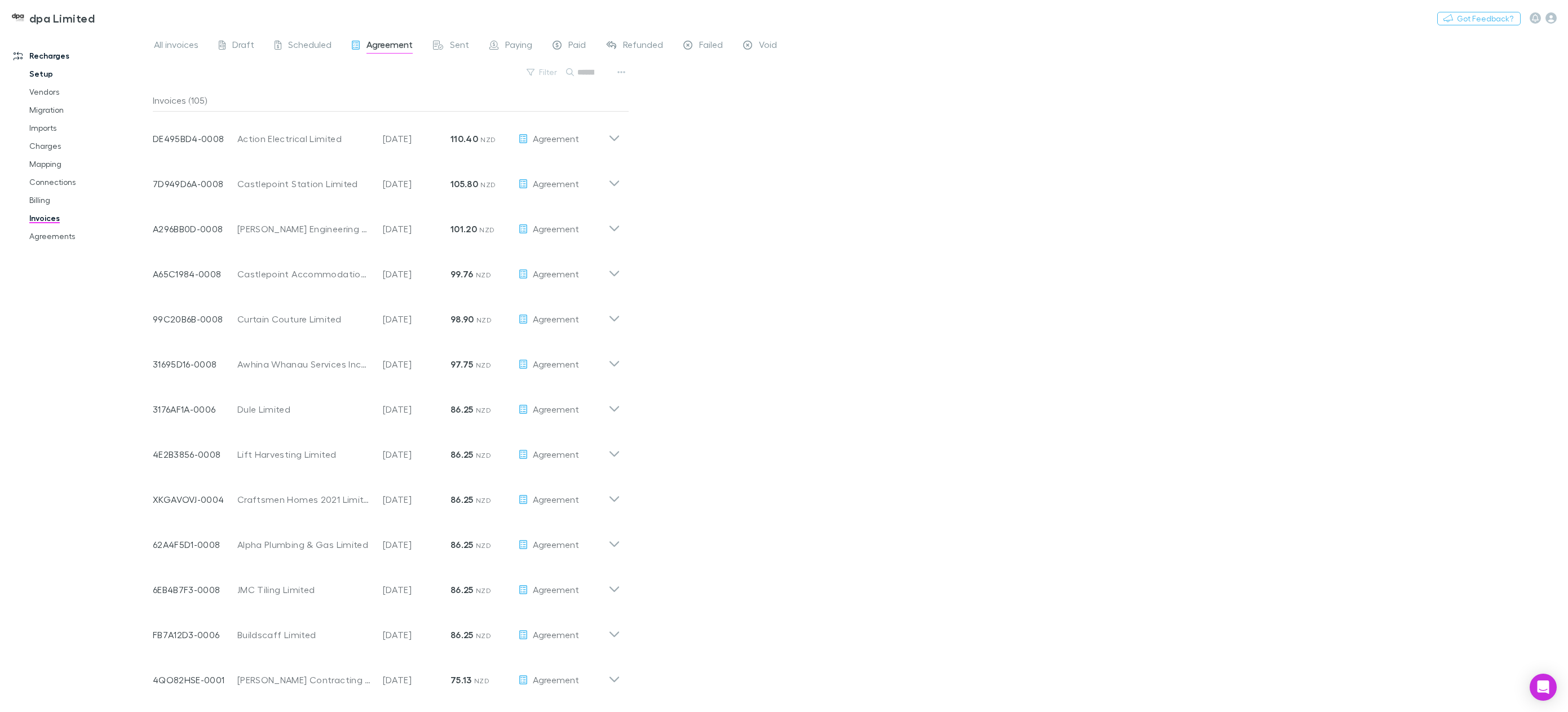
click at [58, 70] on link "Setup" at bounding box center [89, 74] width 141 height 18
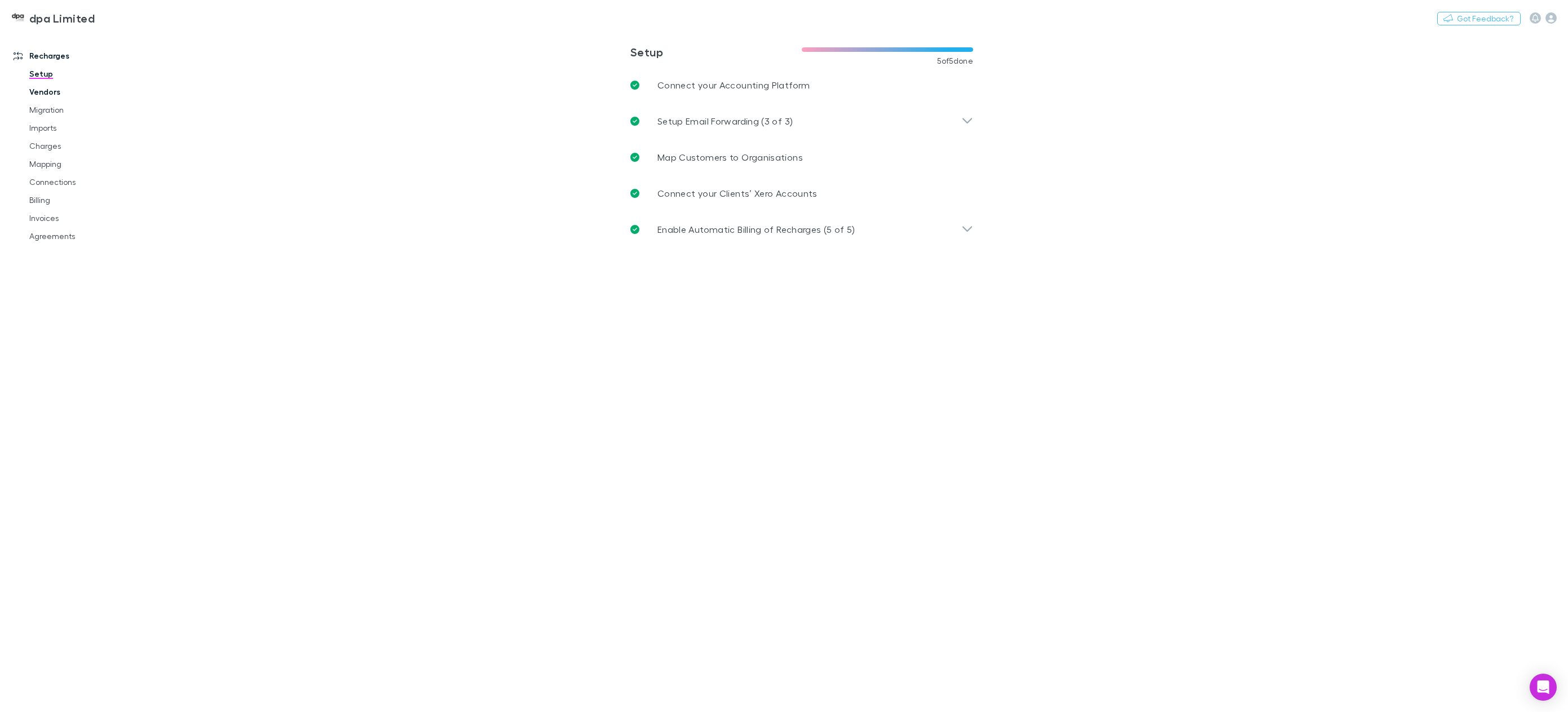
click at [56, 99] on link "Vendors" at bounding box center [89, 92] width 141 height 18
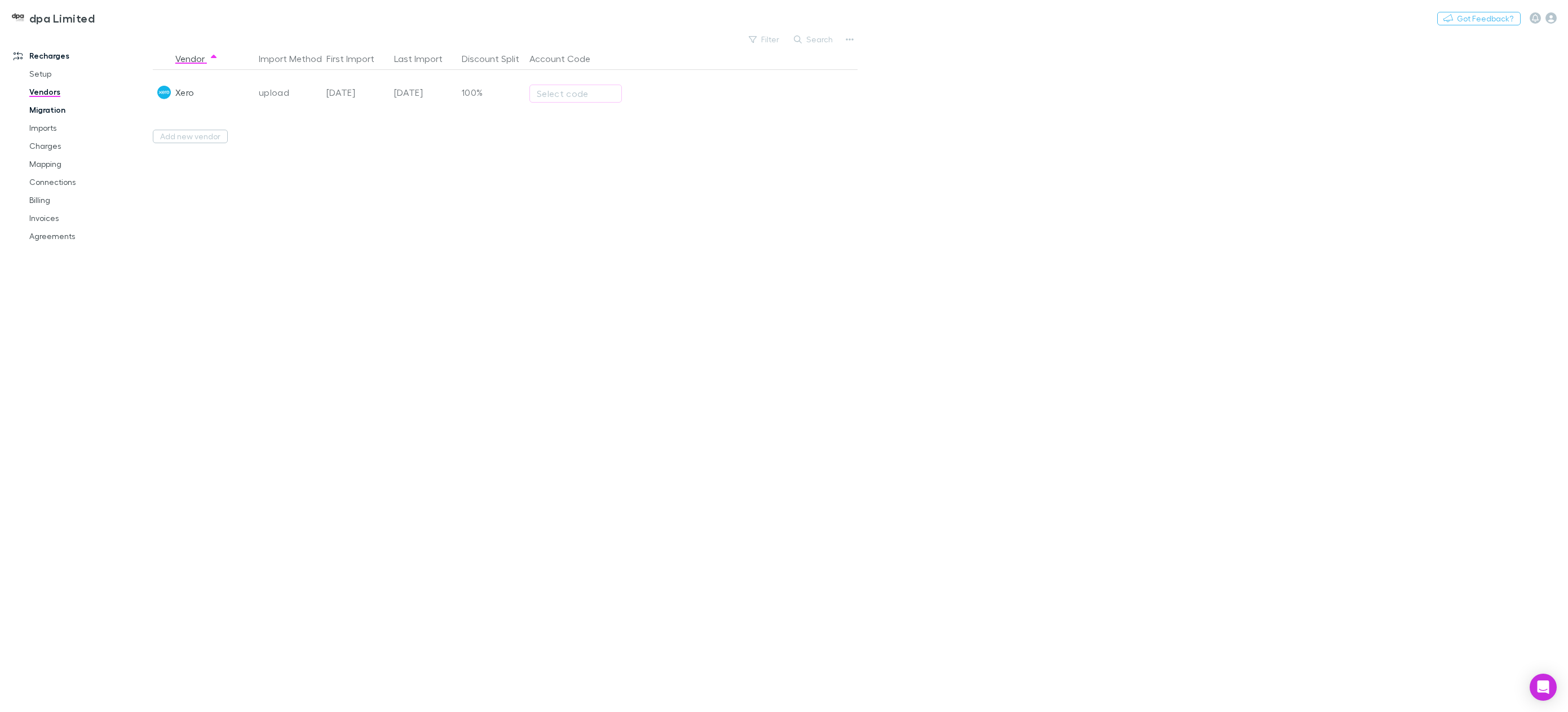
click at [49, 114] on link "Migration" at bounding box center [89, 109] width 141 height 18
